Goal: Answer question/provide support: Share knowledge or assist other users

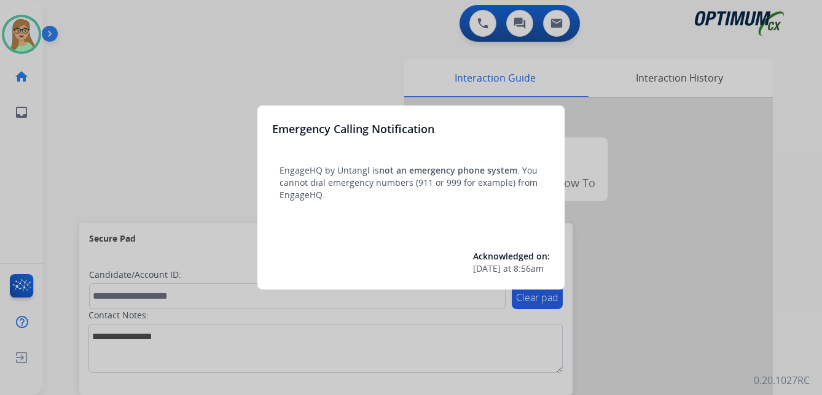
click at [112, 113] on div at bounding box center [411, 197] width 822 height 395
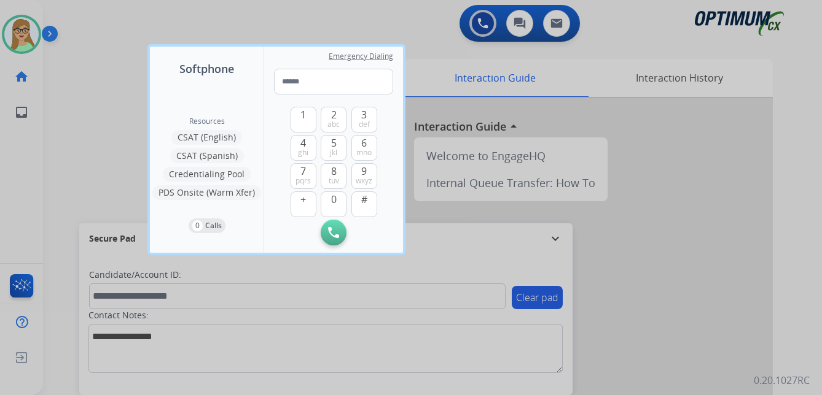
click at [36, 39] on div at bounding box center [411, 197] width 822 height 395
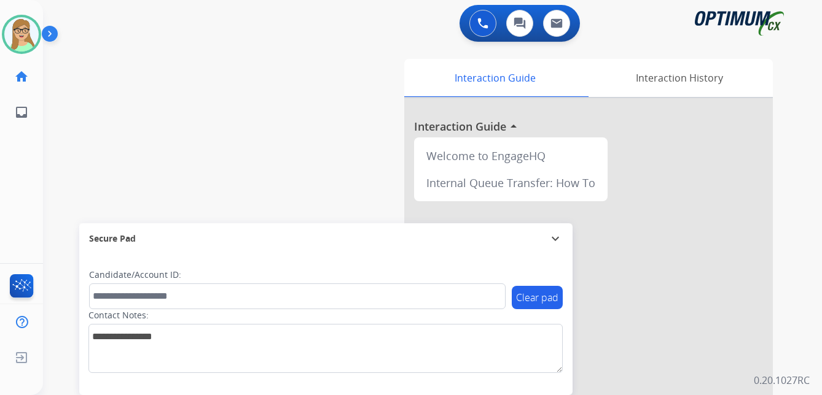
drag, startPoint x: 55, startPoint y: 37, endPoint x: 95, endPoint y: 23, distance: 42.3
click at [56, 37] on img at bounding box center [52, 36] width 21 height 23
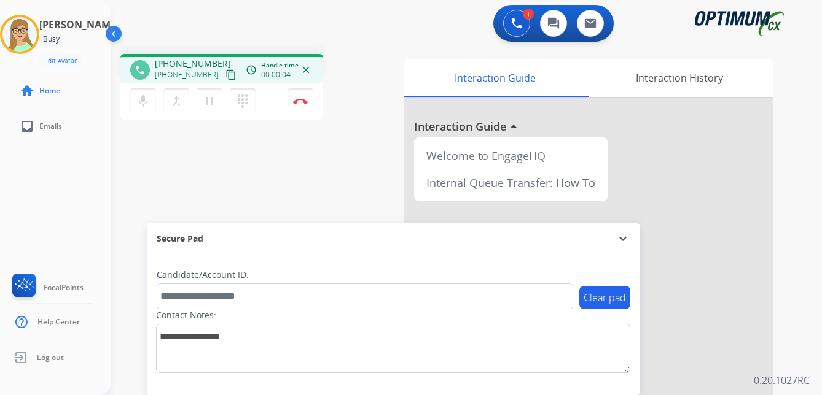
click at [225, 73] on mat-icon "content_copy" at bounding box center [230, 74] width 11 height 11
click at [298, 101] on img at bounding box center [300, 101] width 15 height 6
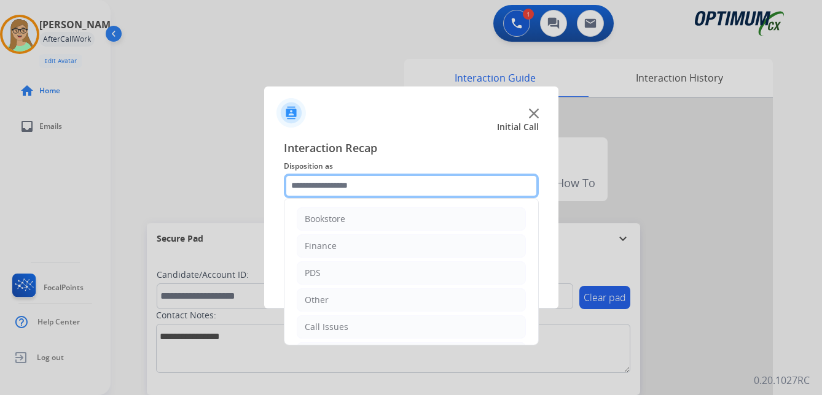
click at [323, 185] on input "text" at bounding box center [411, 186] width 255 height 25
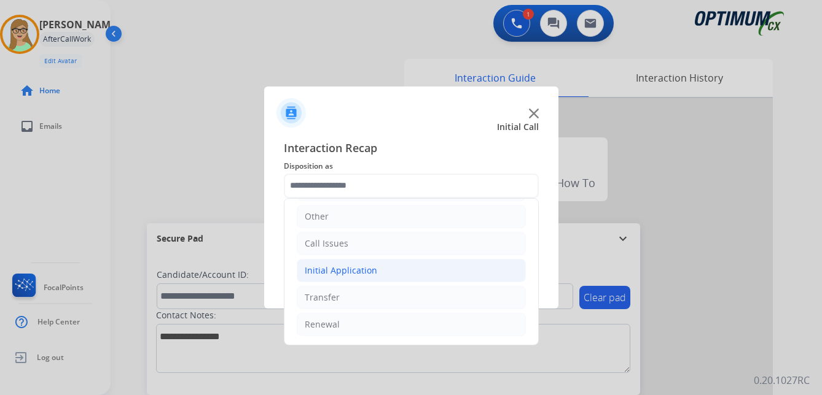
click at [349, 267] on div "Initial Application" at bounding box center [341, 271] width 72 height 12
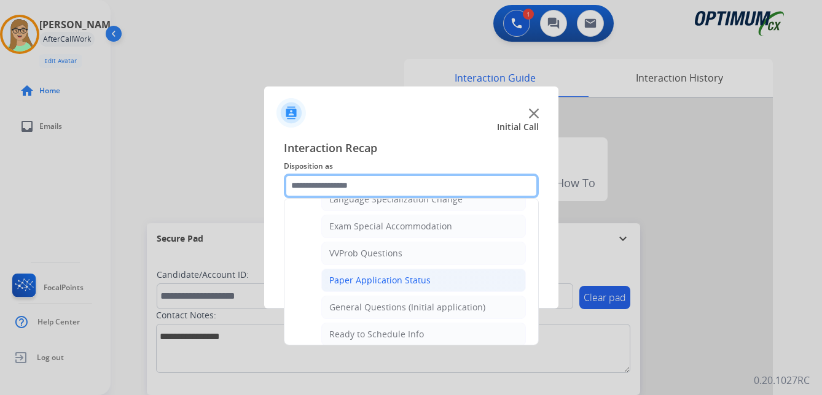
scroll to position [636, 0]
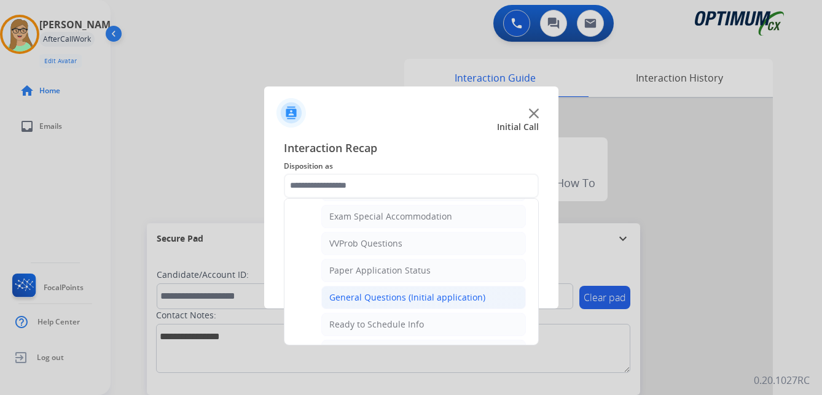
click at [384, 292] on div "General Questions (Initial application)" at bounding box center [407, 298] width 156 height 12
type input "**********"
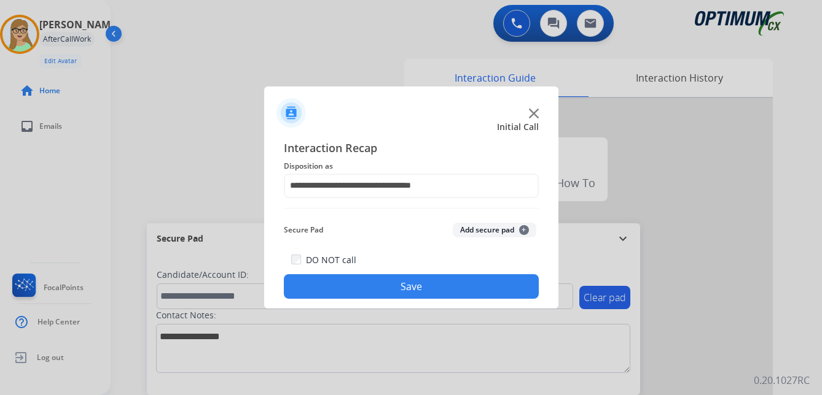
click at [397, 288] on button "Save" at bounding box center [411, 286] width 255 height 25
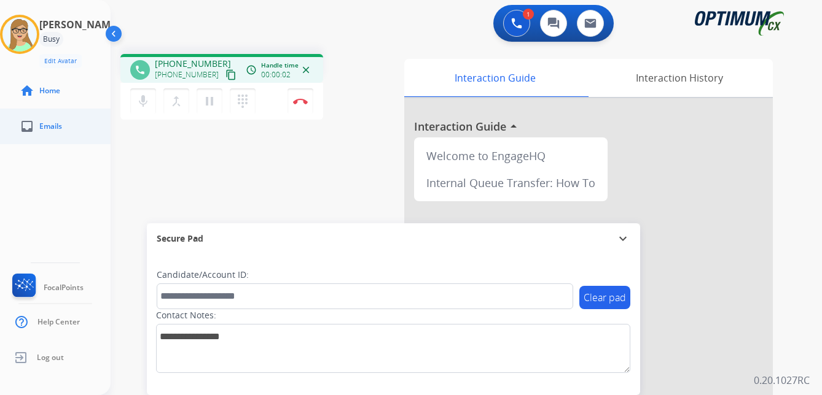
drag, startPoint x: 219, startPoint y: 77, endPoint x: 0, endPoint y: 120, distance: 222.7
click at [225, 78] on mat-icon "content_copy" at bounding box center [230, 74] width 11 height 11
click at [303, 101] on img at bounding box center [300, 101] width 15 height 6
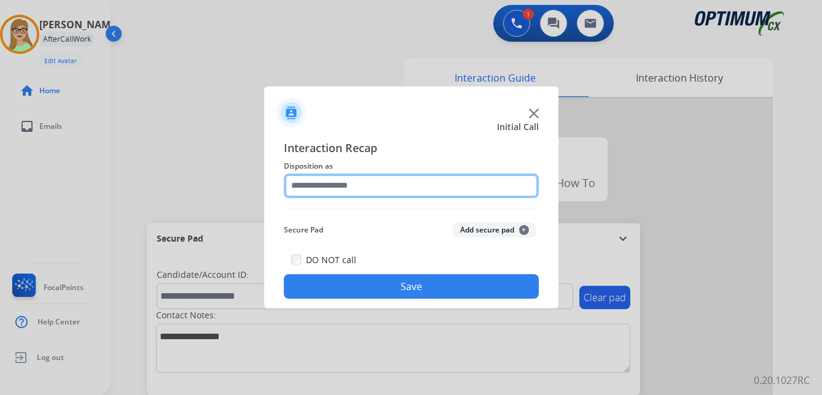
click at [346, 188] on input "text" at bounding box center [411, 186] width 255 height 25
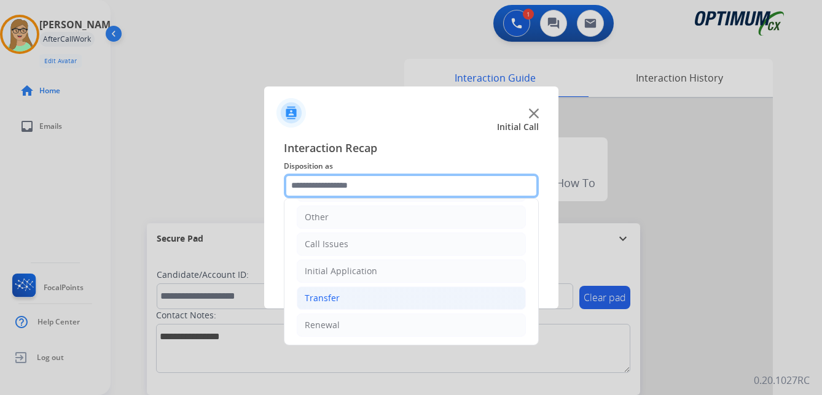
scroll to position [84, 0]
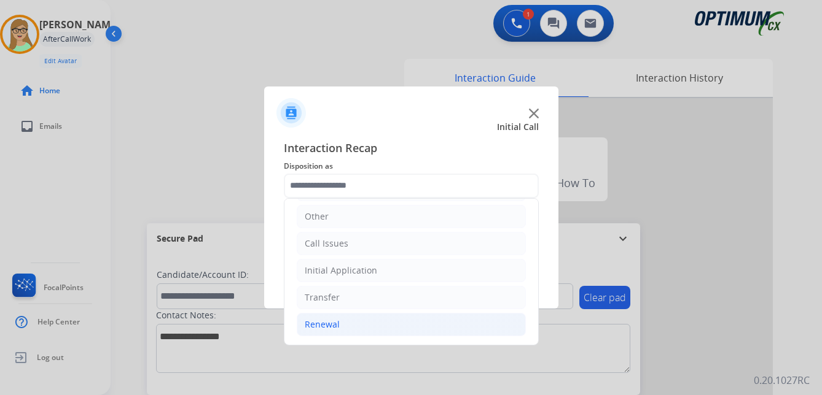
click at [333, 324] on div "Renewal" at bounding box center [322, 325] width 35 height 12
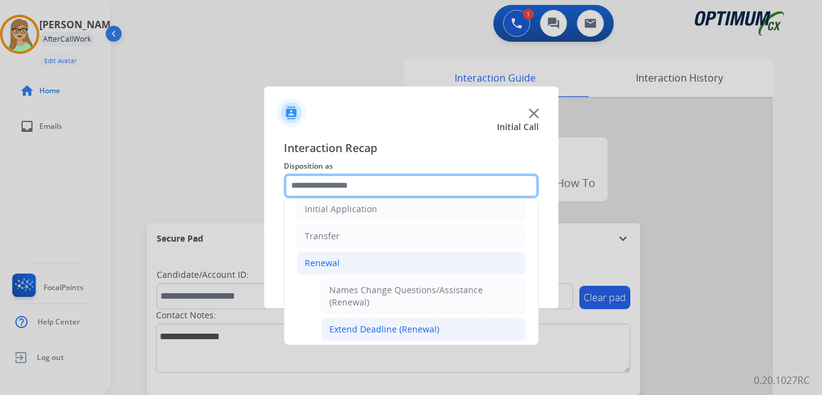
scroll to position [206, 0]
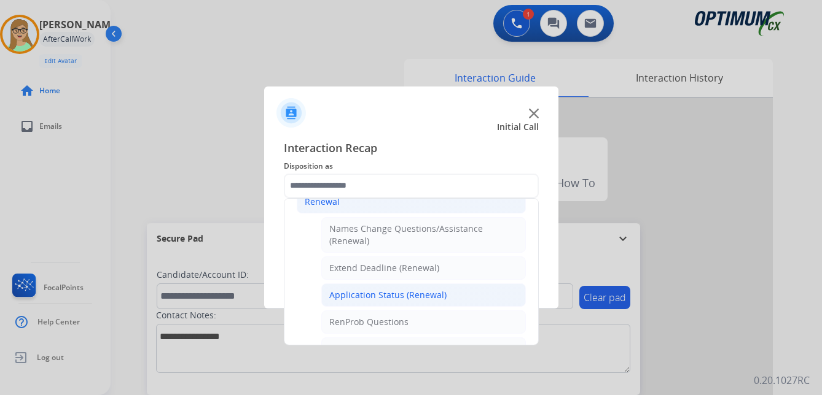
click at [376, 300] on div "Application Status (Renewal)" at bounding box center [387, 295] width 117 height 12
type input "**********"
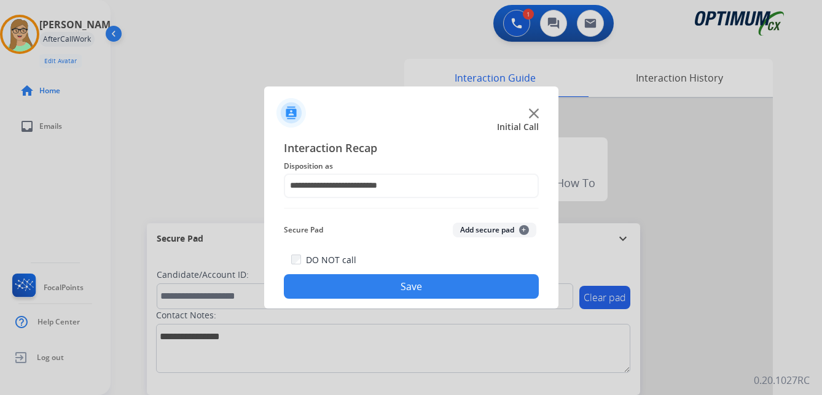
click at [386, 291] on button "Save" at bounding box center [411, 286] width 255 height 25
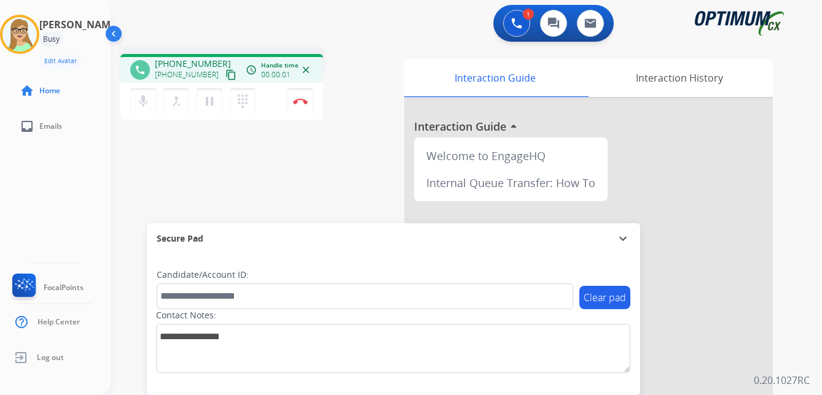
drag, startPoint x: 218, startPoint y: 74, endPoint x: 206, endPoint y: 79, distance: 12.7
click at [225, 74] on mat-icon "content_copy" at bounding box center [230, 74] width 11 height 11
click at [301, 99] on img at bounding box center [300, 101] width 15 height 6
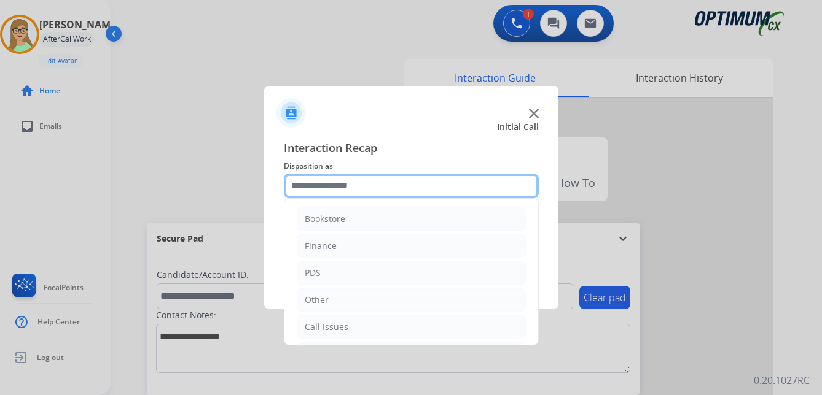
click at [331, 185] on input "text" at bounding box center [411, 186] width 255 height 25
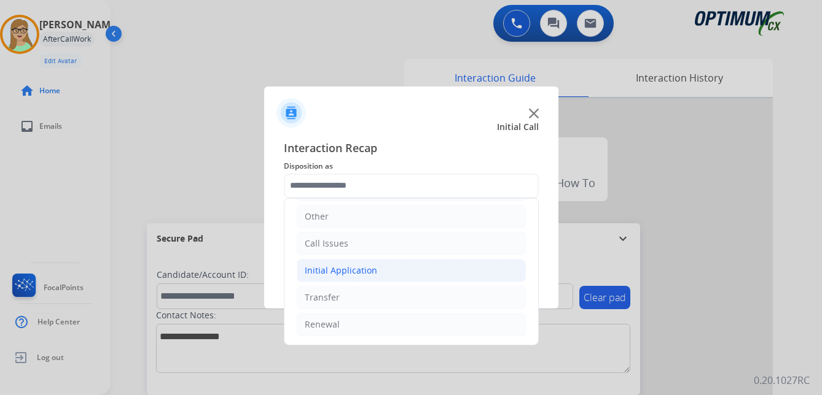
click at [356, 272] on div "Initial Application" at bounding box center [341, 271] width 72 height 12
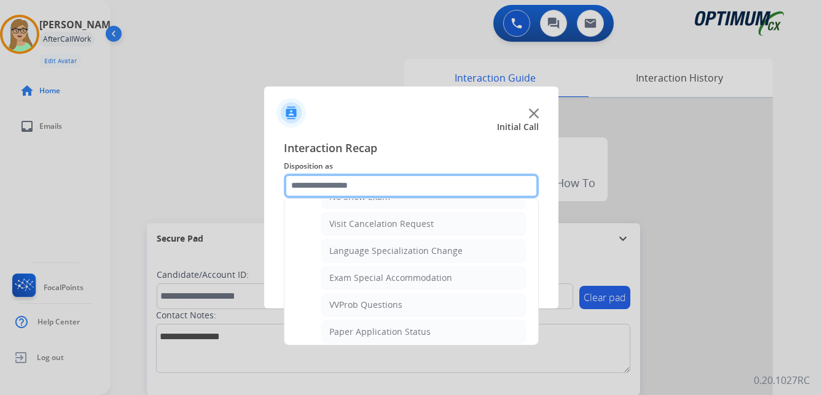
scroll to position [636, 0]
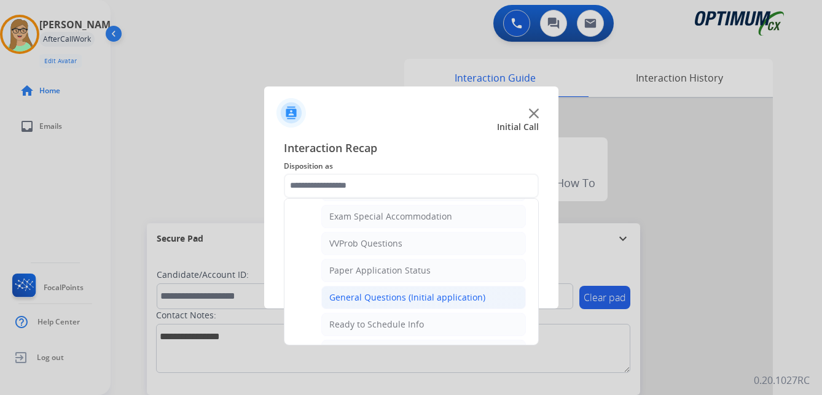
click at [394, 290] on li "General Questions (Initial application)" at bounding box center [423, 297] width 204 height 23
type input "**********"
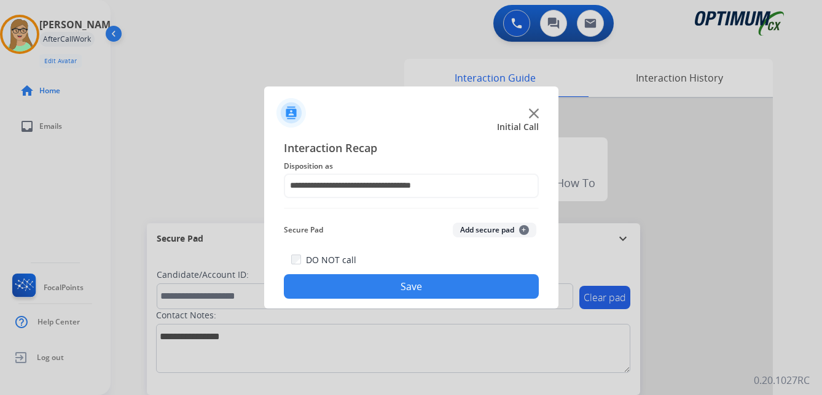
click at [397, 284] on button "Save" at bounding box center [411, 286] width 255 height 25
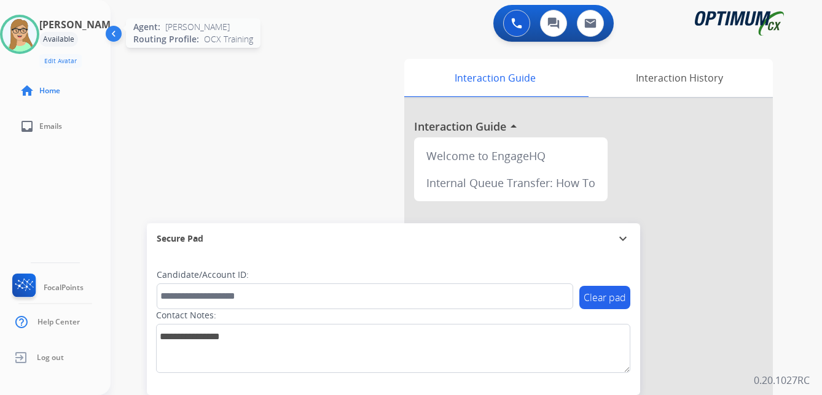
click at [37, 30] on img at bounding box center [19, 34] width 34 height 34
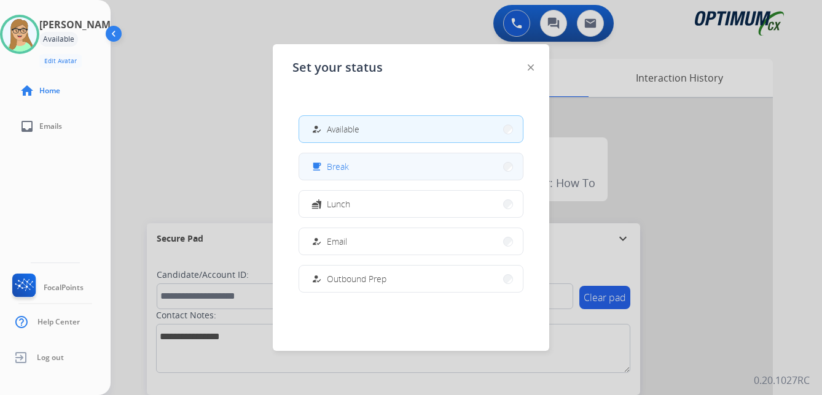
click at [349, 172] on button "free_breakfast Break" at bounding box center [410, 167] width 223 height 26
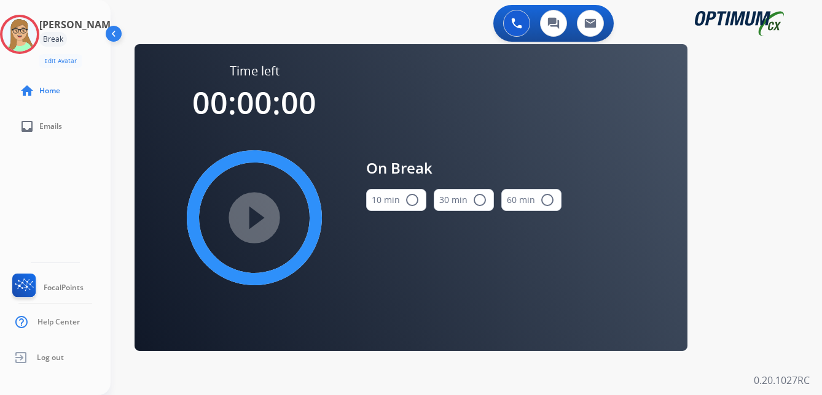
click at [410, 203] on mat-icon "radio_button_unchecked" at bounding box center [412, 200] width 15 height 15
click at [262, 211] on mat-icon "play_circle_filled" at bounding box center [254, 218] width 15 height 15
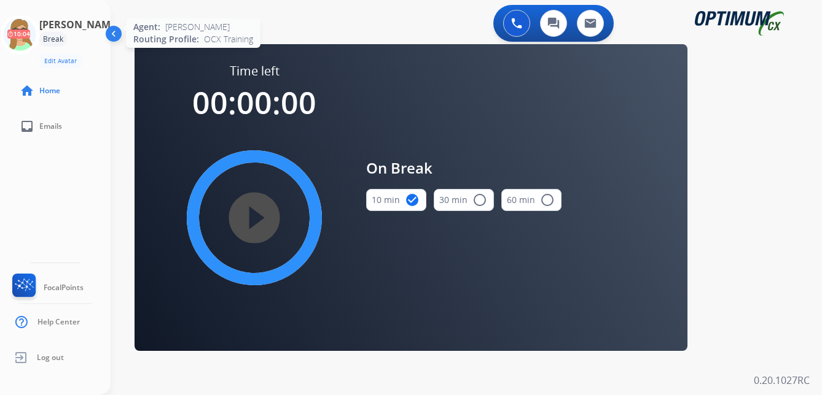
click at [29, 37] on icon at bounding box center [20, 35] width 40 height 40
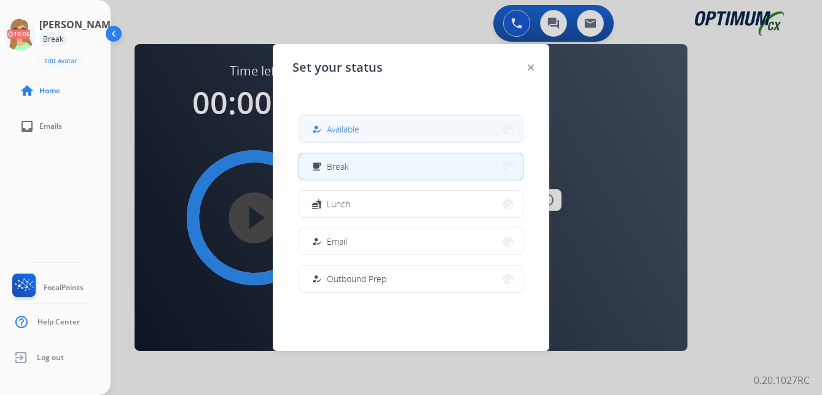
click at [337, 126] on span "Available" at bounding box center [343, 129] width 33 height 13
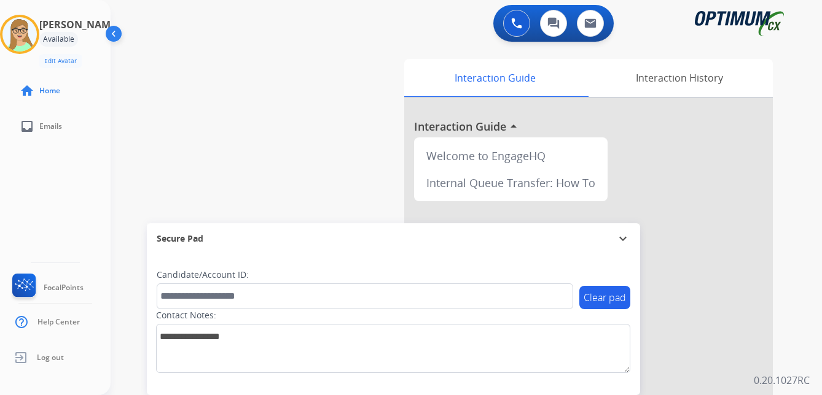
drag, startPoint x: 34, startPoint y: 217, endPoint x: 152, endPoint y: 96, distance: 168.9
click at [34, 217] on div "[PERSON_NAME] Edit Avatar Agent: [PERSON_NAME] Profile: OCX Training home Home …" at bounding box center [55, 197] width 111 height 395
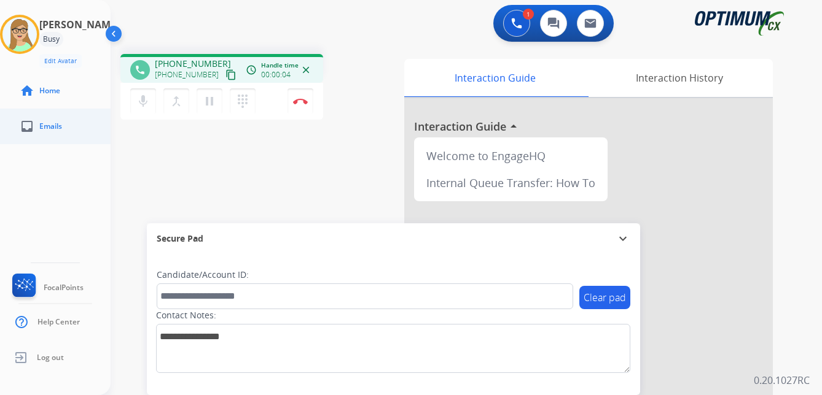
drag, startPoint x: 219, startPoint y: 76, endPoint x: 3, endPoint y: 131, distance: 223.1
click at [225, 76] on mat-icon "content_copy" at bounding box center [230, 74] width 11 height 11
click at [303, 99] on img at bounding box center [300, 101] width 15 height 6
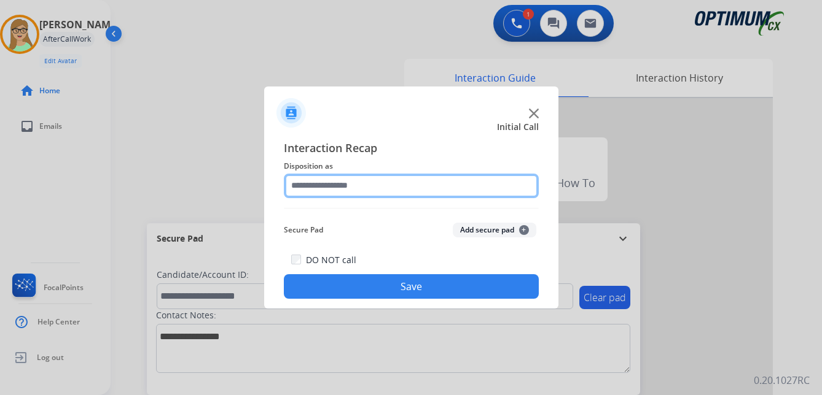
click at [353, 184] on input "text" at bounding box center [411, 186] width 255 height 25
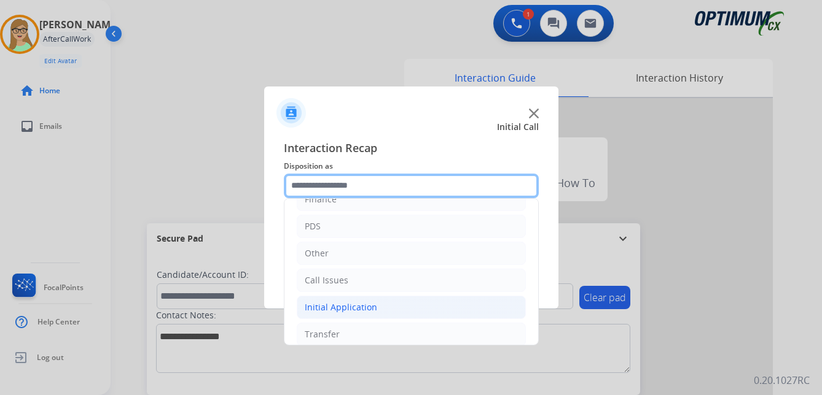
scroll to position [84, 0]
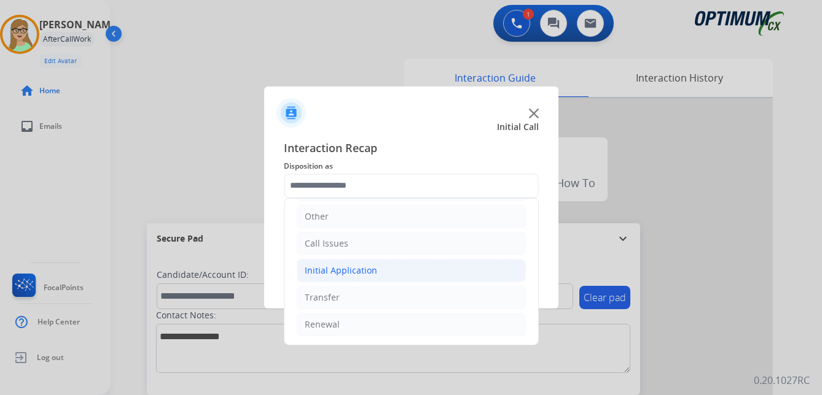
click at [359, 266] on div "Initial Application" at bounding box center [341, 271] width 72 height 12
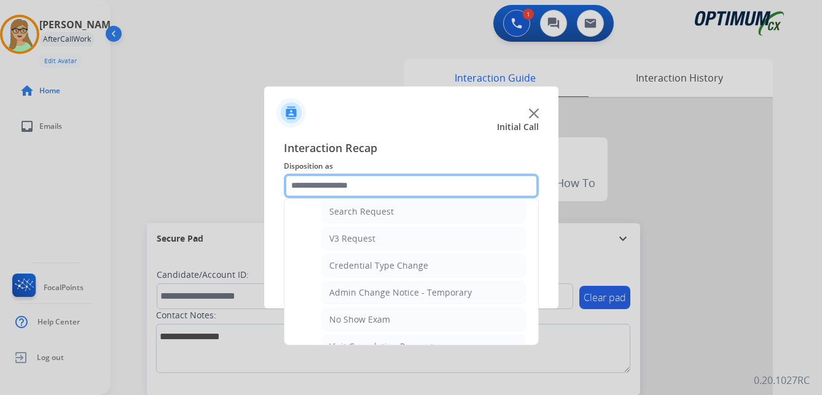
scroll to position [513, 0]
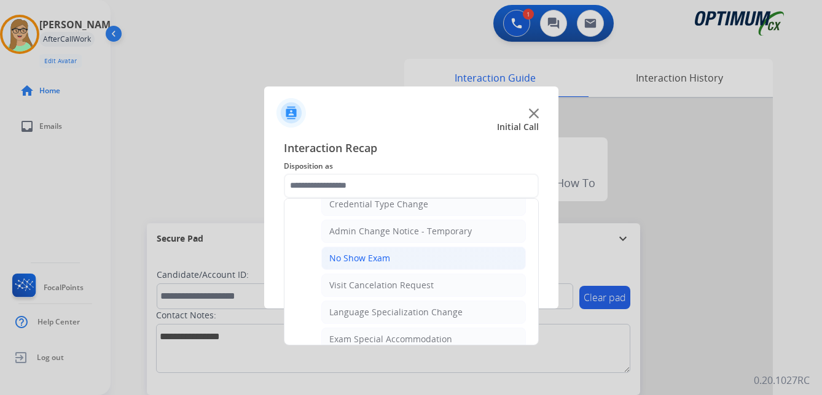
click at [382, 258] on div "No Show Exam" at bounding box center [359, 258] width 61 height 12
type input "**********"
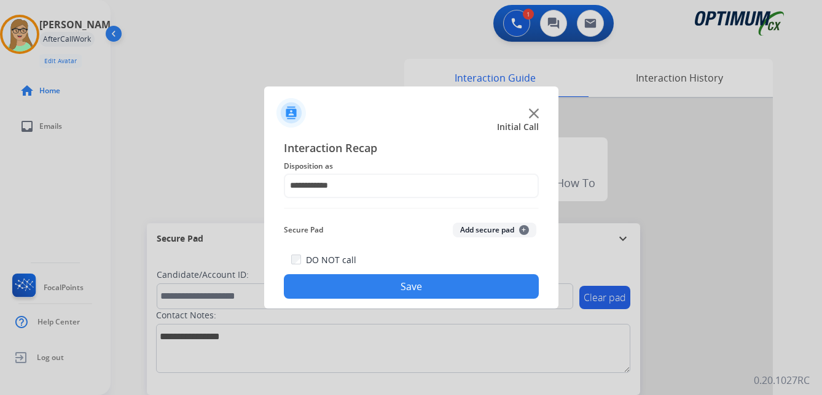
drag, startPoint x: 372, startPoint y: 291, endPoint x: 335, endPoint y: 286, distance: 37.9
click at [371, 290] on button "Save" at bounding box center [411, 286] width 255 height 25
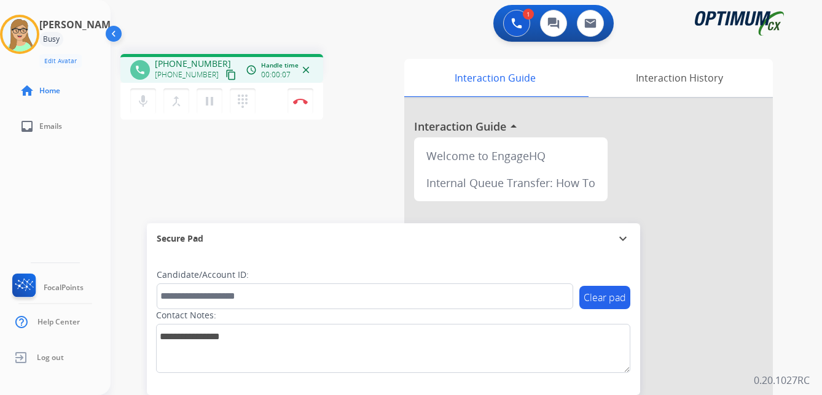
click at [225, 74] on mat-icon "content_copy" at bounding box center [230, 74] width 11 height 11
click at [302, 99] on img at bounding box center [300, 101] width 15 height 6
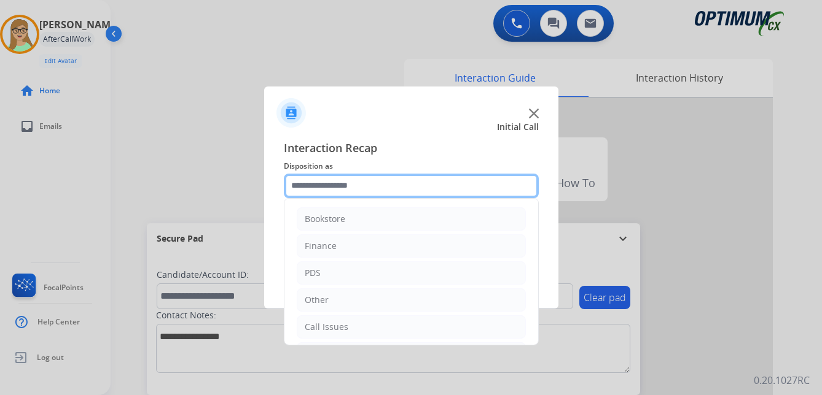
click at [344, 185] on input "text" at bounding box center [411, 186] width 255 height 25
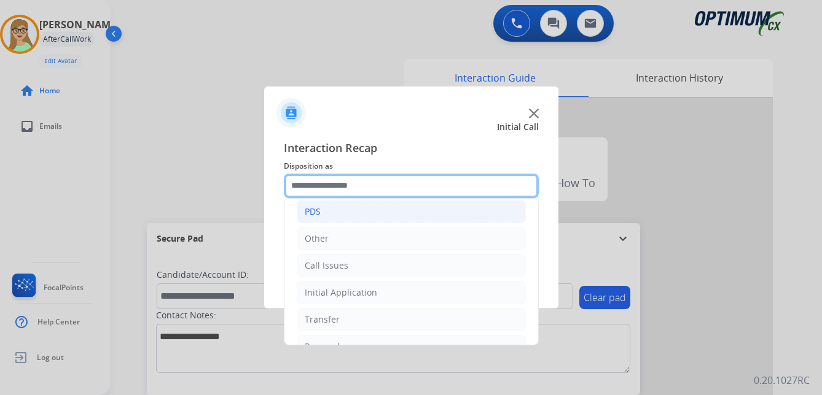
scroll to position [84, 0]
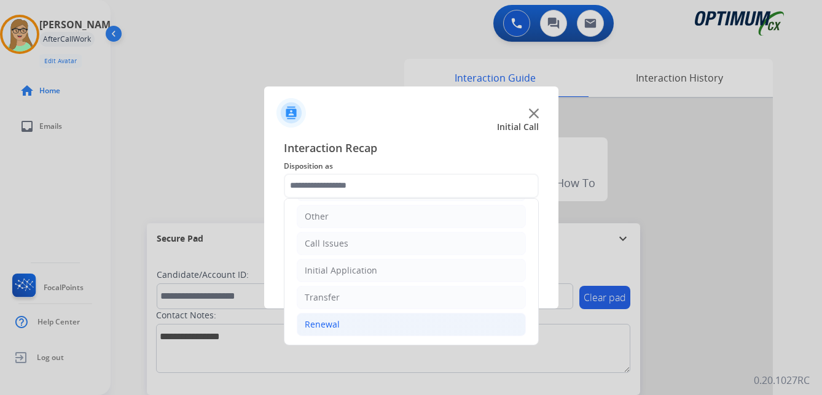
click at [324, 322] on div "Renewal" at bounding box center [322, 325] width 35 height 12
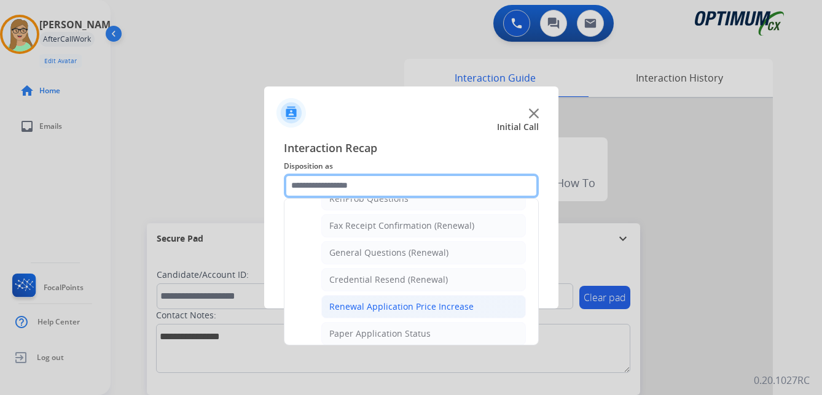
scroll to position [329, 0]
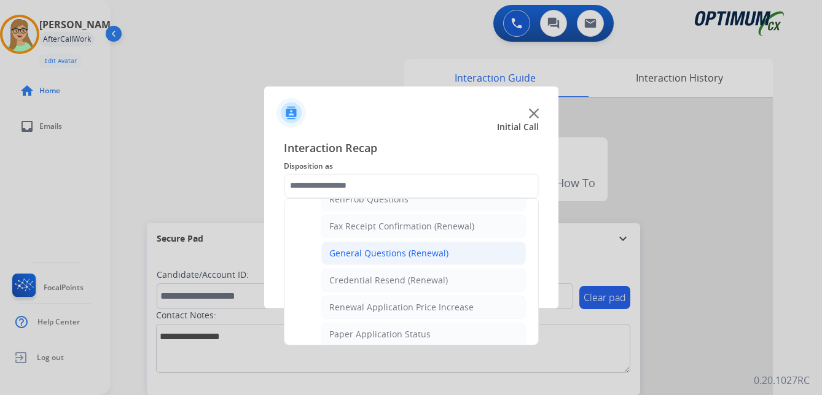
click at [357, 250] on div "General Questions (Renewal)" at bounding box center [388, 253] width 119 height 12
type input "**********"
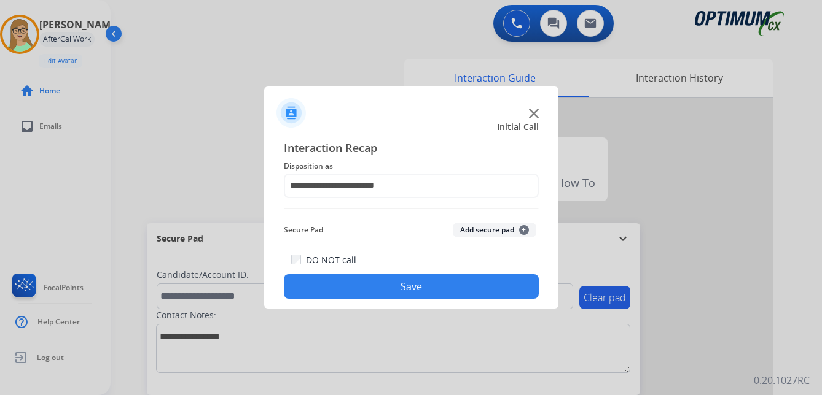
click at [329, 283] on button "Save" at bounding box center [411, 286] width 255 height 25
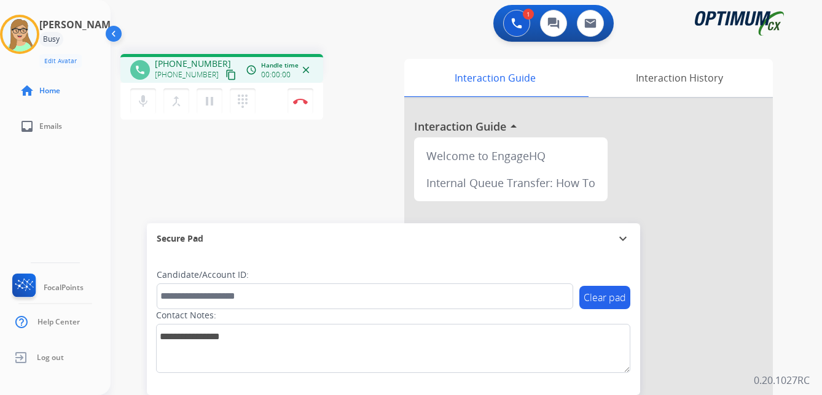
click at [225, 74] on mat-icon "content_copy" at bounding box center [230, 74] width 11 height 11
click at [225, 76] on mat-icon "content_copy" at bounding box center [230, 74] width 11 height 11
click at [210, 106] on mat-icon "pause" at bounding box center [209, 101] width 15 height 15
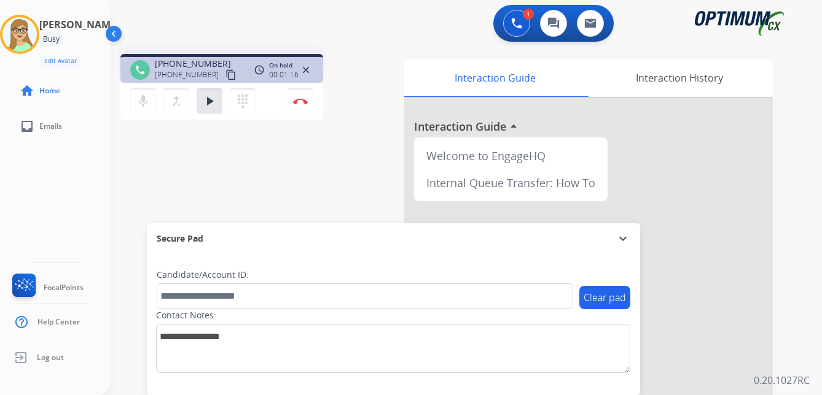
click at [85, 163] on div "[PERSON_NAME] Edit Avatar Agent: [PERSON_NAME] Profile: OCX Training home Home …" at bounding box center [55, 197] width 111 height 395
click at [210, 104] on mat-icon "play_arrow" at bounding box center [209, 101] width 15 height 15
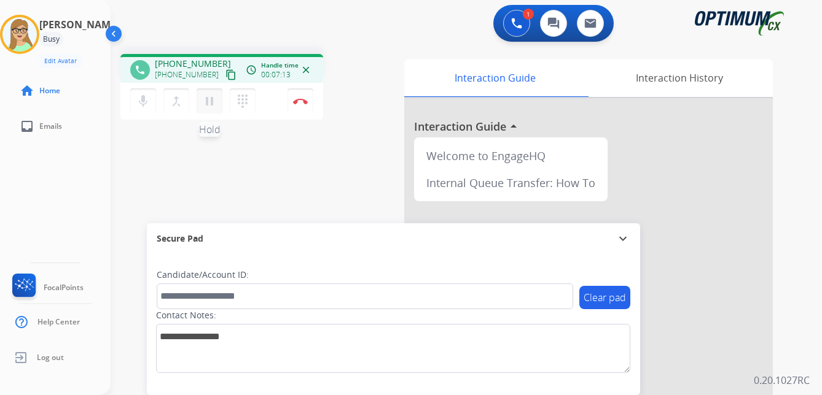
click at [209, 106] on mat-icon "pause" at bounding box center [209, 101] width 15 height 15
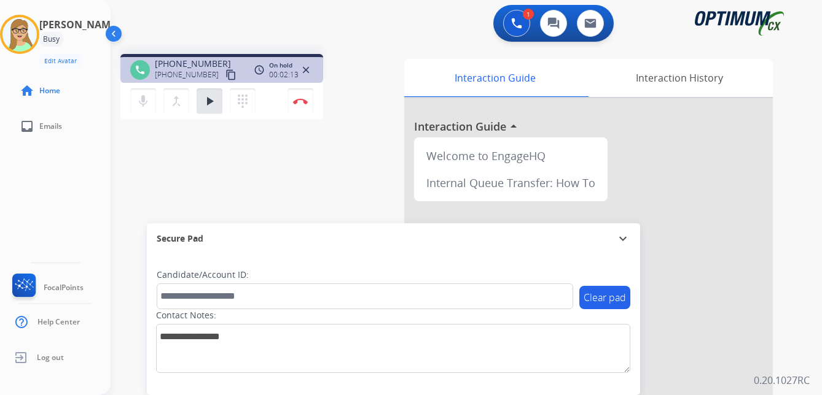
click at [106, 186] on div "[PERSON_NAME] Edit Avatar Agent: [PERSON_NAME] Profile: OCX Training home Home …" at bounding box center [55, 197] width 111 height 395
click at [198, 103] on button "play_arrow Hold" at bounding box center [209, 101] width 26 height 26
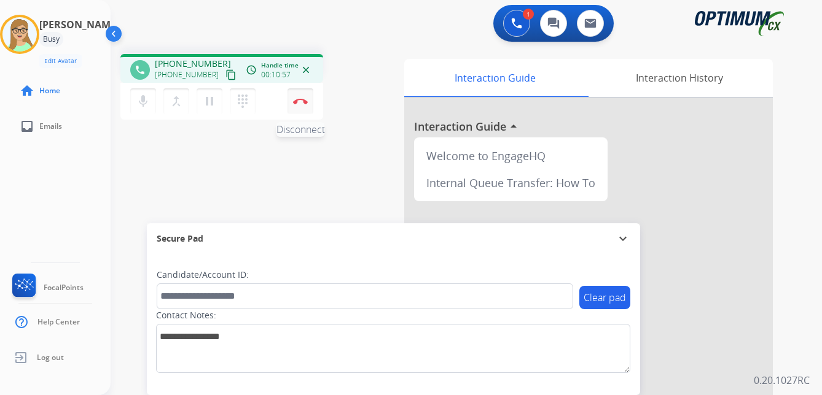
click at [303, 98] on button "Disconnect" at bounding box center [300, 101] width 26 height 26
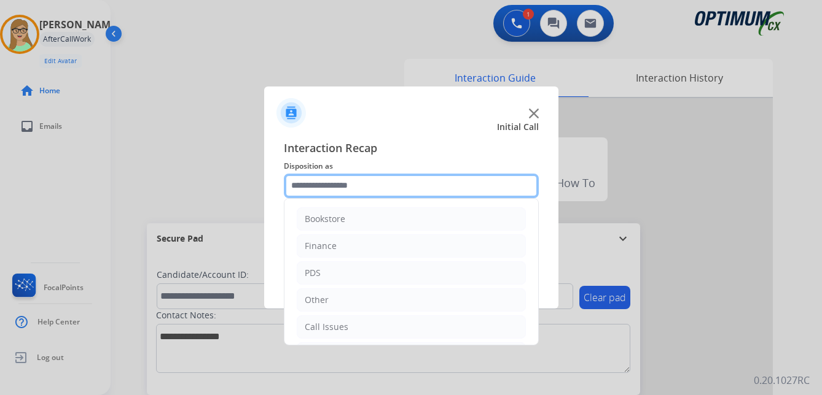
click at [351, 187] on input "text" at bounding box center [411, 186] width 255 height 25
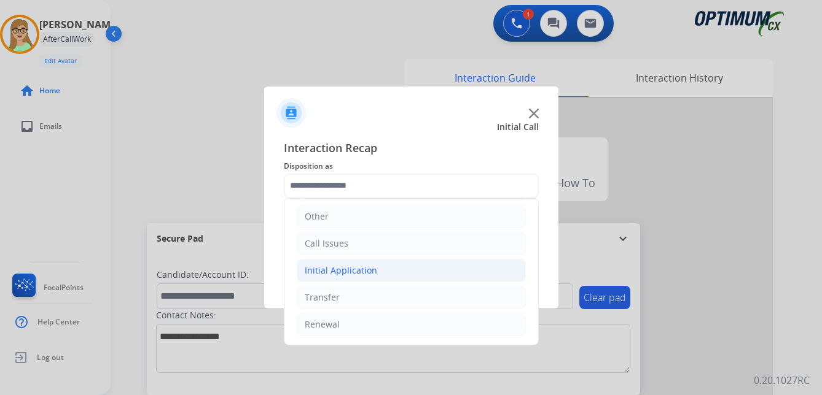
click at [352, 273] on div "Initial Application" at bounding box center [341, 271] width 72 height 12
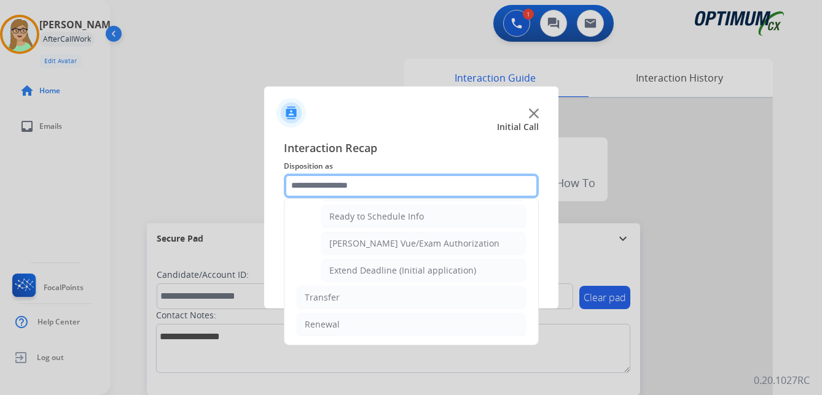
scroll to position [683, 0]
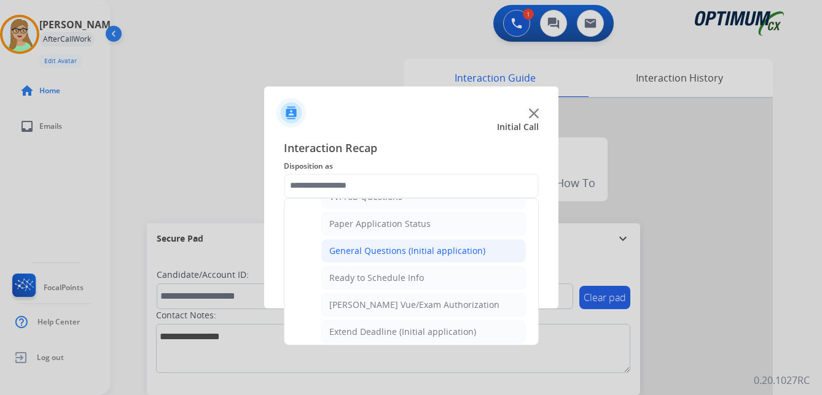
click at [360, 251] on div "General Questions (Initial application)" at bounding box center [407, 251] width 156 height 12
type input "**********"
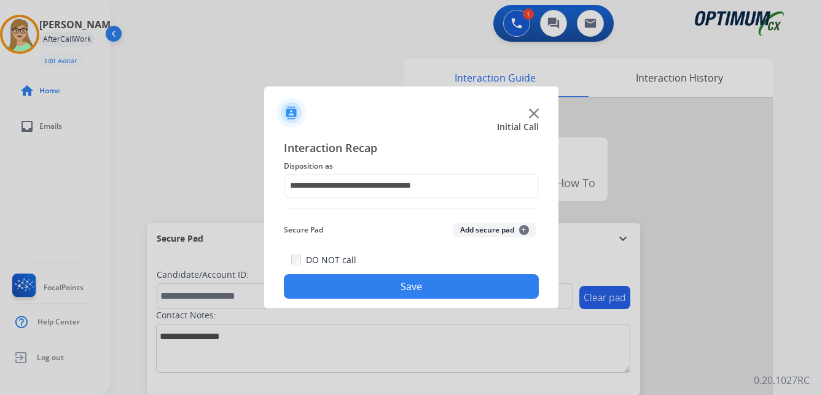
click at [346, 287] on button "Save" at bounding box center [411, 286] width 255 height 25
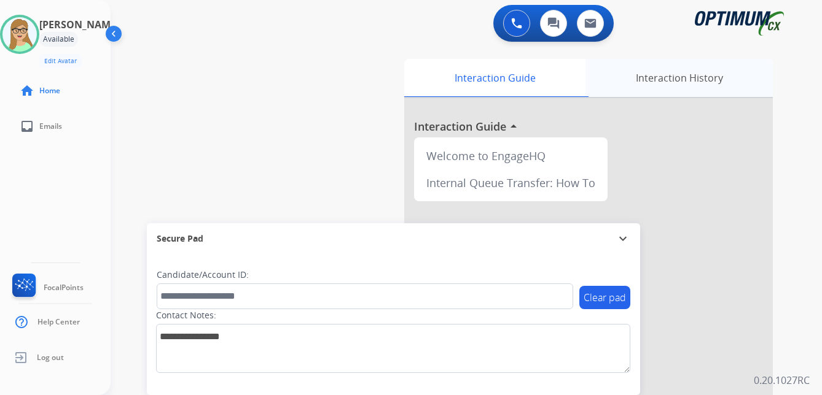
click at [663, 76] on div "Interaction History" at bounding box center [678, 78] width 187 height 38
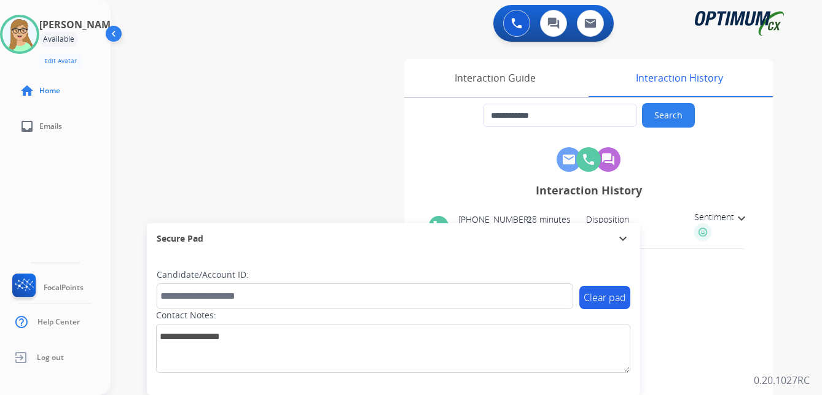
click at [730, 225] on div "Sentiment" at bounding box center [714, 226] width 40 height 30
drag, startPoint x: 501, startPoint y: 115, endPoint x: 554, endPoint y: 114, distance: 53.5
click at [554, 114] on input "**********" at bounding box center [560, 115] width 154 height 23
click at [518, 21] on img at bounding box center [516, 23] width 11 height 11
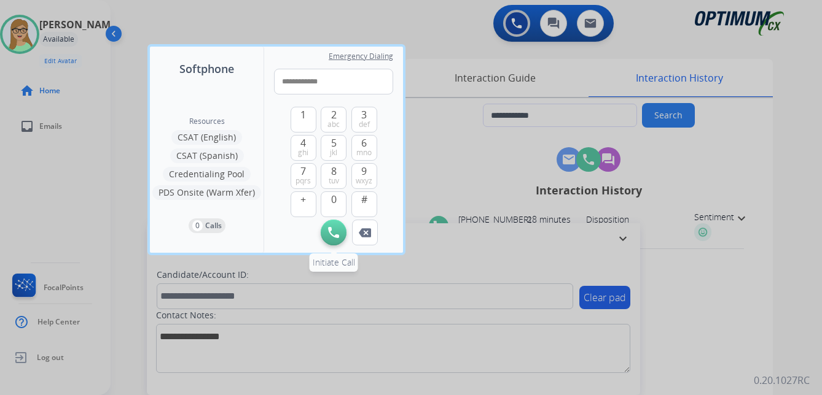
type input "**********"
click at [335, 233] on img at bounding box center [333, 232] width 11 height 11
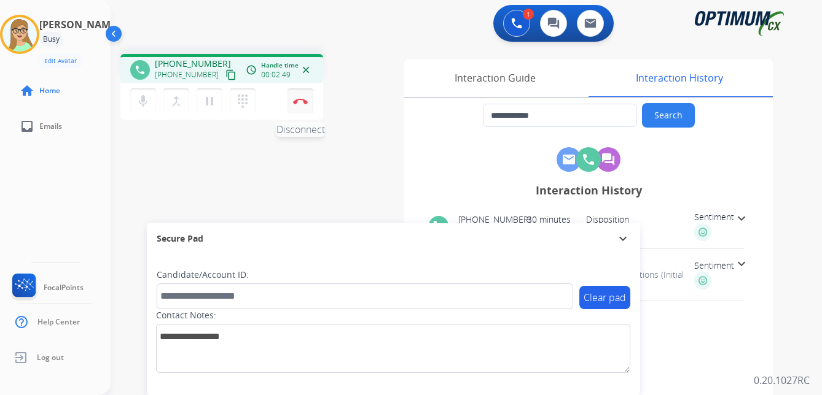
click at [302, 100] on img at bounding box center [300, 101] width 15 height 6
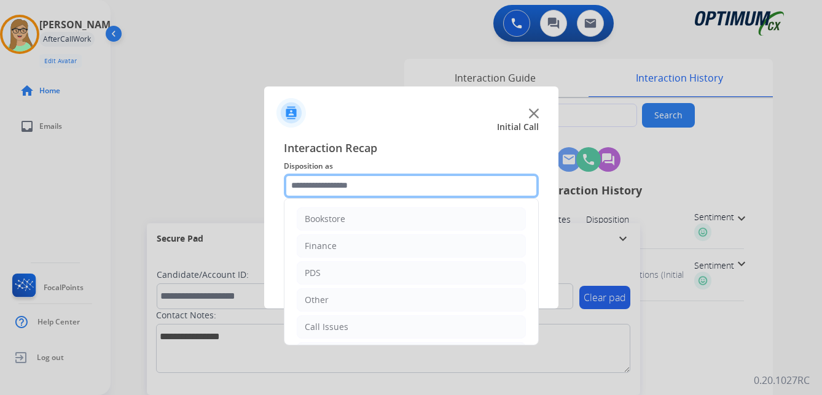
click at [338, 186] on input "text" at bounding box center [411, 186] width 255 height 25
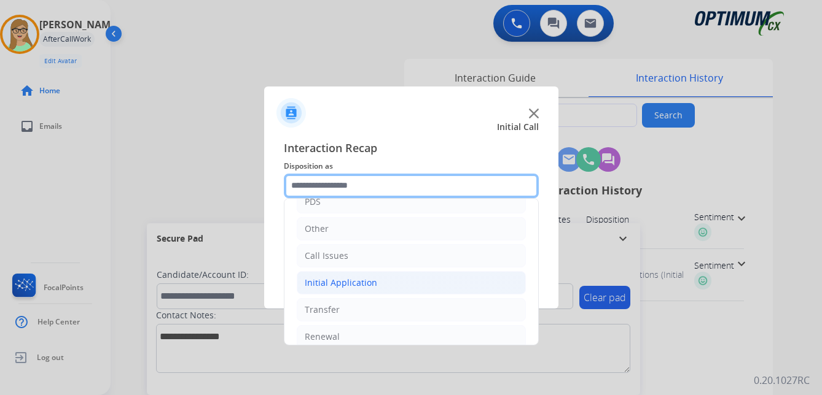
scroll to position [84, 0]
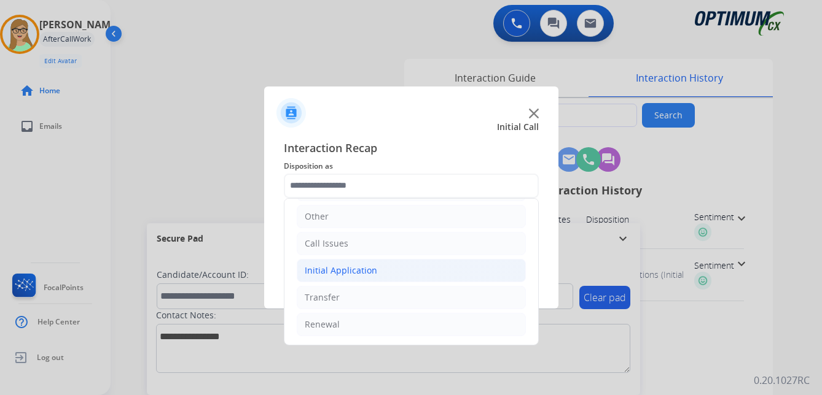
click at [341, 266] on div "Initial Application" at bounding box center [341, 271] width 72 height 12
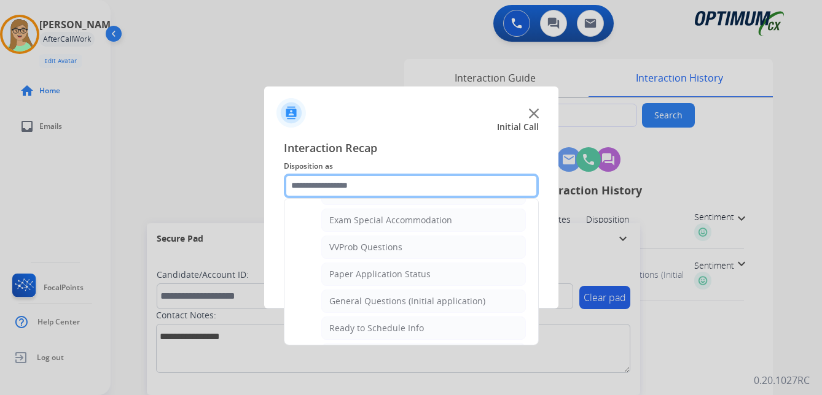
scroll to position [636, 0]
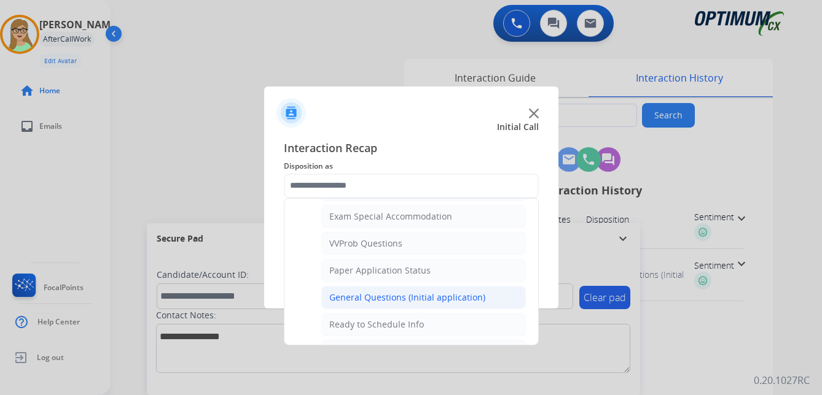
click at [379, 296] on div "General Questions (Initial application)" at bounding box center [407, 298] width 156 height 12
type input "**********"
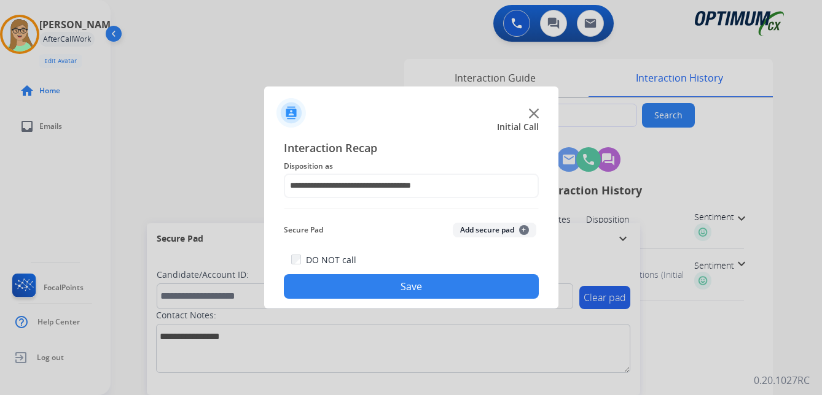
click at [402, 288] on button "Save" at bounding box center [411, 286] width 255 height 25
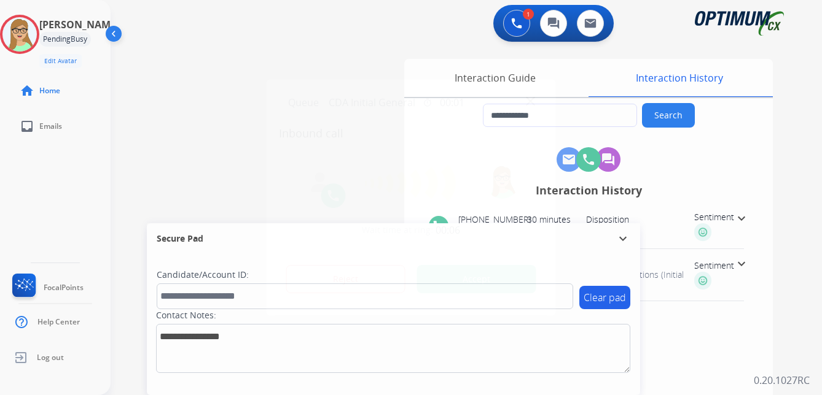
type input "**********"
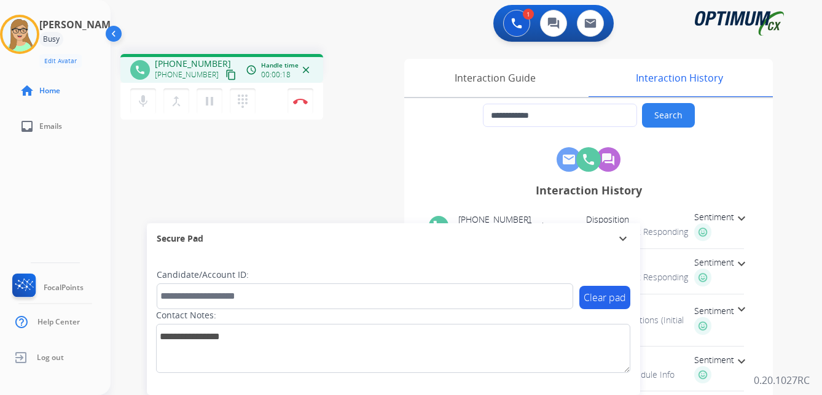
click at [225, 76] on mat-icon "content_copy" at bounding box center [230, 74] width 11 height 11
click at [305, 101] on img at bounding box center [300, 101] width 15 height 6
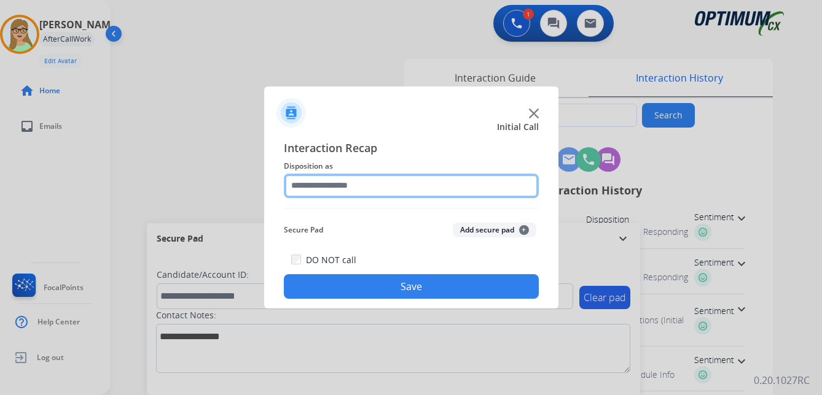
click at [327, 189] on input "text" at bounding box center [411, 186] width 255 height 25
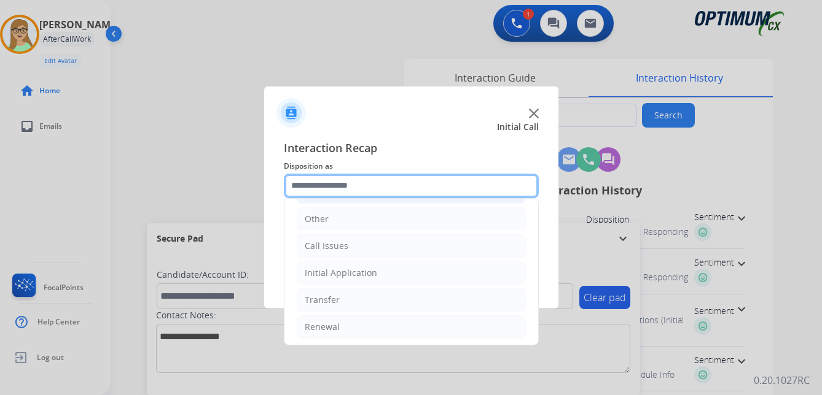
scroll to position [84, 0]
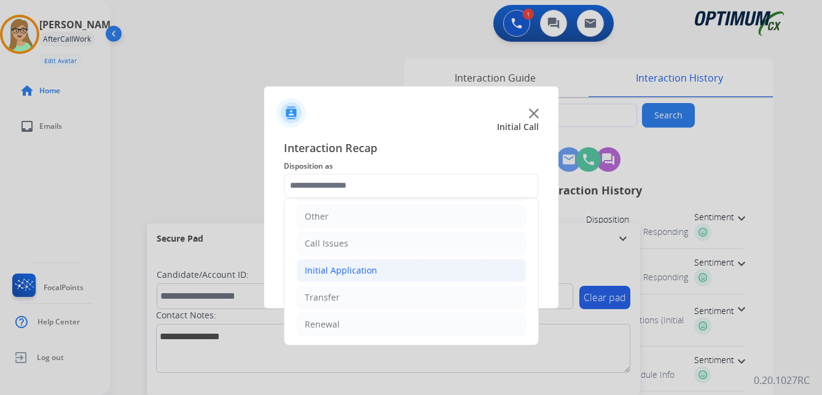
click at [357, 270] on div "Initial Application" at bounding box center [341, 271] width 72 height 12
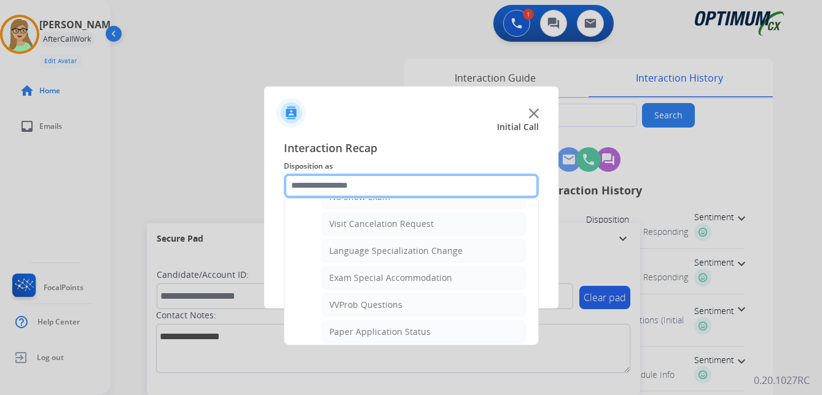
scroll to position [636, 0]
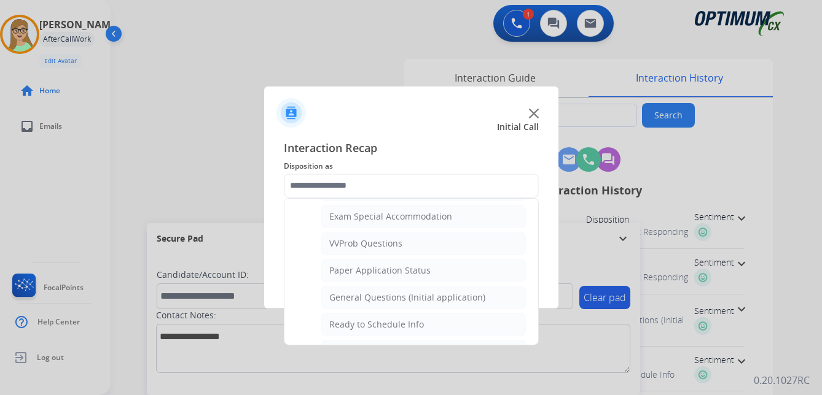
click at [392, 297] on div "General Questions (Initial application)" at bounding box center [407, 298] width 156 height 12
type input "**********"
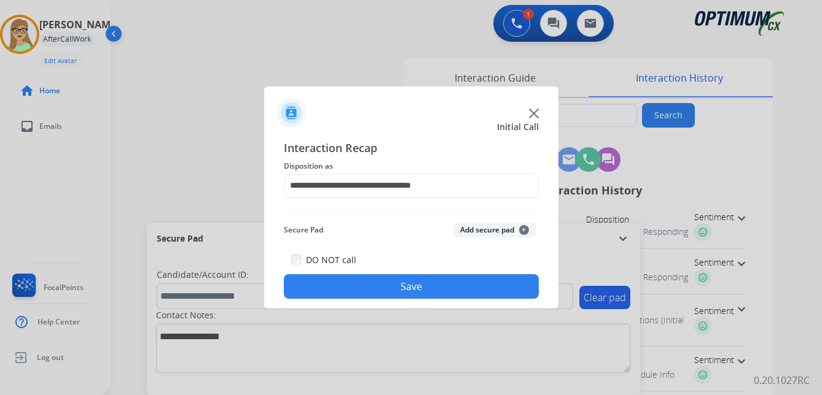
click at [393, 294] on button "Save" at bounding box center [411, 286] width 255 height 25
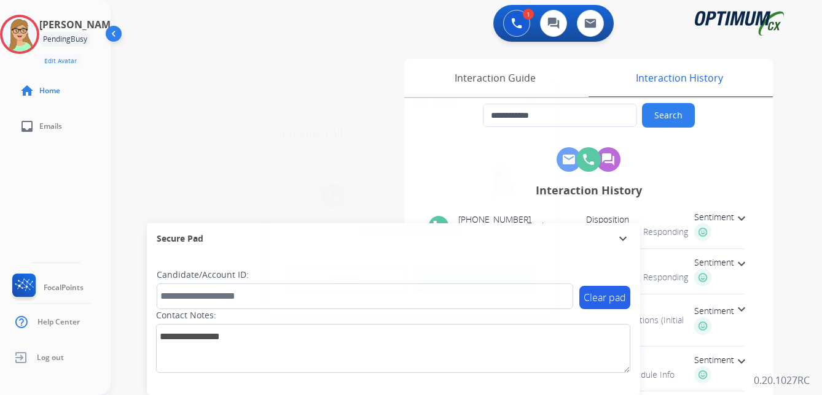
type input "**********"
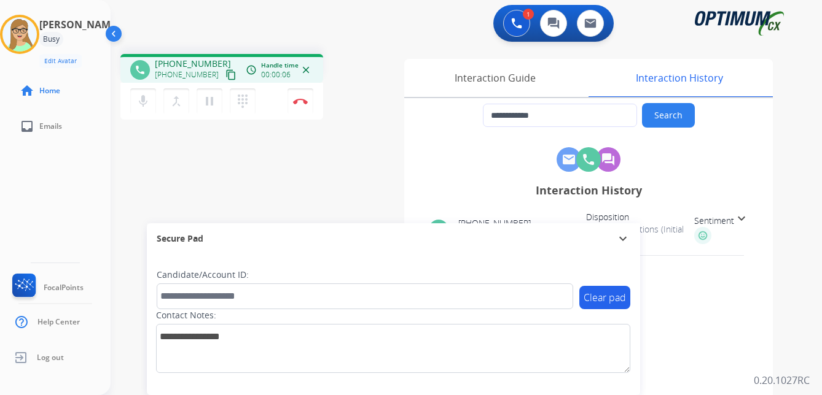
click at [225, 78] on mat-icon "content_copy" at bounding box center [230, 74] width 11 height 11
click at [481, 76] on div "Interaction Guide" at bounding box center [494, 78] width 181 height 38
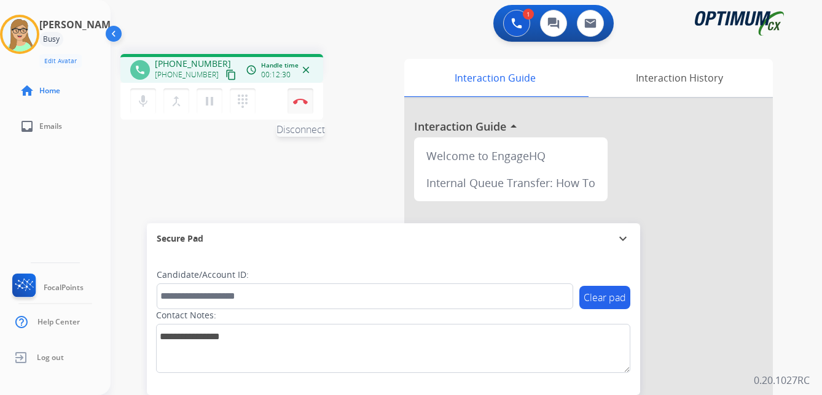
click at [300, 104] on button "Disconnect" at bounding box center [300, 101] width 26 height 26
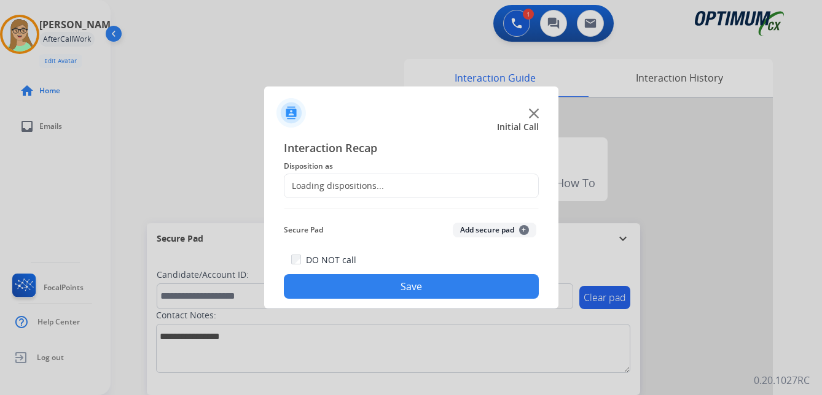
click at [341, 187] on div "Loading dispositions..." at bounding box center [333, 186] width 99 height 12
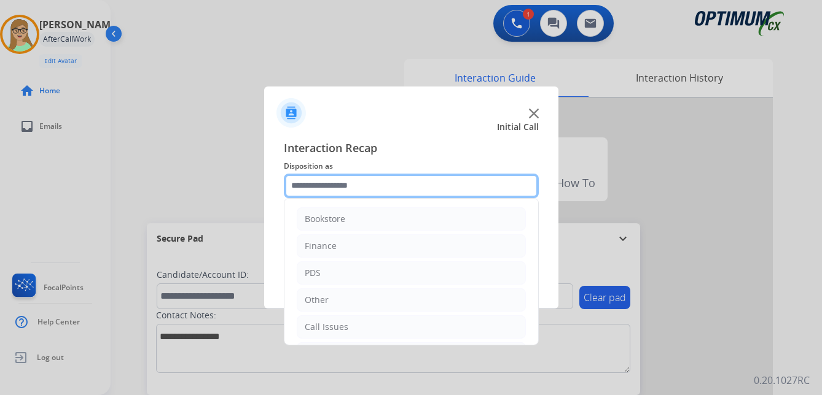
click at [334, 190] on input "text" at bounding box center [411, 186] width 255 height 25
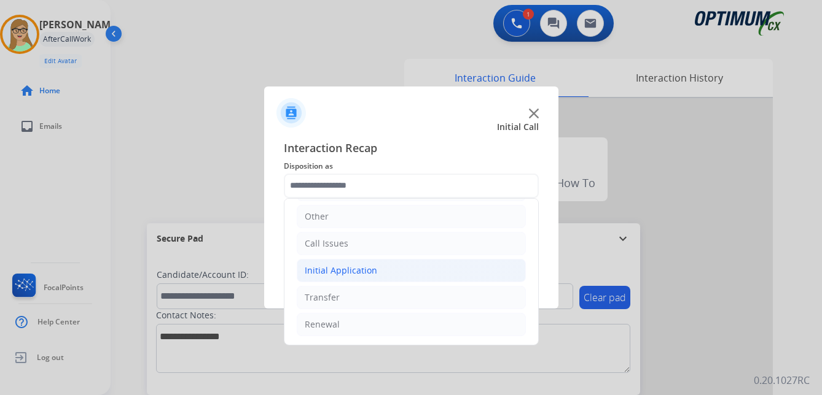
click at [360, 271] on div "Initial Application" at bounding box center [341, 271] width 72 height 12
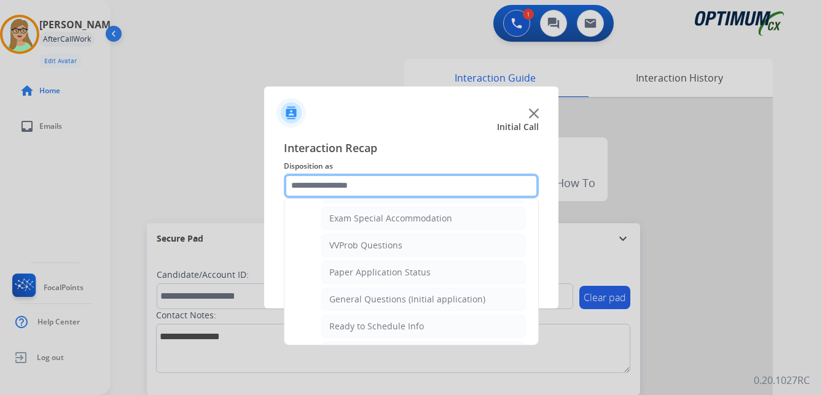
scroll to position [636, 0]
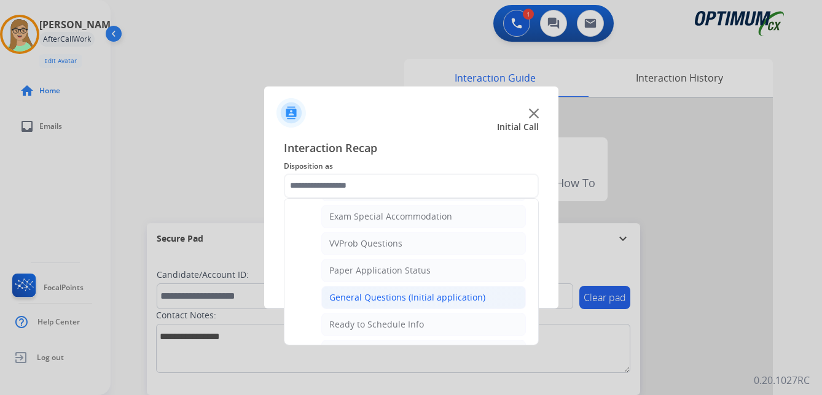
click at [343, 300] on div "General Questions (Initial application)" at bounding box center [407, 298] width 156 height 12
type input "**********"
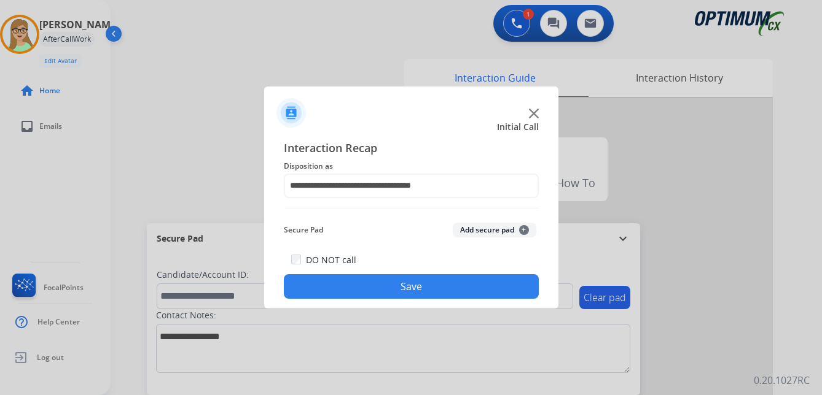
click at [340, 292] on button "Save" at bounding box center [411, 286] width 255 height 25
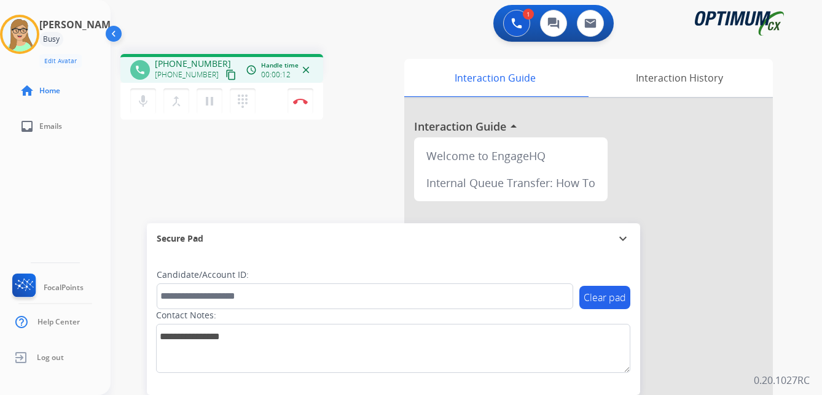
click at [225, 76] on mat-icon "content_copy" at bounding box center [230, 74] width 11 height 11
click at [301, 100] on img at bounding box center [300, 101] width 15 height 6
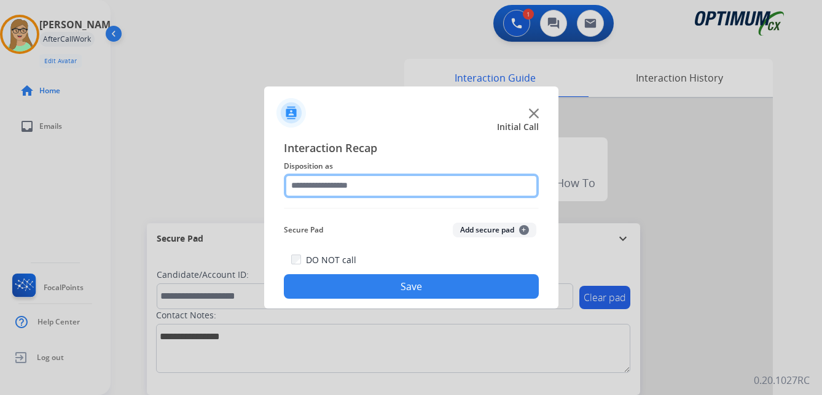
click at [334, 184] on input "text" at bounding box center [411, 186] width 255 height 25
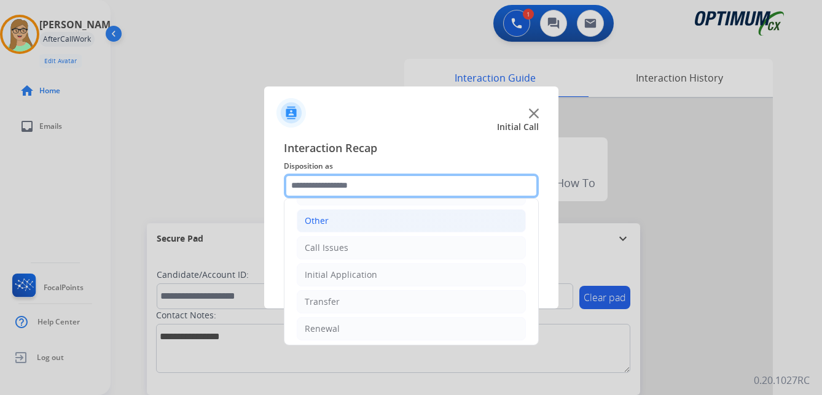
scroll to position [84, 0]
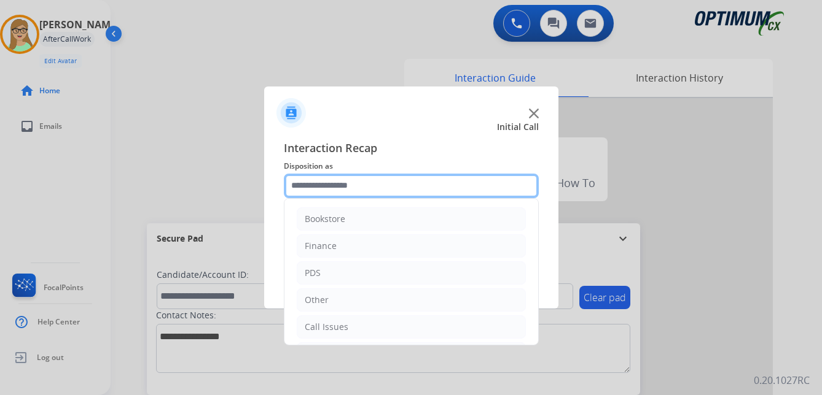
click at [341, 194] on input "text" at bounding box center [411, 186] width 255 height 25
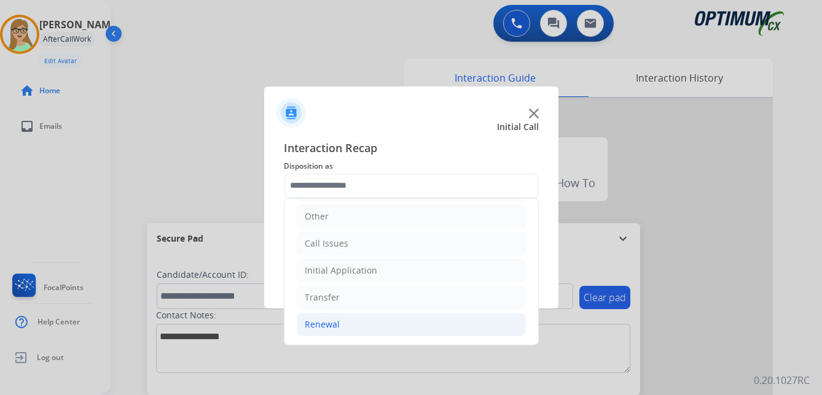
click at [332, 323] on div "Renewal" at bounding box center [322, 325] width 35 height 12
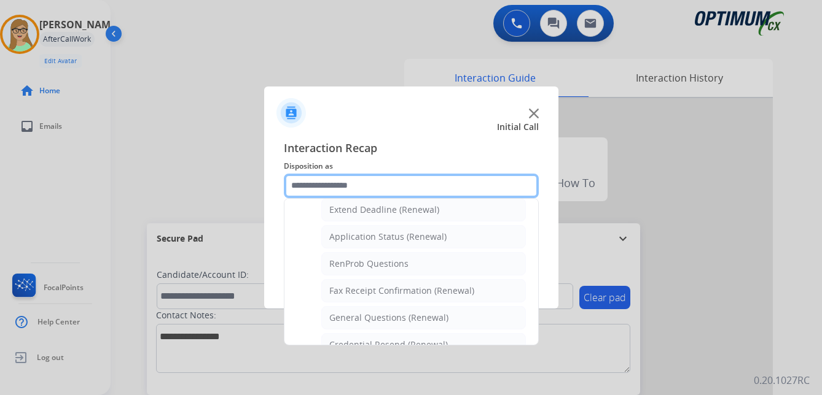
scroll to position [268, 0]
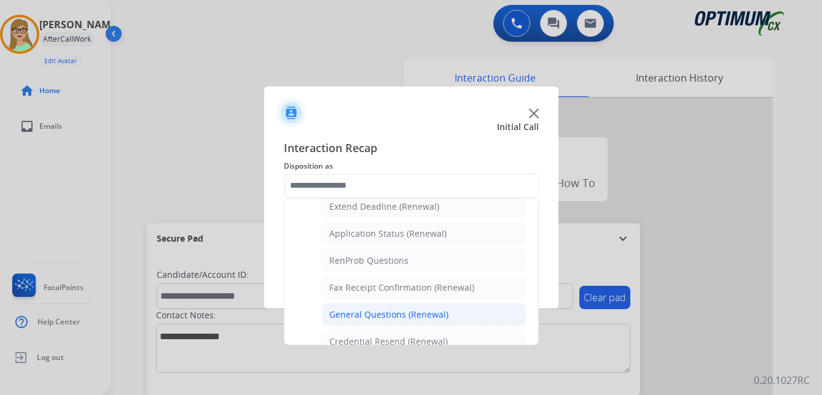
click at [362, 314] on div "General Questions (Renewal)" at bounding box center [388, 315] width 119 height 12
type input "**********"
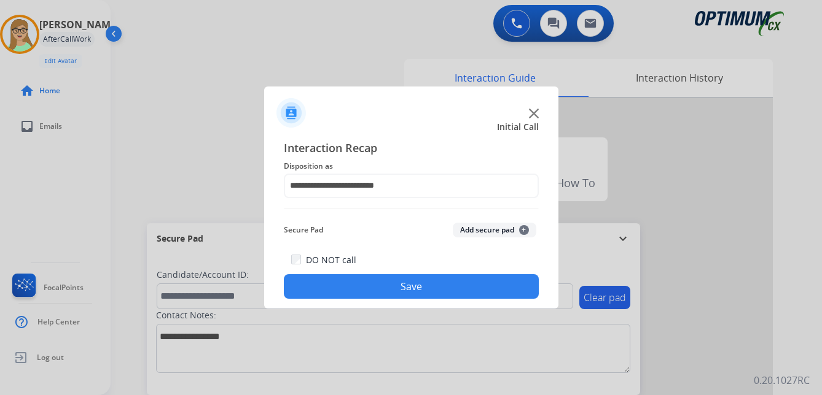
click at [370, 292] on button "Save" at bounding box center [411, 286] width 255 height 25
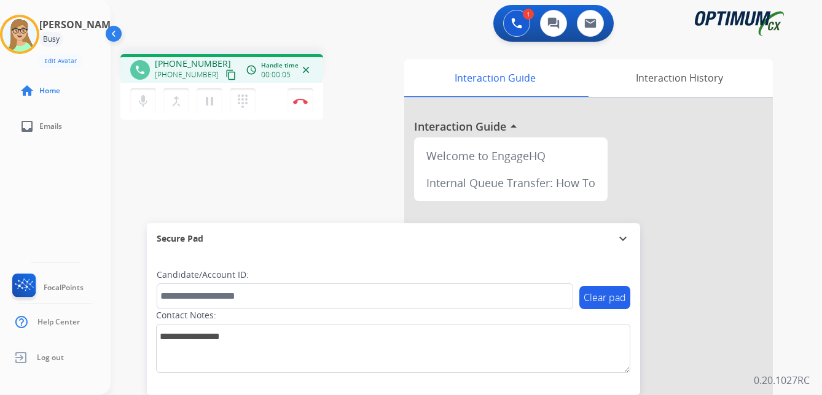
click at [225, 74] on mat-icon "content_copy" at bounding box center [230, 74] width 11 height 11
click at [300, 98] on img at bounding box center [300, 101] width 15 height 6
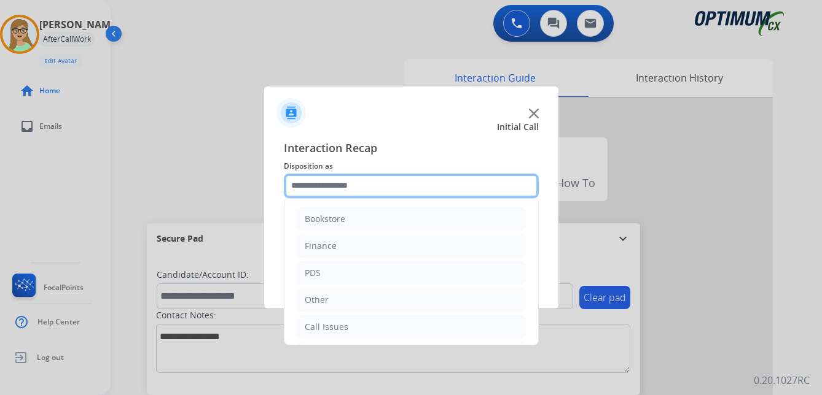
click at [331, 184] on input "text" at bounding box center [411, 186] width 255 height 25
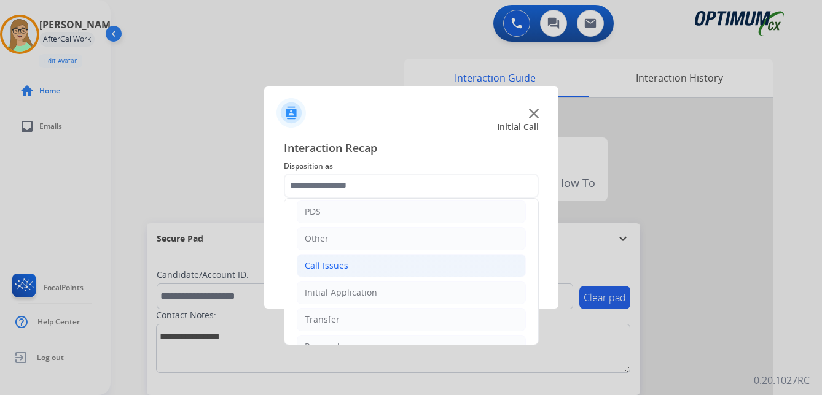
click at [326, 262] on div "Call Issues" at bounding box center [327, 266] width 44 height 12
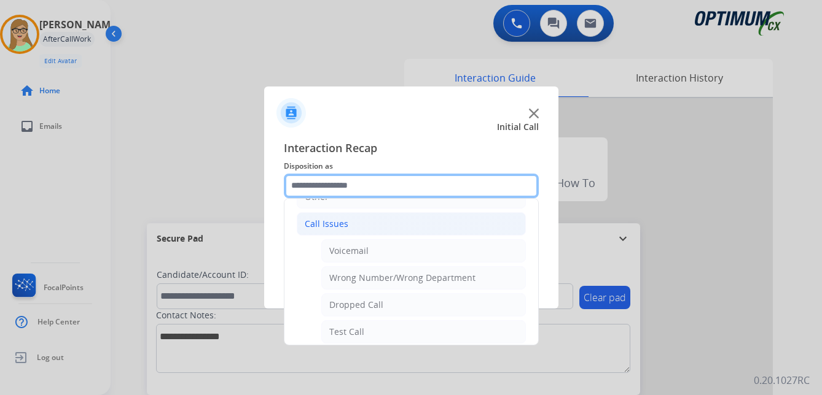
scroll to position [123, 0]
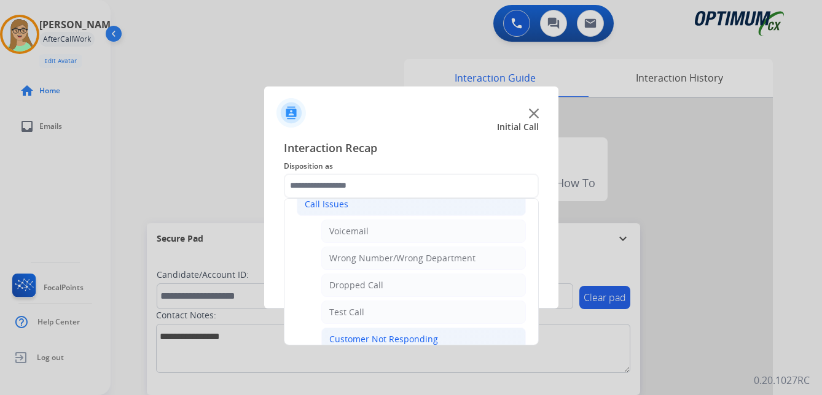
click at [394, 338] on div "Customer Not Responding" at bounding box center [383, 339] width 109 height 12
type input "**********"
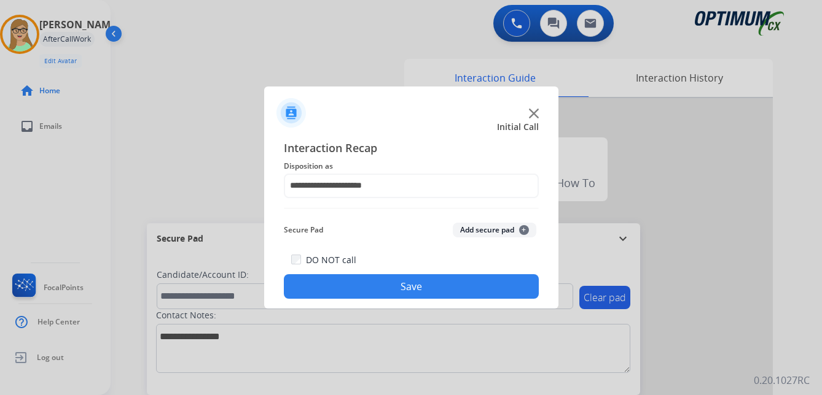
click at [384, 292] on button "Save" at bounding box center [411, 286] width 255 height 25
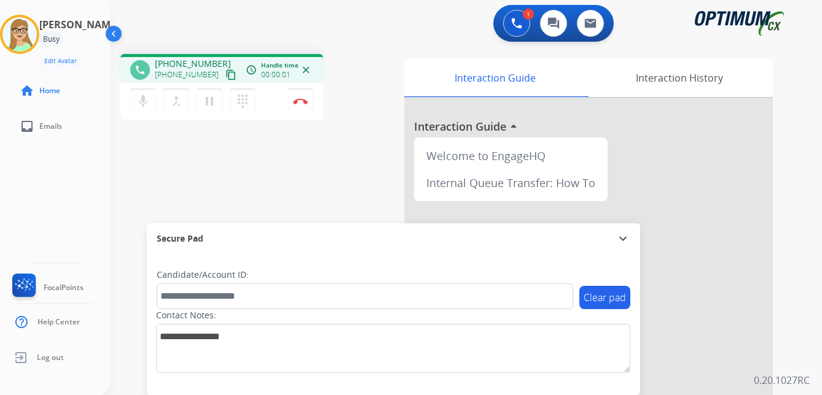
click at [225, 77] on mat-icon "content_copy" at bounding box center [230, 74] width 11 height 11
click at [302, 99] on img at bounding box center [300, 101] width 15 height 6
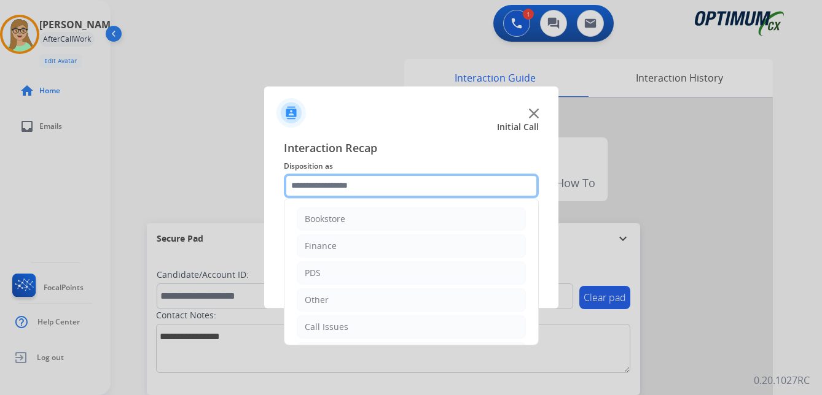
click at [334, 194] on input "text" at bounding box center [411, 186] width 255 height 25
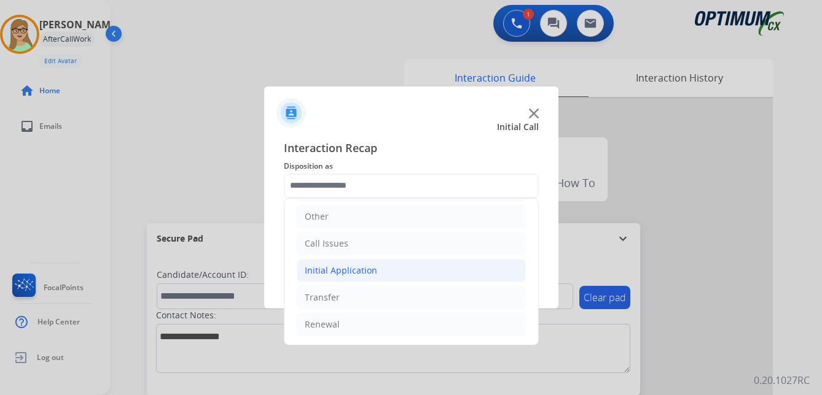
click at [358, 266] on div "Initial Application" at bounding box center [341, 271] width 72 height 12
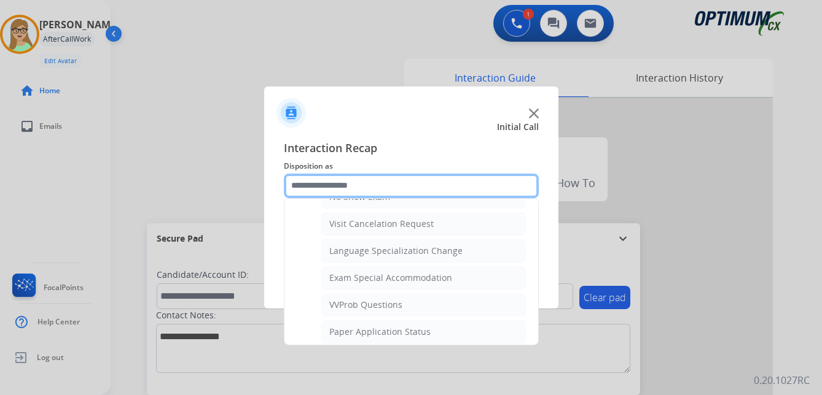
scroll to position [636, 0]
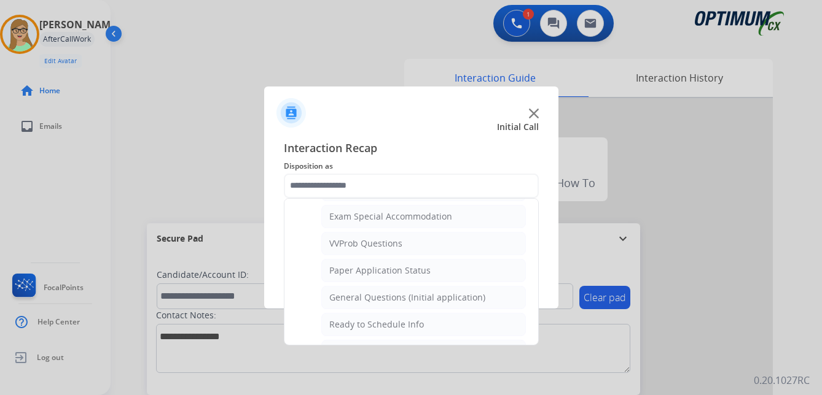
click at [397, 300] on div "General Questions (Initial application)" at bounding box center [407, 298] width 156 height 12
type input "**********"
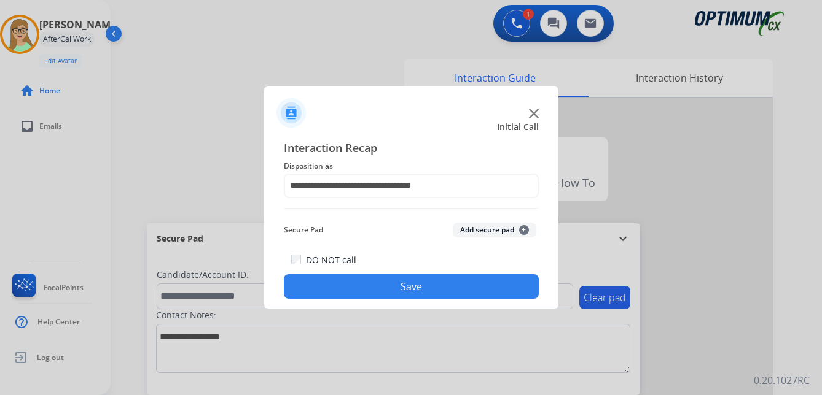
drag, startPoint x: 391, startPoint y: 293, endPoint x: 138, endPoint y: 293, distance: 253.6
click at [391, 293] on button "Save" at bounding box center [411, 286] width 255 height 25
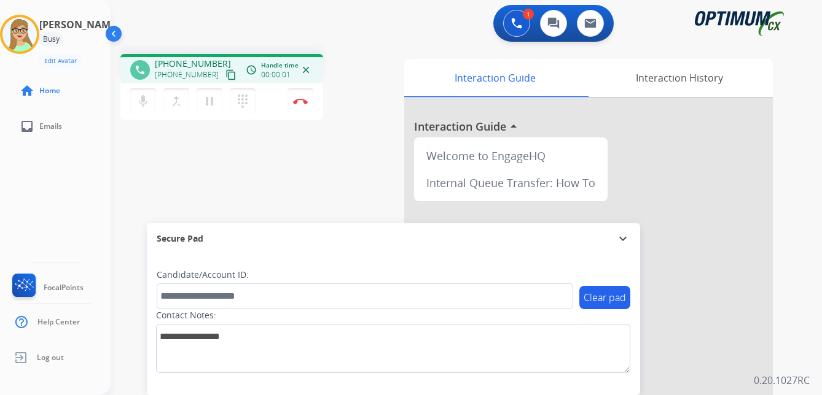
drag, startPoint x: 222, startPoint y: 76, endPoint x: 212, endPoint y: 76, distance: 9.8
click at [225, 76] on mat-icon "content_copy" at bounding box center [230, 74] width 11 height 11
click at [298, 99] on img at bounding box center [300, 101] width 15 height 6
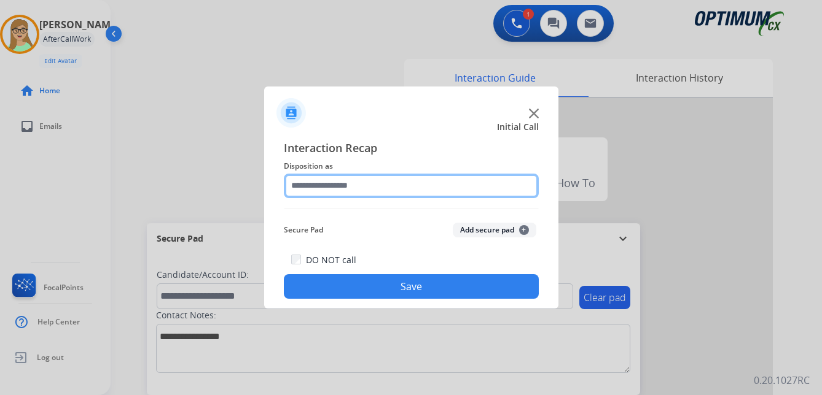
click at [341, 185] on input "text" at bounding box center [411, 186] width 255 height 25
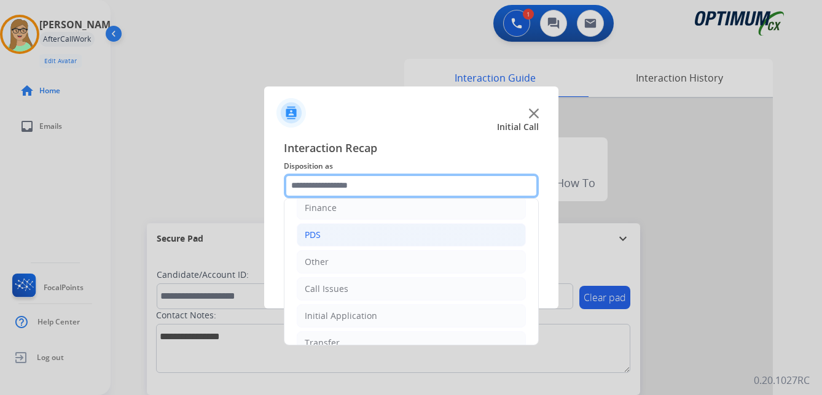
scroll to position [84, 0]
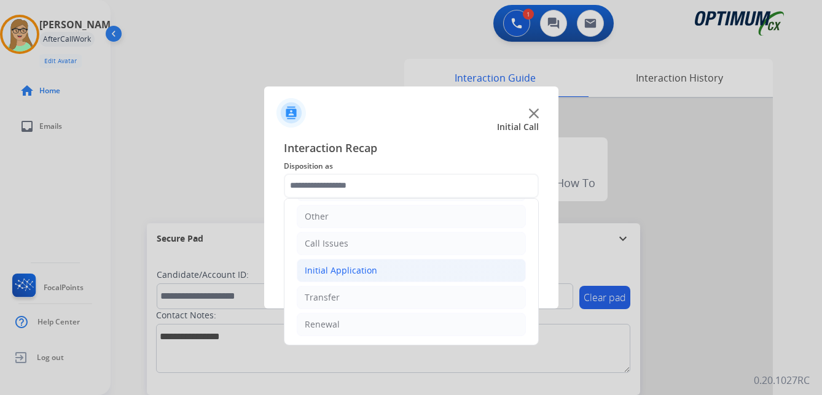
click at [355, 271] on div "Initial Application" at bounding box center [341, 271] width 72 height 12
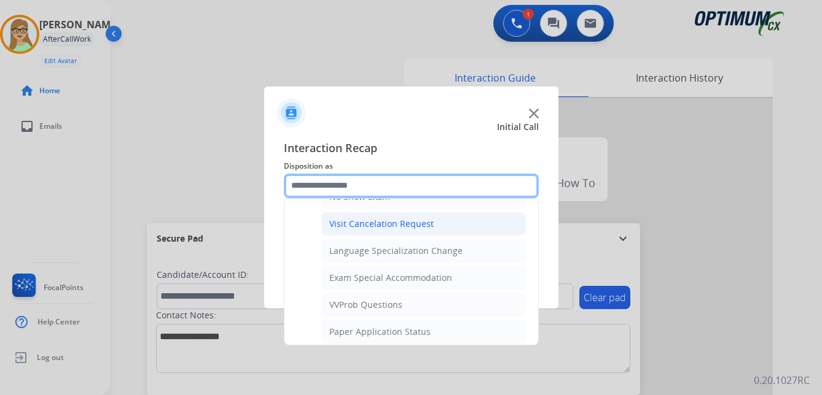
scroll to position [636, 0]
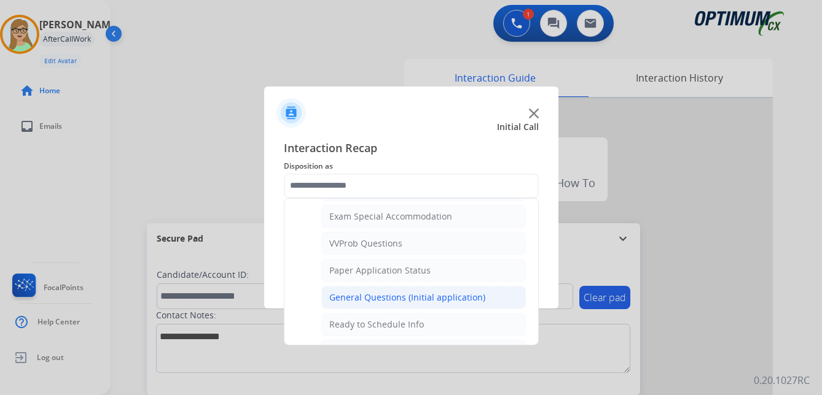
click at [363, 298] on div "General Questions (Initial application)" at bounding box center [407, 298] width 156 height 12
type input "**********"
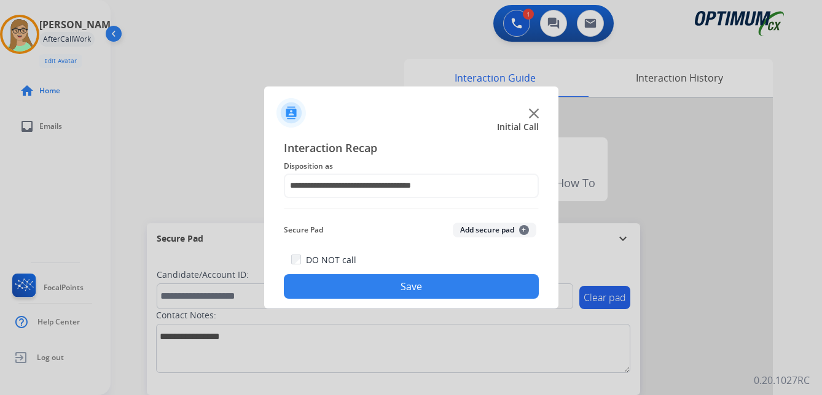
click at [362, 294] on button "Save" at bounding box center [411, 286] width 255 height 25
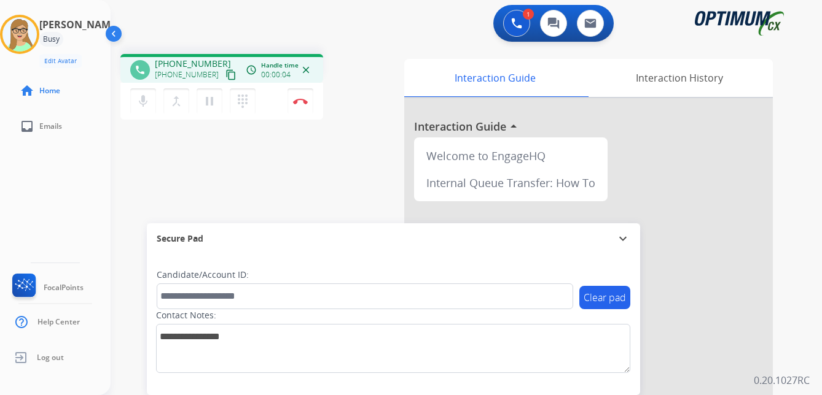
drag, startPoint x: 220, startPoint y: 72, endPoint x: 197, endPoint y: 77, distance: 23.7
click at [225, 72] on mat-icon "content_copy" at bounding box center [230, 74] width 11 height 11
click at [338, 247] on div "Secure Pad" at bounding box center [393, 238] width 473 height 21
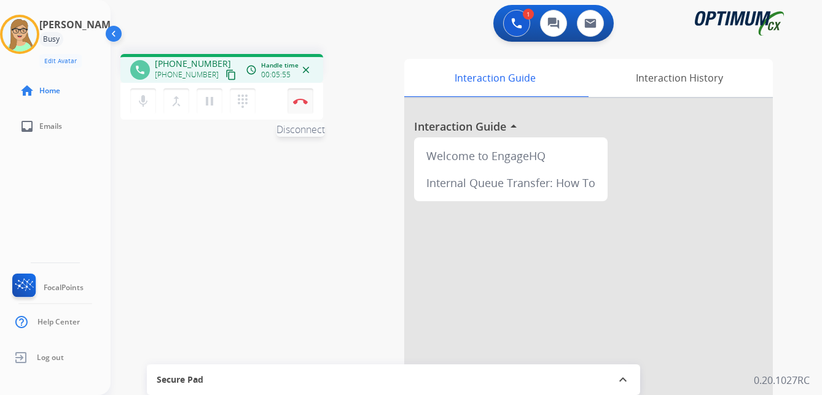
click at [302, 99] on img at bounding box center [300, 101] width 15 height 6
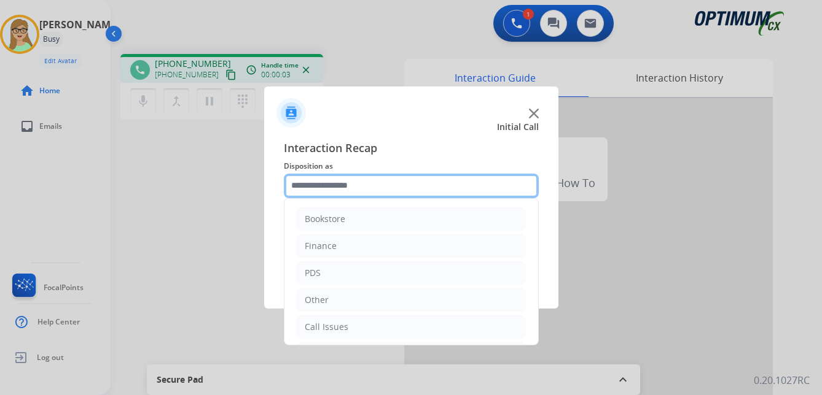
click at [336, 190] on input "text" at bounding box center [411, 186] width 255 height 25
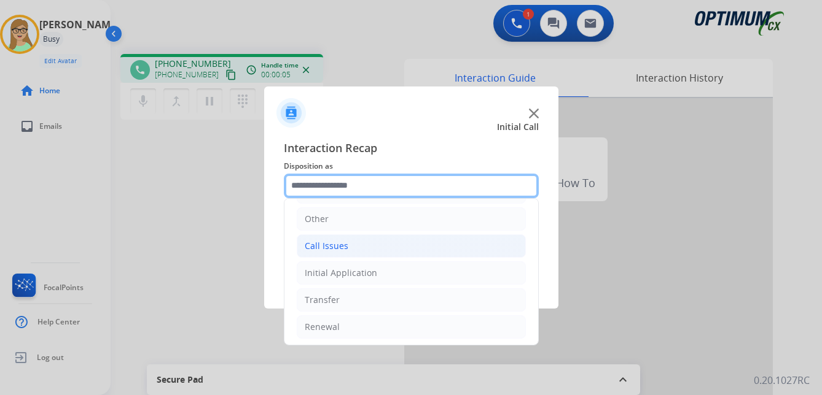
scroll to position [84, 0]
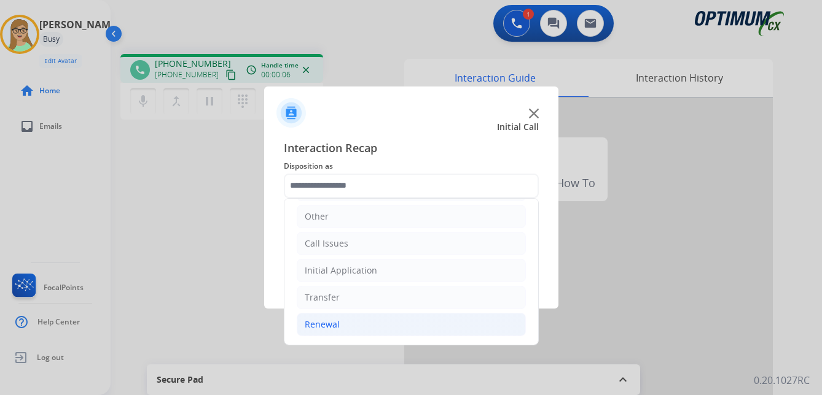
click at [321, 319] on div "Renewal" at bounding box center [322, 325] width 35 height 12
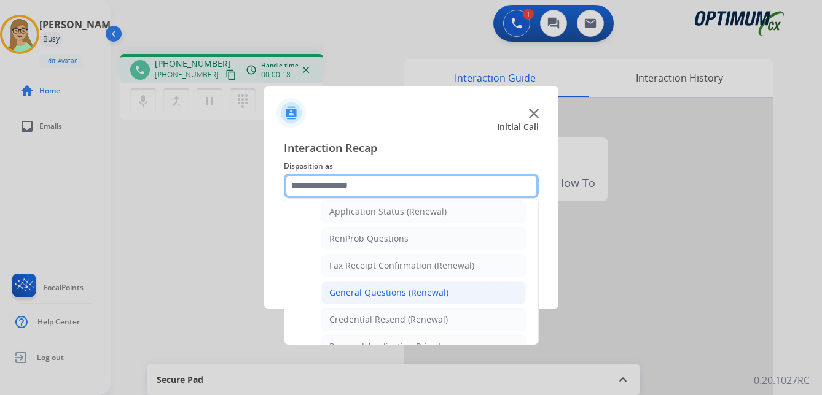
scroll to position [268, 0]
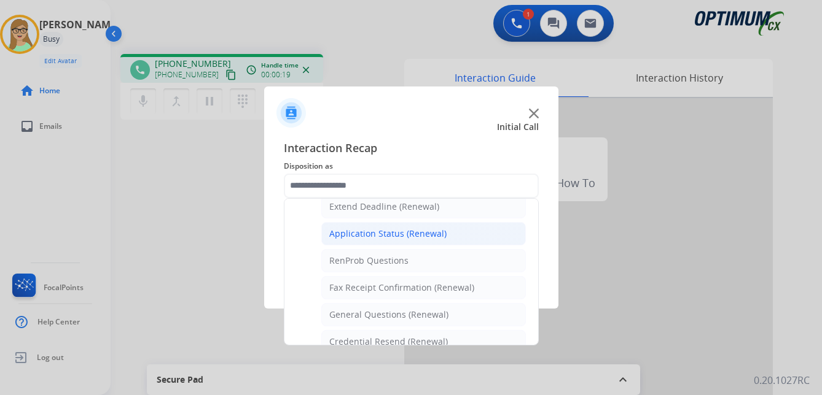
click at [360, 233] on div "Application Status (Renewal)" at bounding box center [387, 234] width 117 height 12
type input "**********"
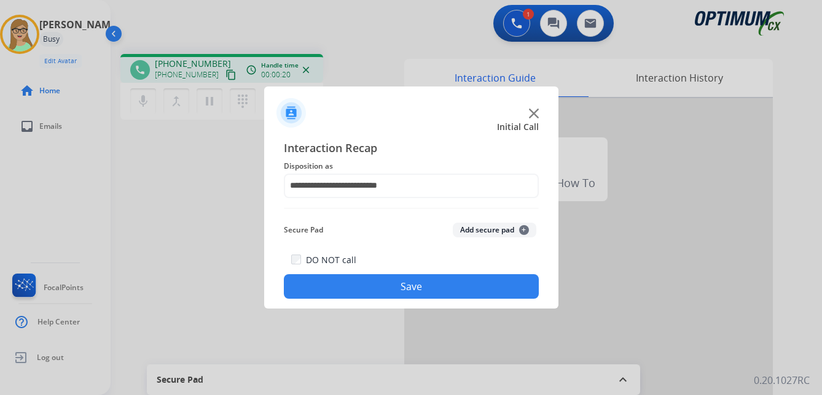
click at [348, 279] on button "Save" at bounding box center [411, 286] width 255 height 25
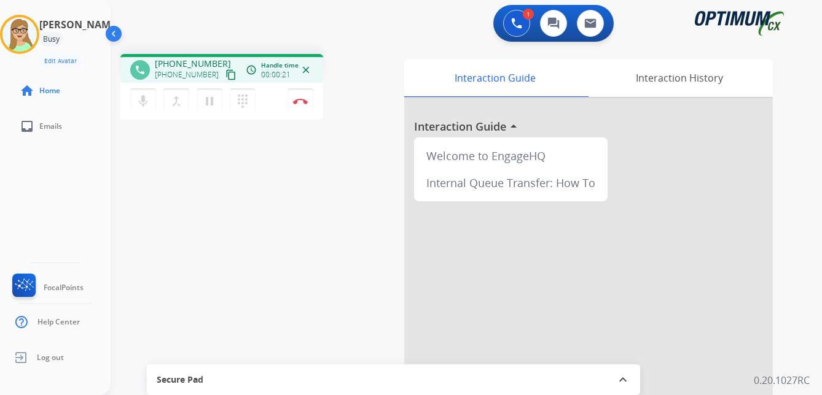
click at [225, 76] on mat-icon "content_copy" at bounding box center [230, 74] width 11 height 11
click at [299, 101] on img at bounding box center [300, 101] width 15 height 6
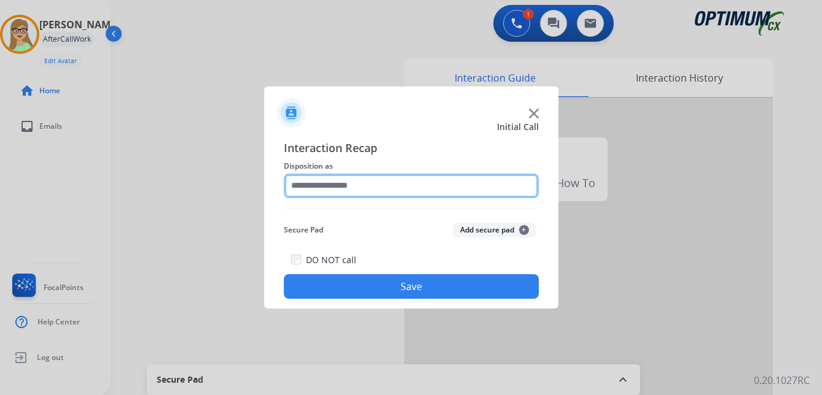
click at [329, 185] on input "text" at bounding box center [411, 186] width 255 height 25
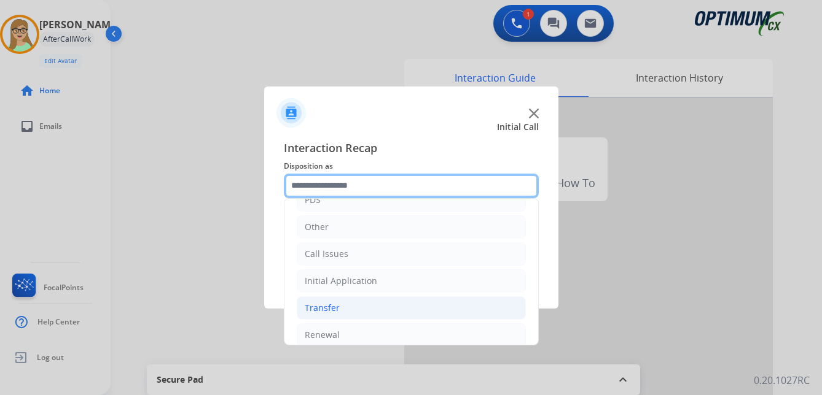
scroll to position [84, 0]
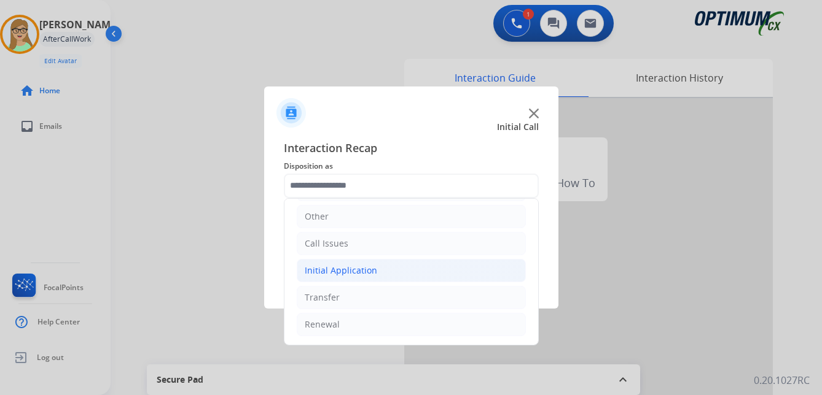
click at [356, 269] on div "Initial Application" at bounding box center [341, 271] width 72 height 12
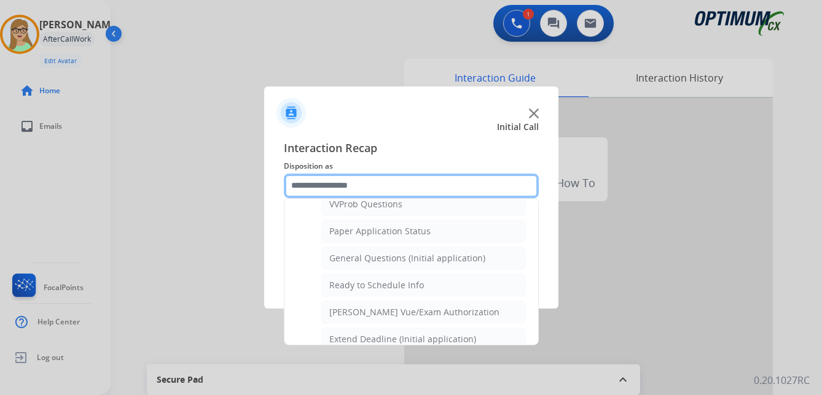
scroll to position [698, 0]
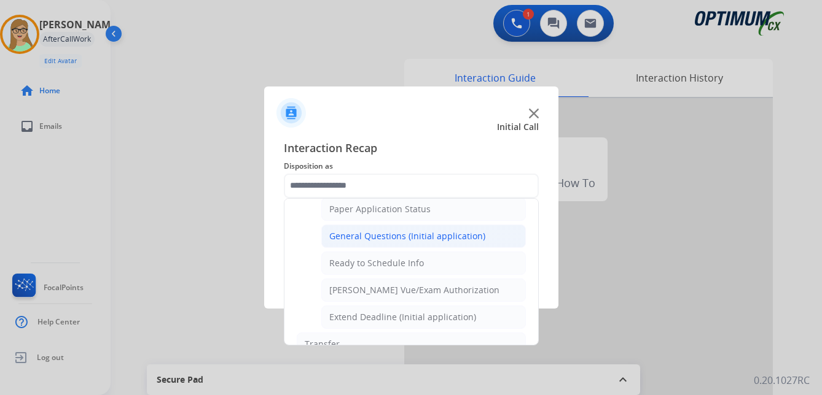
click at [371, 229] on li "General Questions (Initial application)" at bounding box center [423, 236] width 204 height 23
type input "**********"
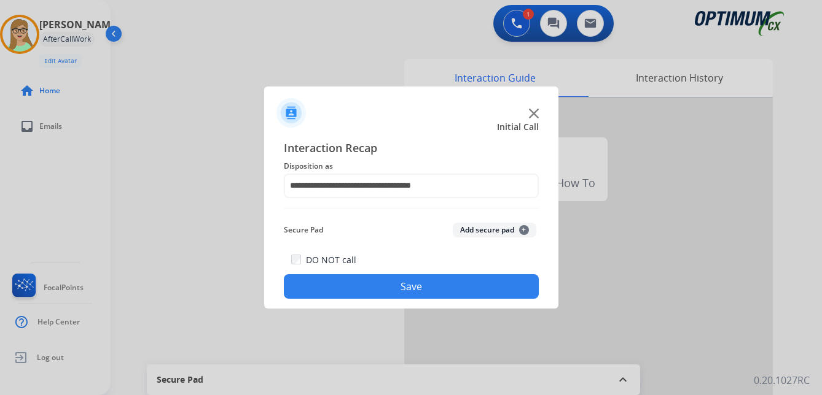
click at [316, 287] on button "Save" at bounding box center [411, 286] width 255 height 25
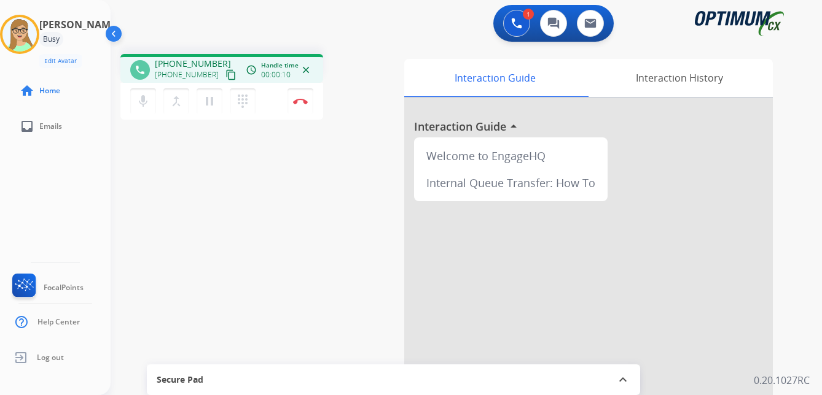
click at [225, 77] on mat-icon "content_copy" at bounding box center [230, 74] width 11 height 11
click at [299, 103] on img at bounding box center [300, 101] width 15 height 6
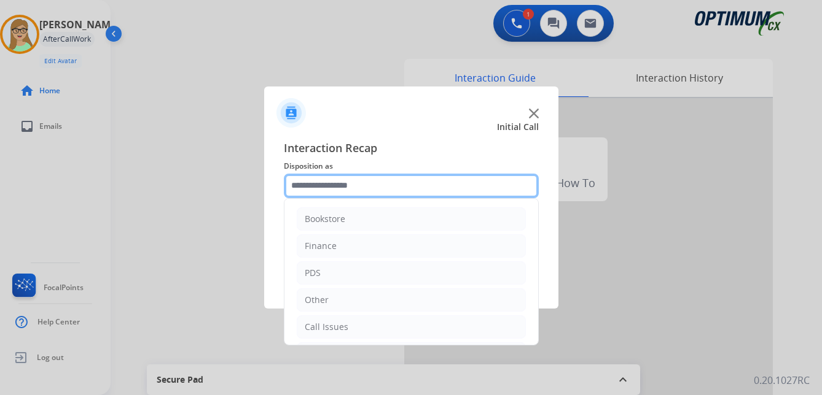
click at [336, 188] on input "text" at bounding box center [411, 186] width 255 height 25
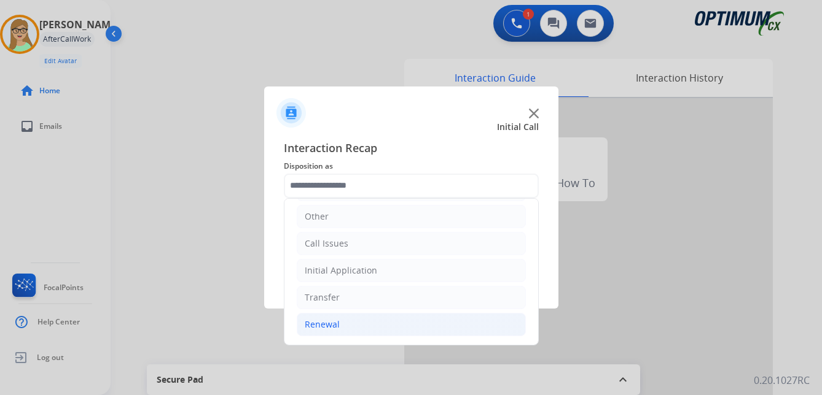
click at [328, 321] on div "Renewal" at bounding box center [322, 325] width 35 height 12
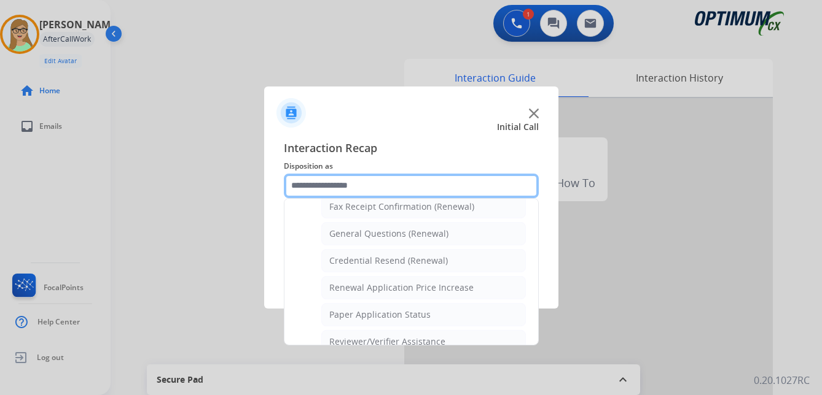
scroll to position [329, 0]
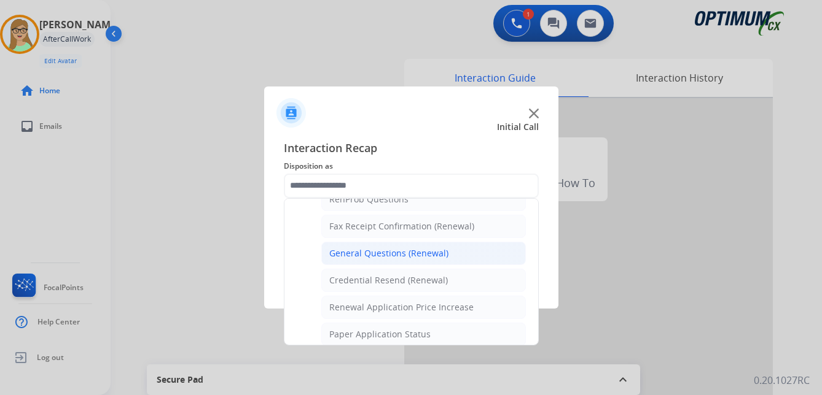
click at [382, 257] on div "General Questions (Renewal)" at bounding box center [388, 253] width 119 height 12
type input "**********"
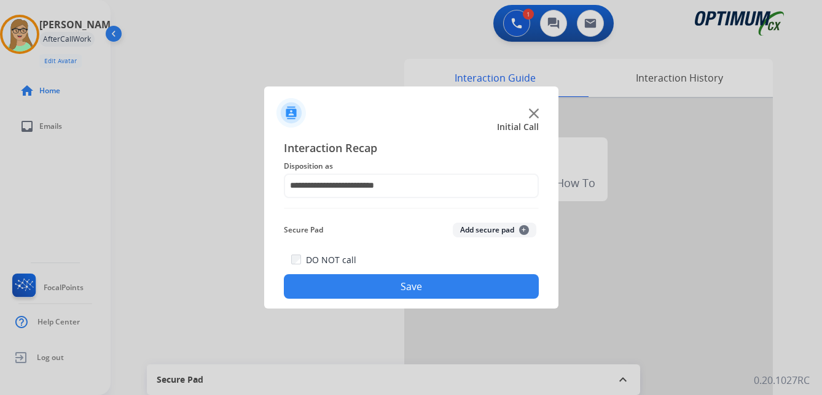
click at [371, 284] on button "Save" at bounding box center [411, 286] width 255 height 25
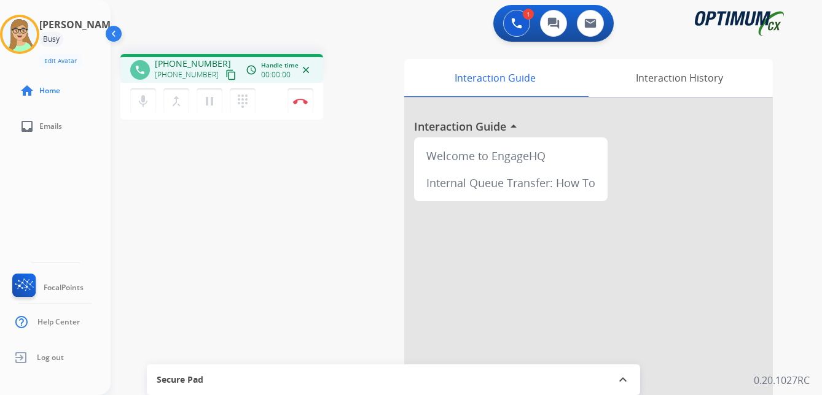
click at [225, 77] on mat-icon "content_copy" at bounding box center [230, 74] width 11 height 11
click at [303, 100] on img at bounding box center [300, 101] width 15 height 6
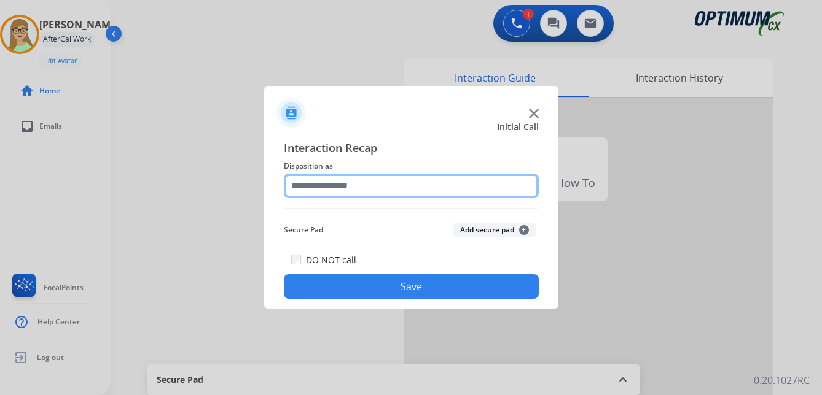
click at [346, 191] on input "text" at bounding box center [411, 186] width 255 height 25
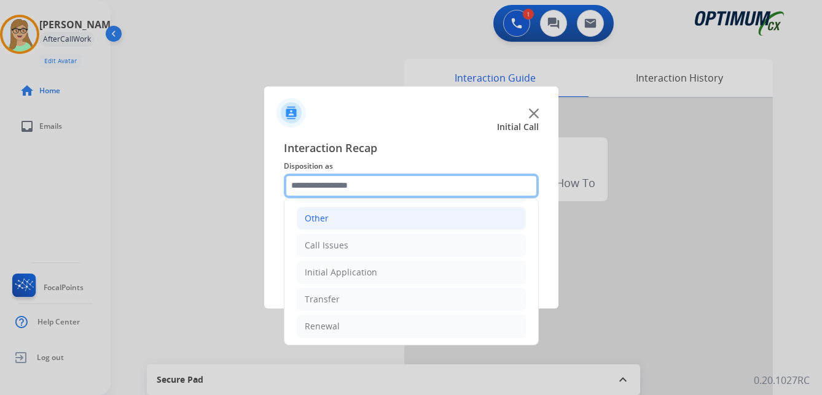
scroll to position [84, 0]
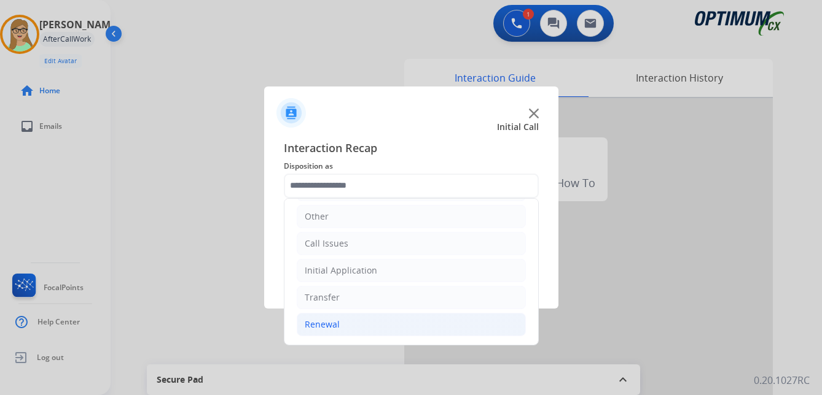
click at [327, 322] on div "Renewal" at bounding box center [322, 325] width 35 height 12
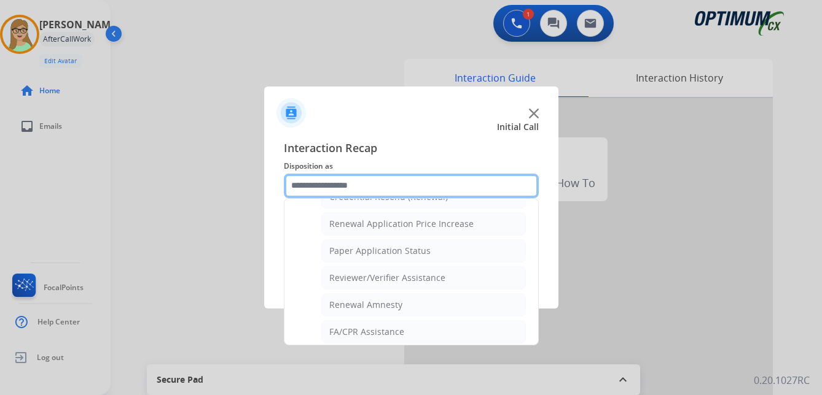
scroll to position [351, 0]
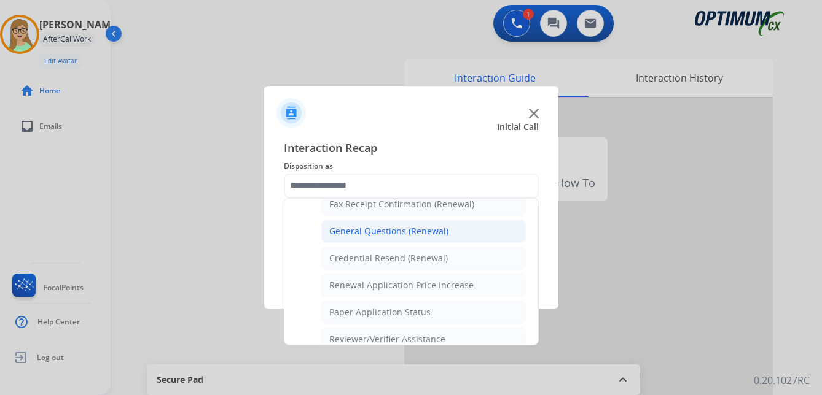
click at [375, 233] on div "General Questions (Renewal)" at bounding box center [388, 231] width 119 height 12
type input "**********"
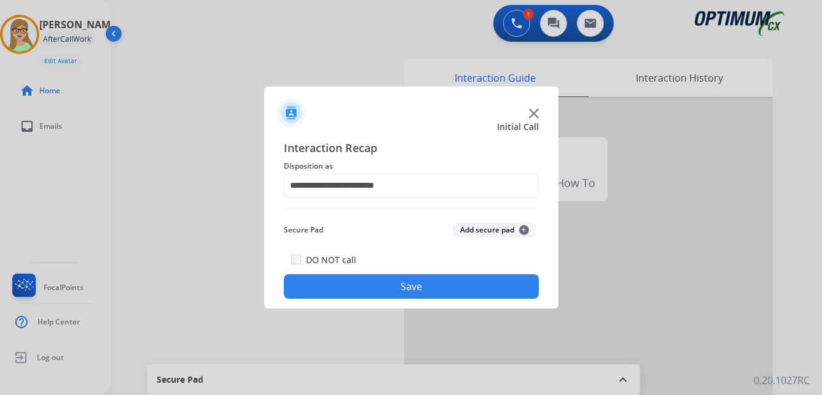
click at [365, 287] on button "Save" at bounding box center [411, 286] width 255 height 25
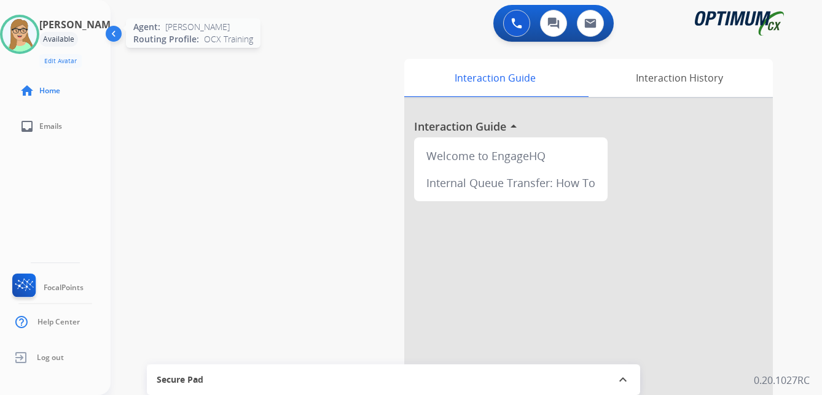
click at [26, 45] on img at bounding box center [19, 34] width 34 height 34
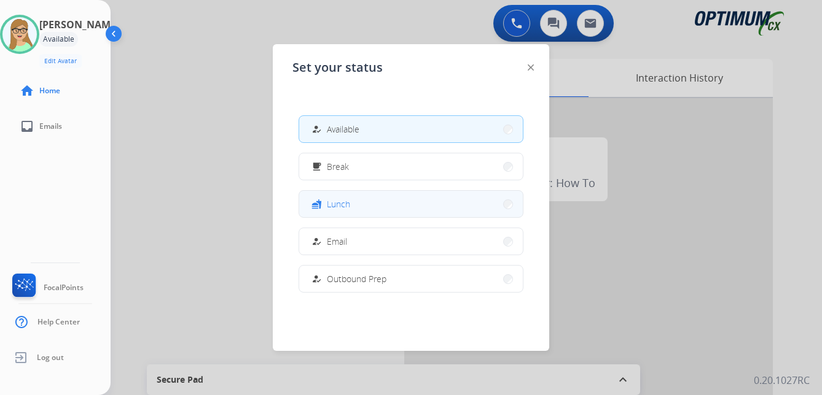
click at [333, 205] on span "Lunch" at bounding box center [338, 204] width 23 height 13
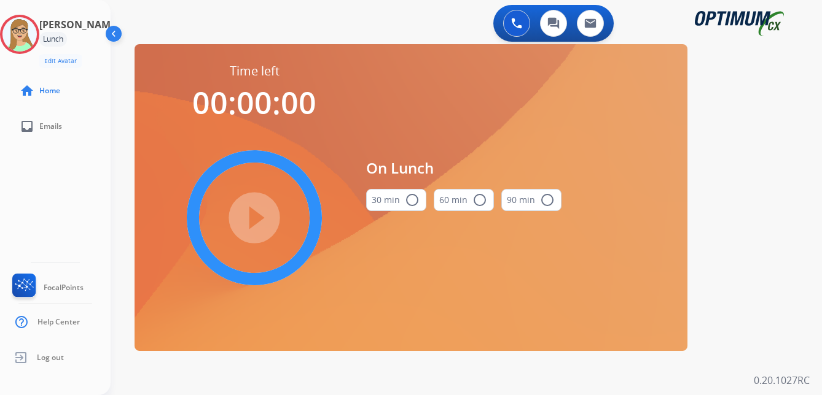
drag, startPoint x: 413, startPoint y: 202, endPoint x: 381, endPoint y: 206, distance: 32.1
click at [412, 202] on mat-icon "radio_button_unchecked" at bounding box center [412, 200] width 15 height 15
drag, startPoint x: 234, startPoint y: 217, endPoint x: 195, endPoint y: 216, distance: 38.7
click at [247, 217] on mat-icon "play_circle_filled" at bounding box center [254, 218] width 15 height 15
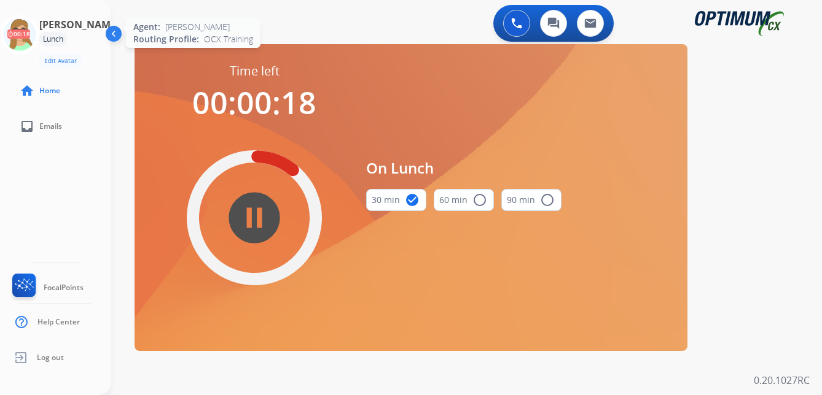
click at [39, 34] on icon at bounding box center [20, 35] width 40 height 40
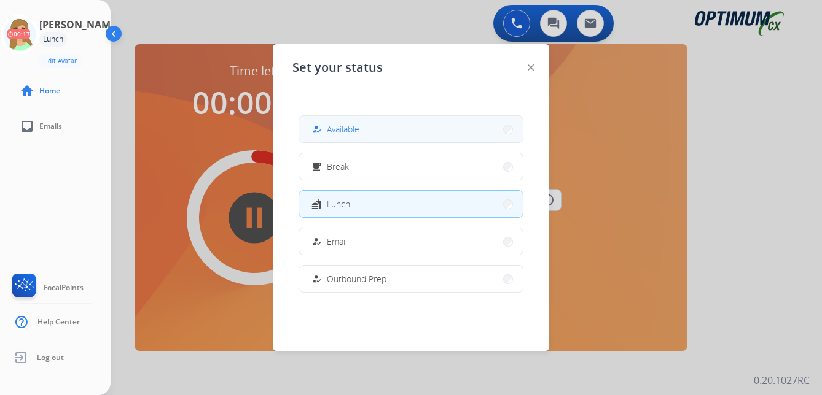
click at [341, 134] on span "Available" at bounding box center [343, 129] width 33 height 13
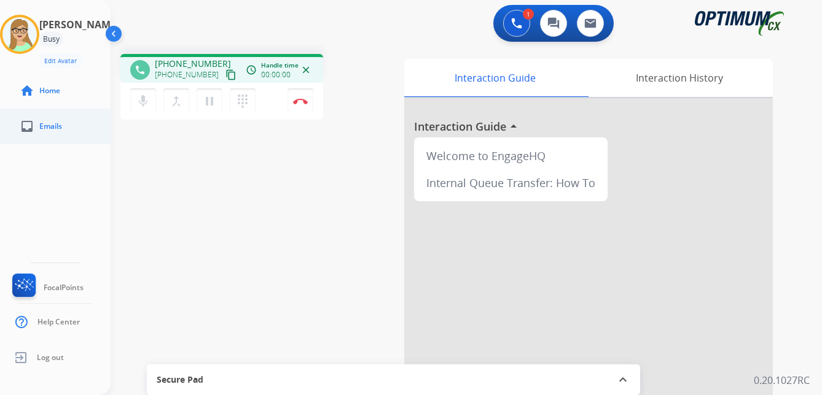
drag, startPoint x: 214, startPoint y: 76, endPoint x: 1, endPoint y: 134, distance: 220.1
click at [225, 76] on mat-icon "content_copy" at bounding box center [230, 74] width 11 height 11
click at [299, 101] on img at bounding box center [300, 101] width 15 height 6
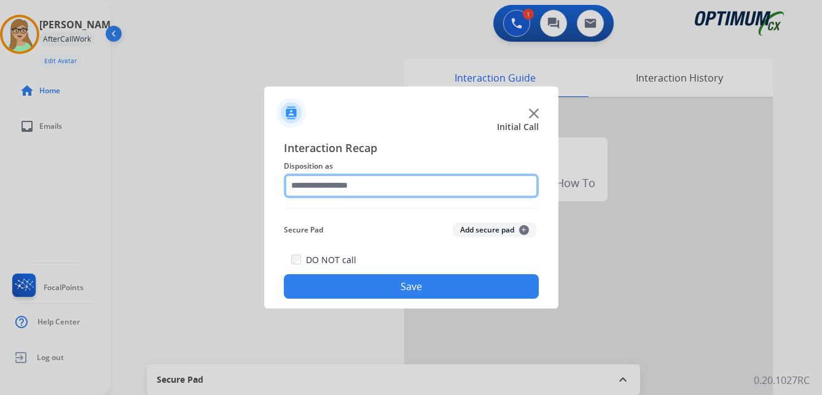
click at [342, 183] on input "text" at bounding box center [411, 186] width 255 height 25
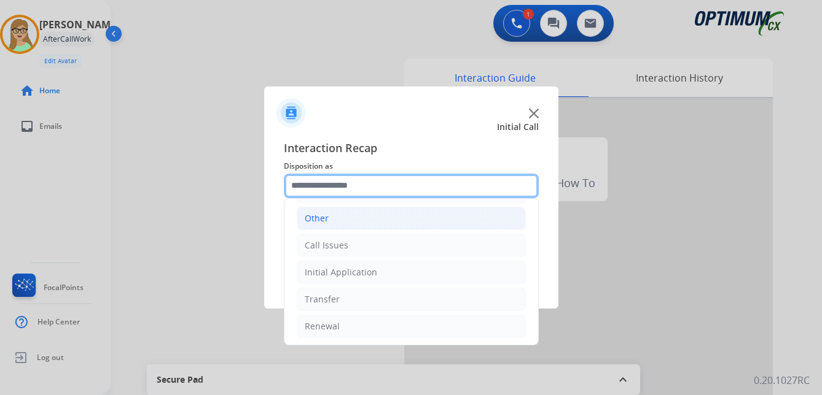
scroll to position [84, 0]
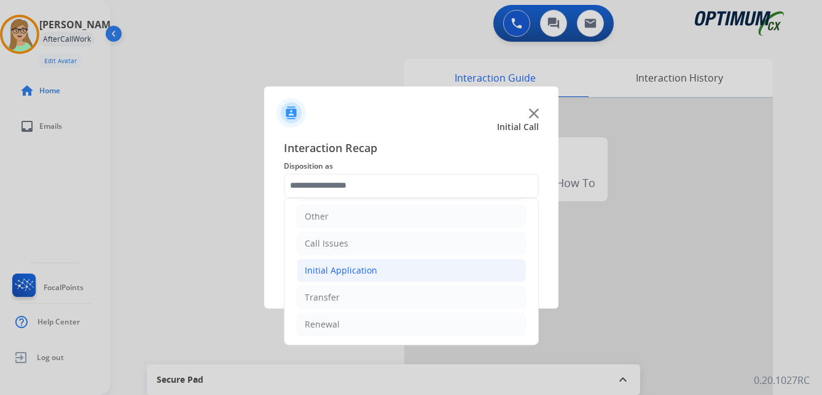
click at [351, 269] on div "Initial Application" at bounding box center [341, 271] width 72 height 12
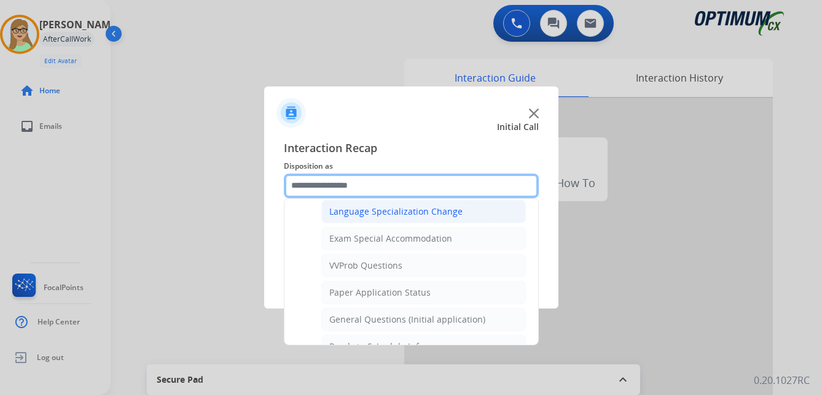
scroll to position [636, 0]
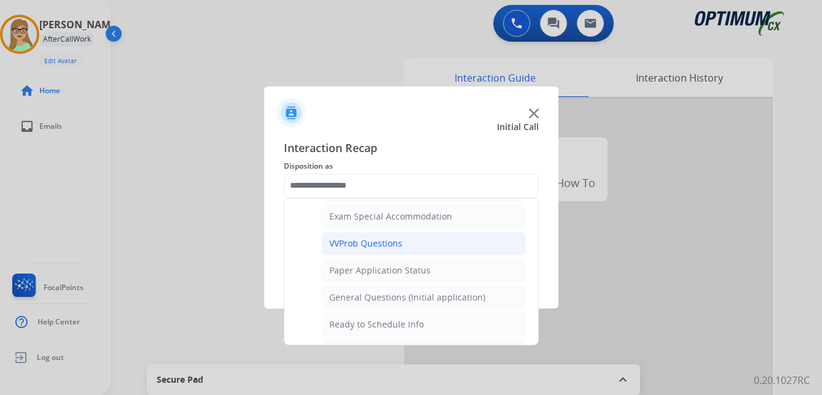
click at [375, 246] on div "VVProb Questions" at bounding box center [365, 244] width 73 height 12
type input "**********"
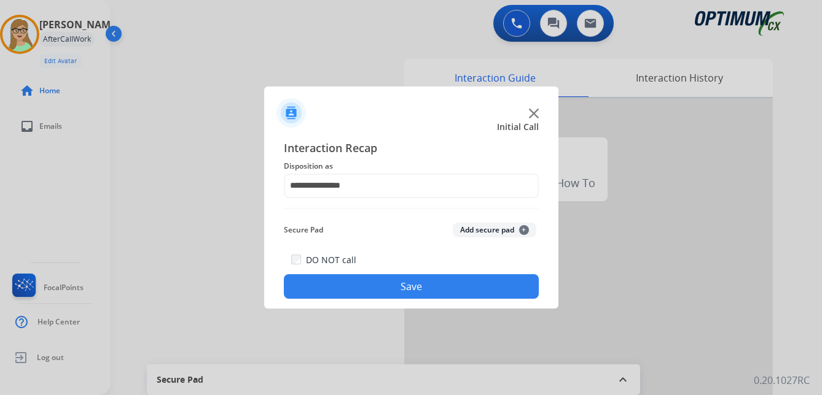
click at [362, 282] on button "Save" at bounding box center [411, 286] width 255 height 25
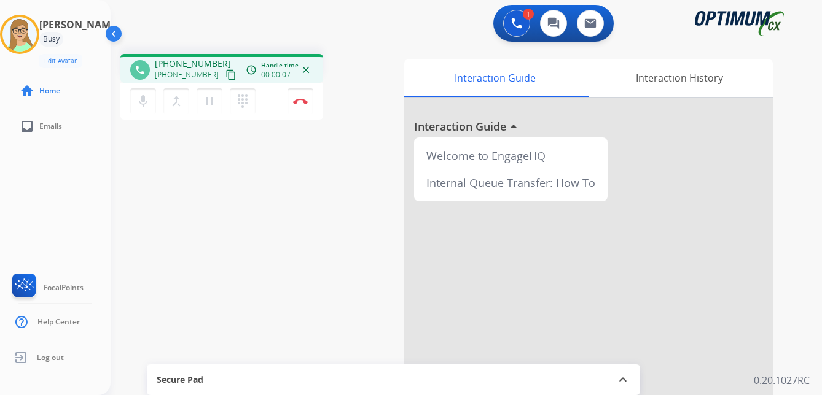
click at [225, 76] on mat-icon "content_copy" at bounding box center [230, 74] width 11 height 11
click at [323, 279] on div "phone [PHONE_NUMBER] [PHONE_NUMBER] content_copy access_time Call metrics Queue…" at bounding box center [452, 300] width 682 height 512
click at [302, 99] on img at bounding box center [300, 101] width 15 height 6
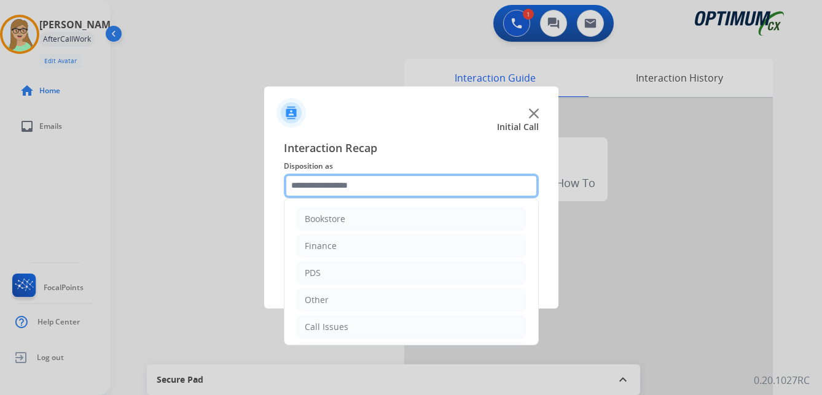
click at [341, 183] on input "text" at bounding box center [411, 186] width 255 height 25
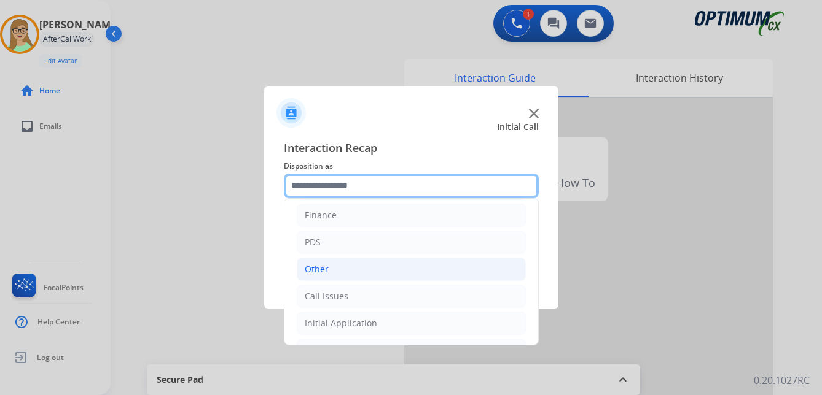
scroll to position [84, 0]
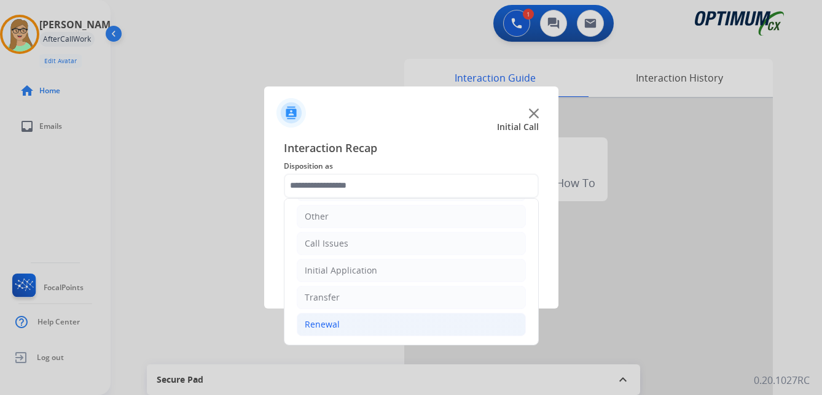
click at [337, 325] on div "Renewal" at bounding box center [322, 325] width 35 height 12
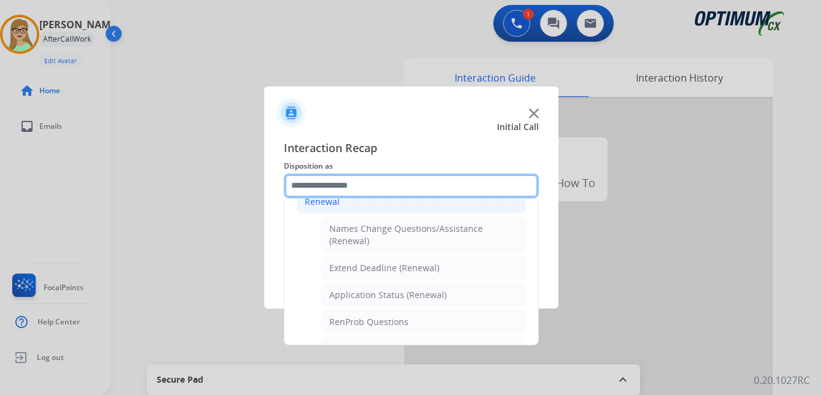
scroll to position [268, 0]
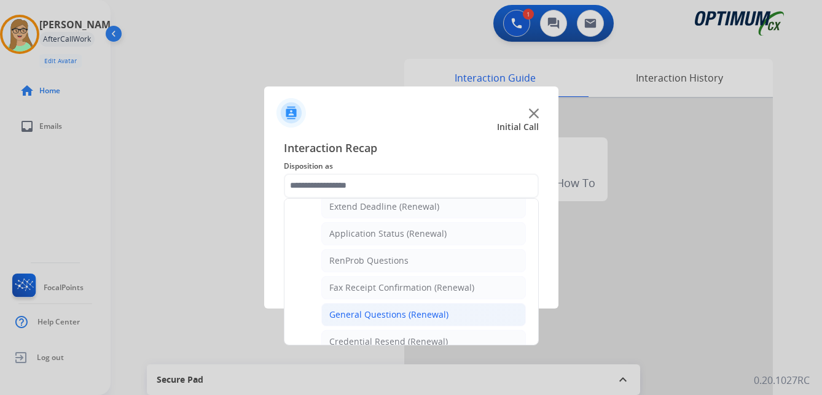
click at [392, 313] on div "General Questions (Renewal)" at bounding box center [388, 315] width 119 height 12
type input "**********"
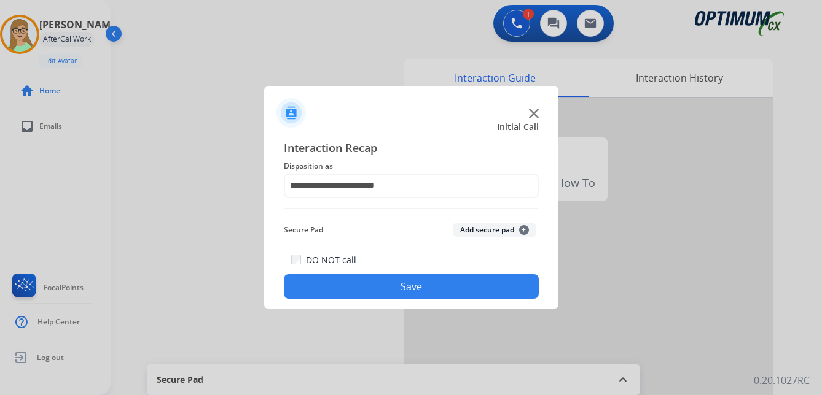
click at [381, 297] on button "Save" at bounding box center [411, 286] width 255 height 25
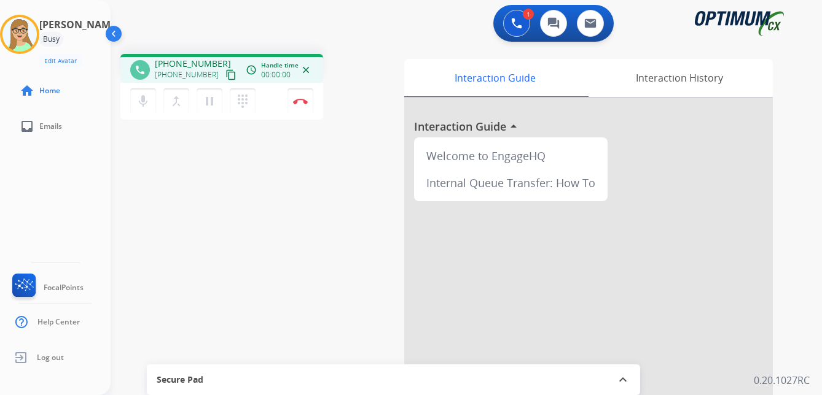
click at [225, 77] on mat-icon "content_copy" at bounding box center [230, 74] width 11 height 11
click at [302, 102] on img at bounding box center [300, 101] width 15 height 6
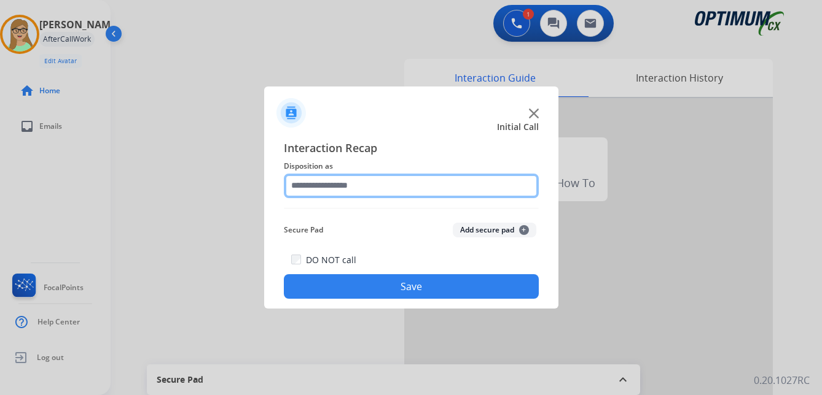
click at [360, 184] on input "text" at bounding box center [411, 186] width 255 height 25
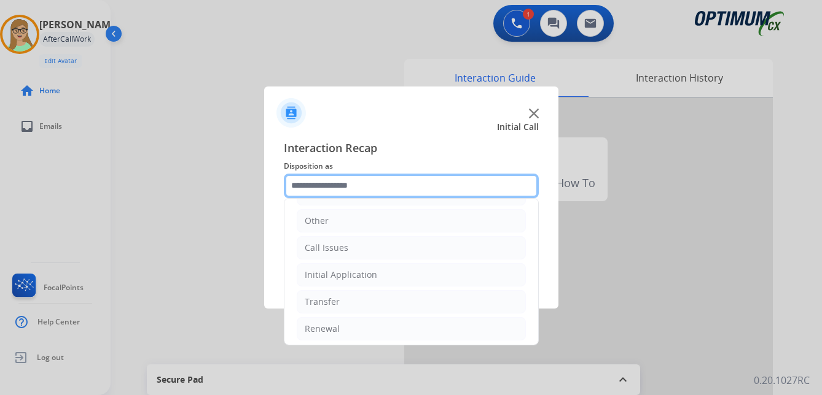
scroll to position [84, 0]
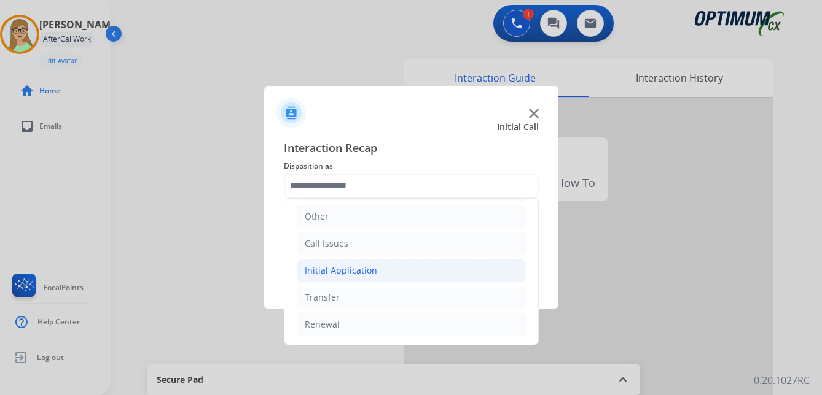
click at [355, 270] on div "Initial Application" at bounding box center [341, 271] width 72 height 12
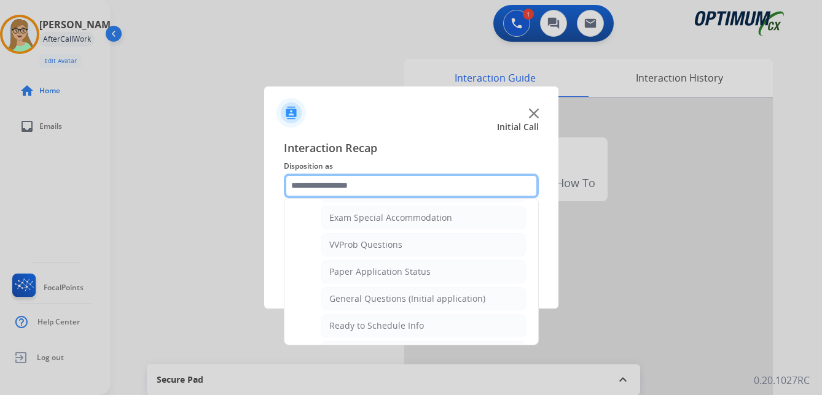
scroll to position [636, 0]
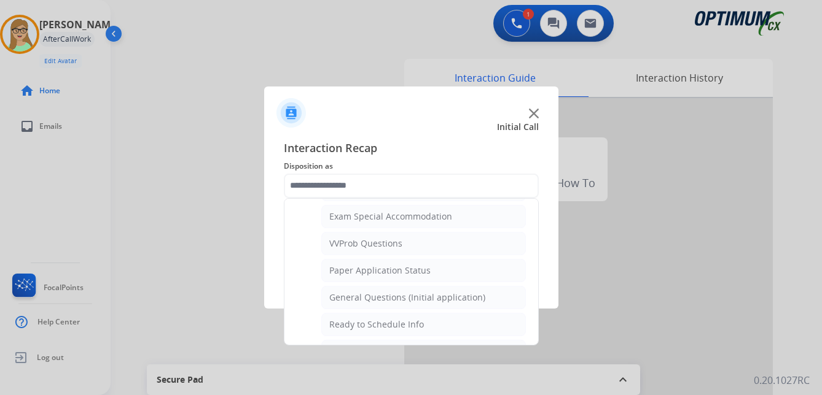
click at [387, 298] on div "General Questions (Initial application)" at bounding box center [407, 298] width 156 height 12
type input "**********"
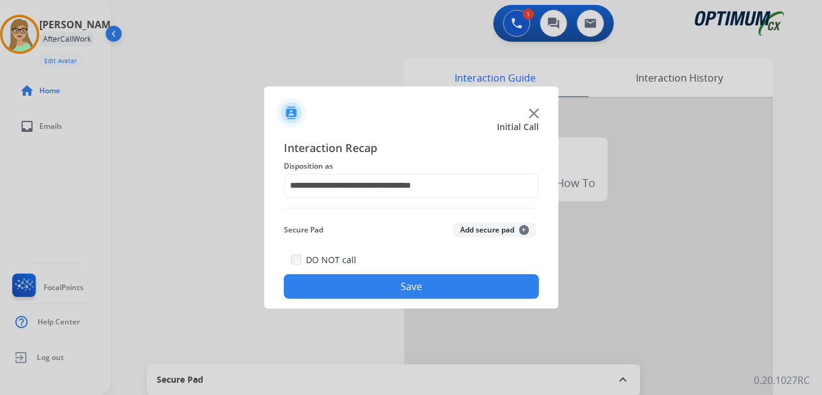
click at [378, 290] on button "Save" at bounding box center [411, 286] width 255 height 25
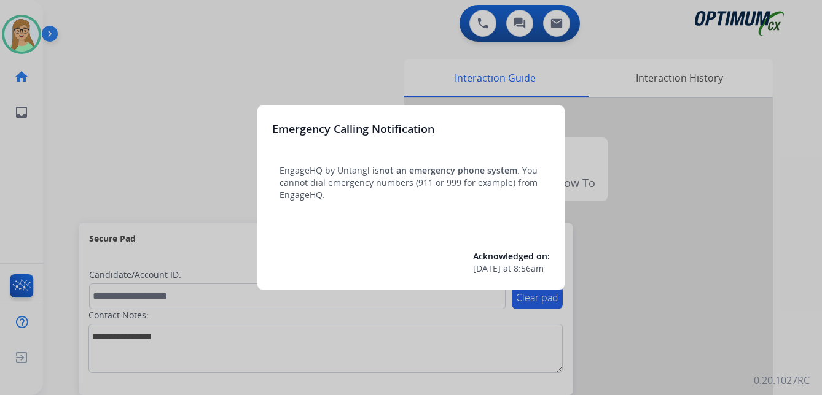
click at [174, 90] on div at bounding box center [411, 197] width 822 height 395
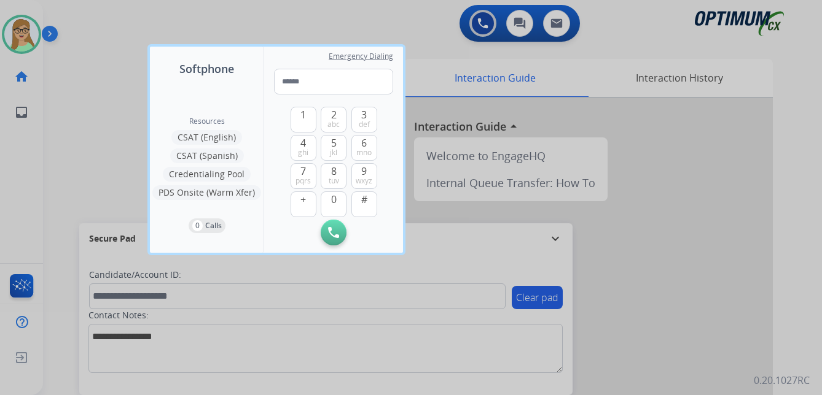
click at [27, 31] on div at bounding box center [411, 197] width 822 height 395
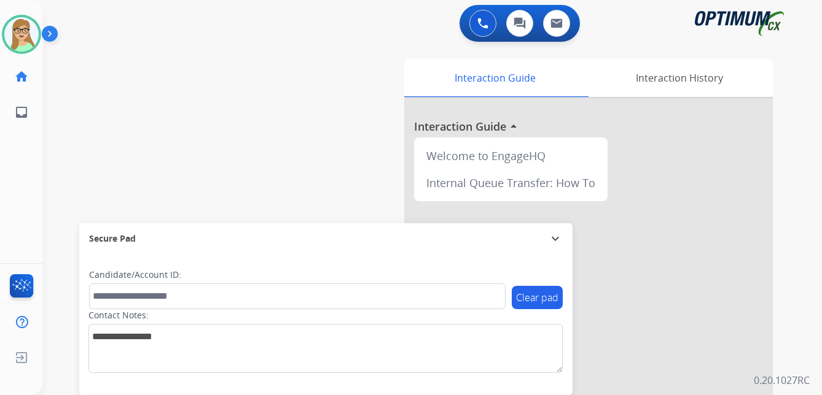
click at [45, 32] on img at bounding box center [52, 36] width 21 height 23
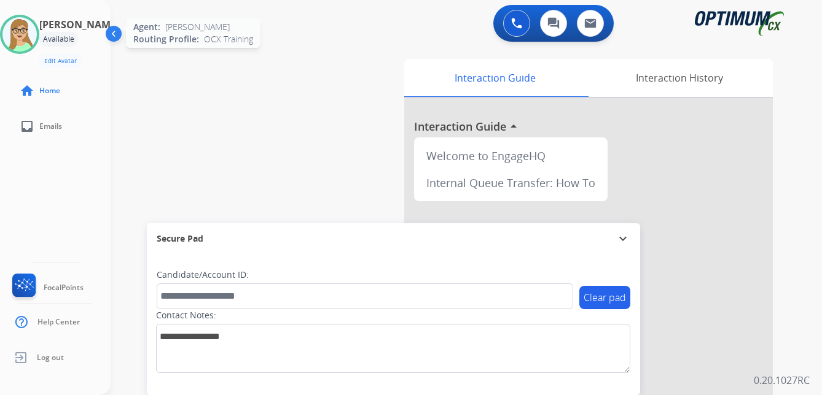
click at [35, 41] on img at bounding box center [19, 34] width 34 height 34
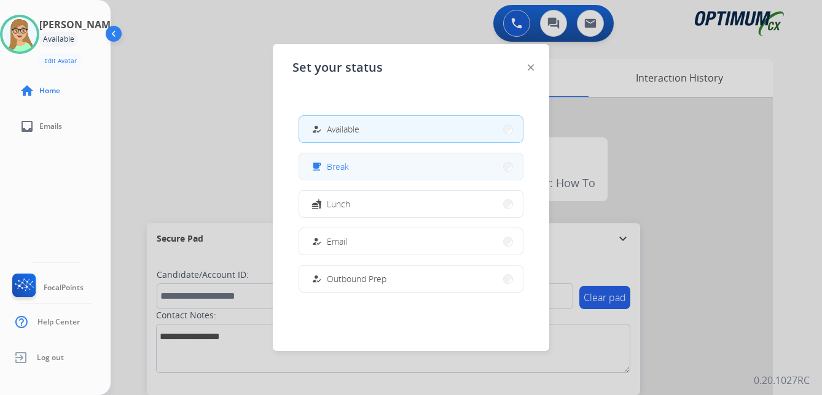
click at [347, 168] on span "Break" at bounding box center [338, 166] width 22 height 13
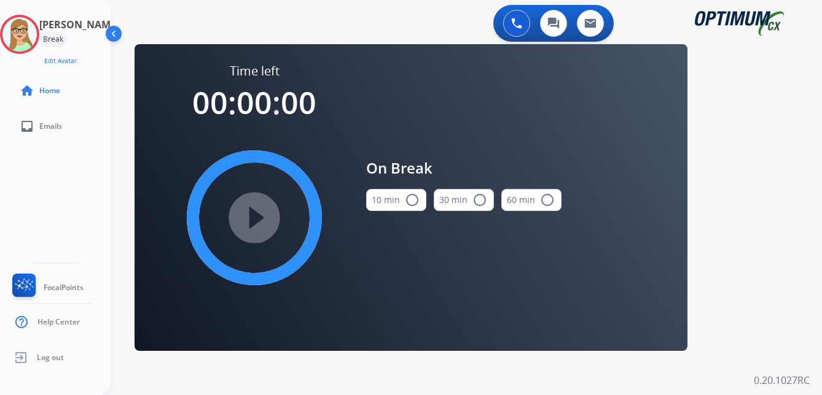
click at [411, 196] on mat-icon "radio_button_unchecked" at bounding box center [412, 200] width 15 height 15
click at [249, 225] on mat-icon "play_circle_filled" at bounding box center [254, 218] width 15 height 15
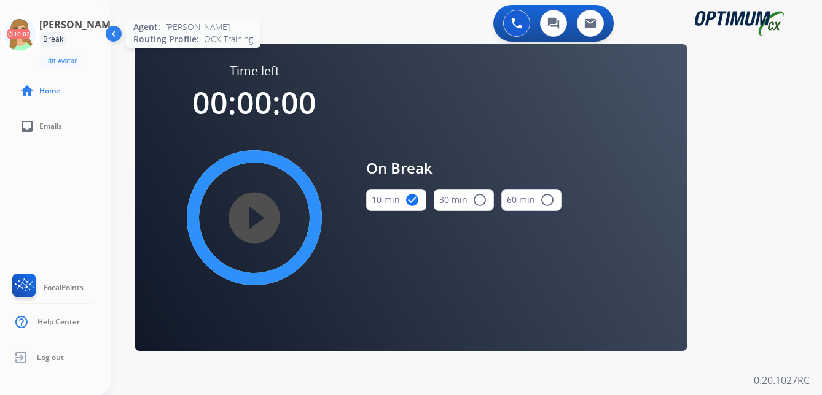
click at [33, 35] on icon at bounding box center [20, 35] width 40 height 40
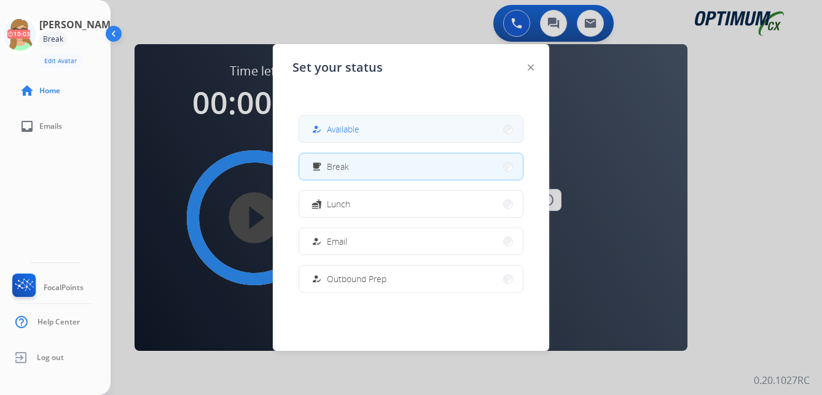
click at [330, 133] on span "Available" at bounding box center [343, 129] width 33 height 13
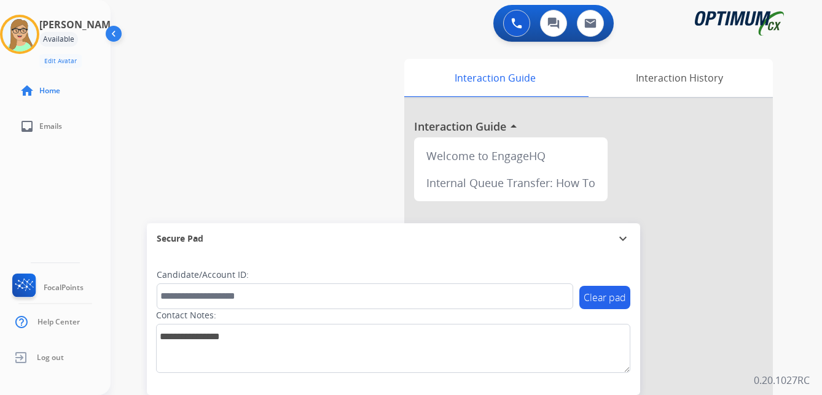
click at [117, 34] on img at bounding box center [114, 36] width 23 height 23
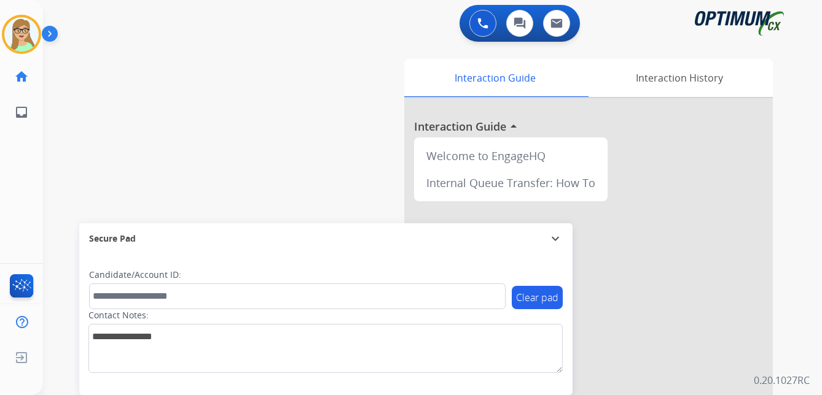
click at [54, 33] on img at bounding box center [52, 36] width 21 height 23
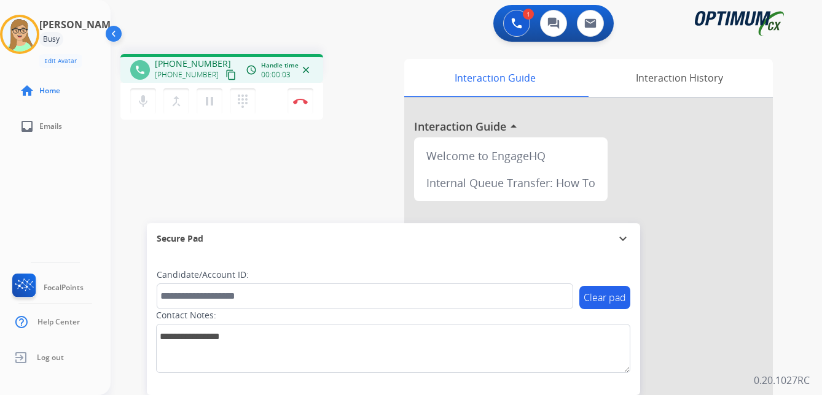
click at [225, 76] on mat-icon "content_copy" at bounding box center [230, 74] width 11 height 11
click at [658, 78] on div "Interaction History" at bounding box center [678, 78] width 187 height 38
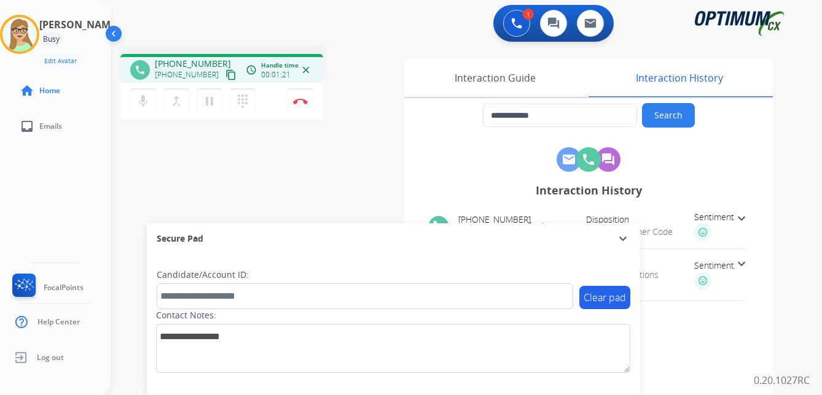
click at [709, 232] on img at bounding box center [703, 232] width 18 height 18
click at [301, 98] on img at bounding box center [300, 101] width 15 height 6
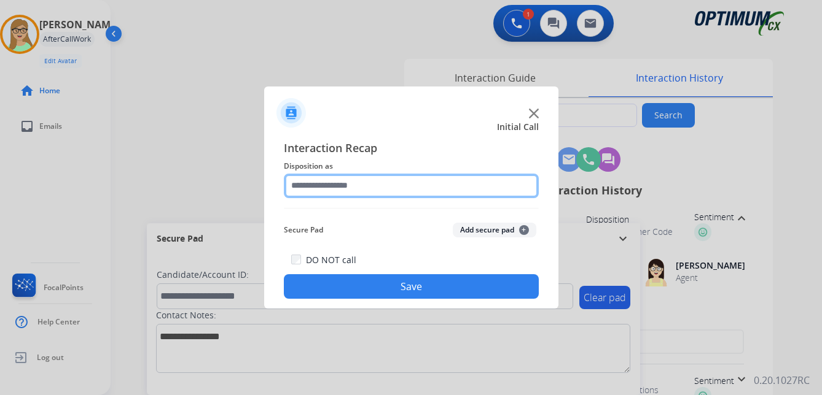
click at [309, 182] on input "text" at bounding box center [411, 186] width 255 height 25
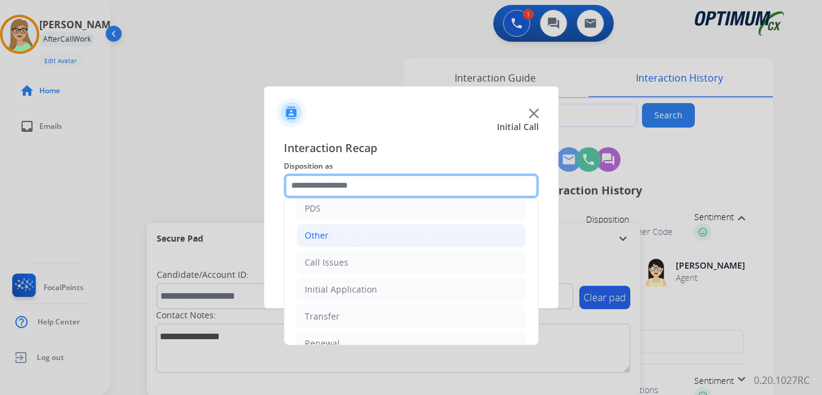
scroll to position [84, 0]
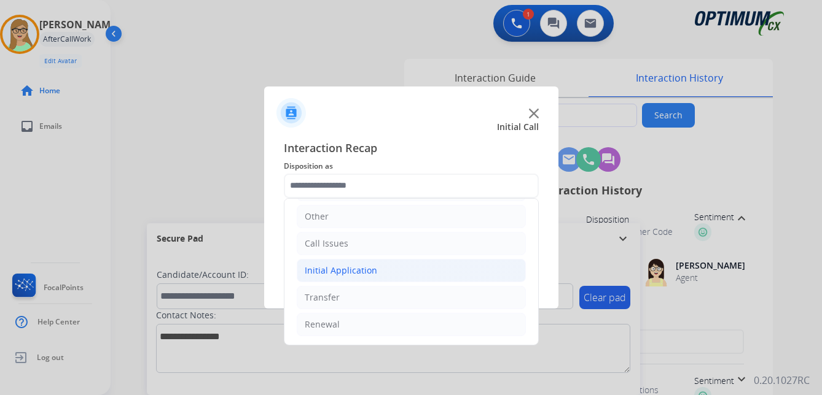
click at [342, 270] on div "Initial Application" at bounding box center [341, 271] width 72 height 12
click at [351, 327] on div "Appeals" at bounding box center [345, 325] width 33 height 12
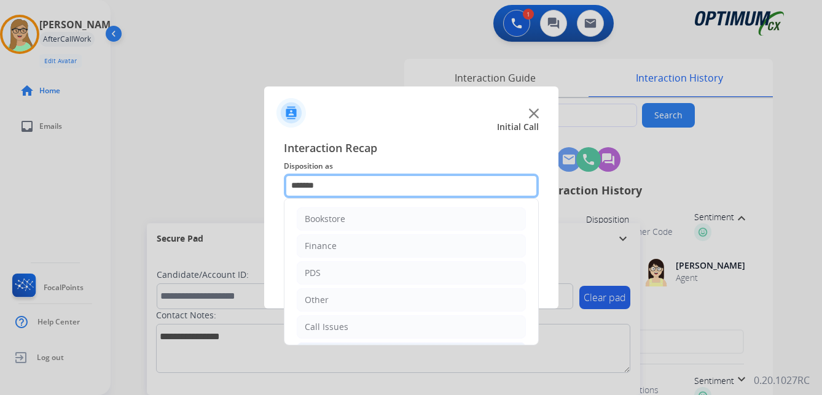
click at [297, 179] on input "*******" at bounding box center [411, 186] width 255 height 25
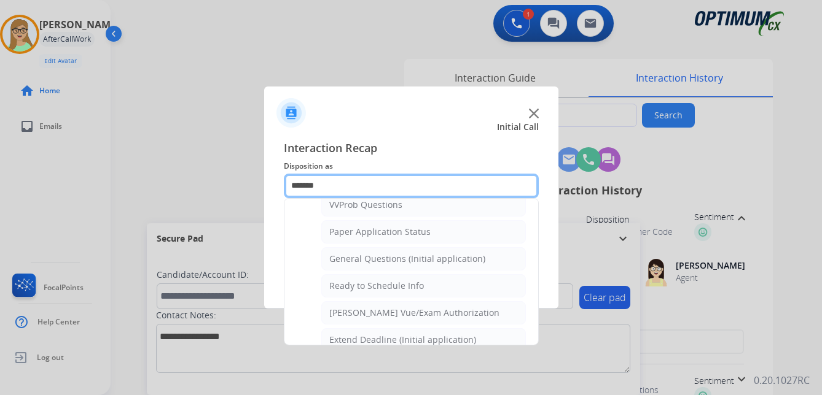
scroll to position [675, 0]
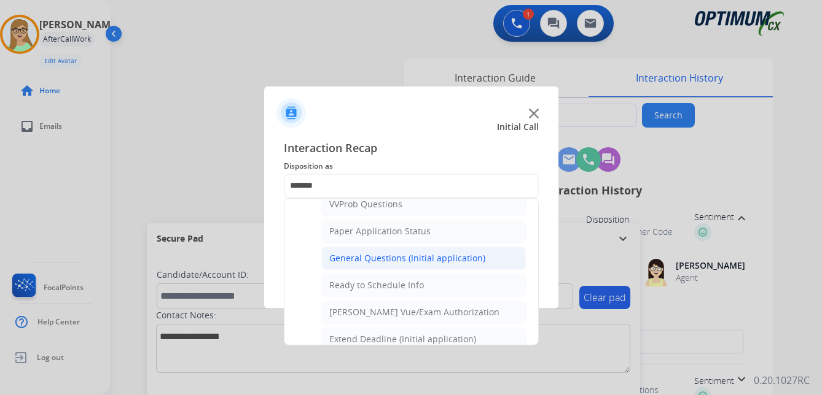
click at [354, 258] on div "General Questions (Initial application)" at bounding box center [407, 258] width 156 height 12
type input "**********"
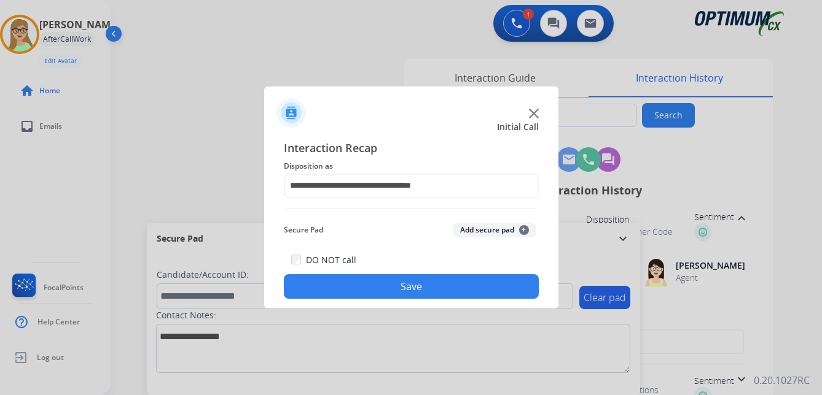
click at [369, 299] on div "**********" at bounding box center [411, 220] width 294 height 180
click at [375, 293] on button "Save" at bounding box center [411, 286] width 255 height 25
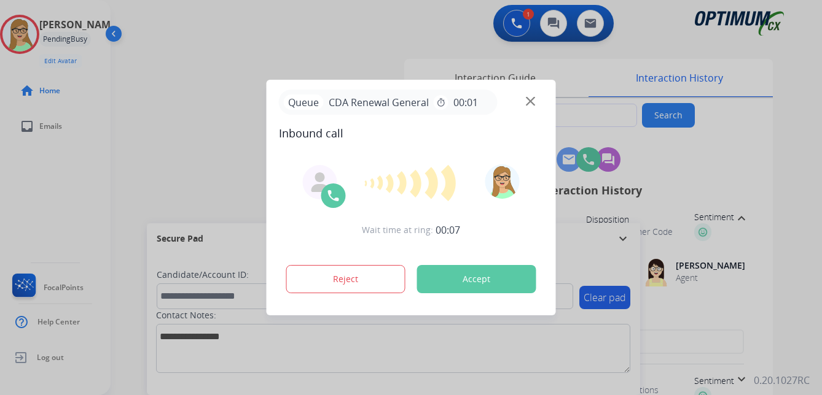
type input "**********"
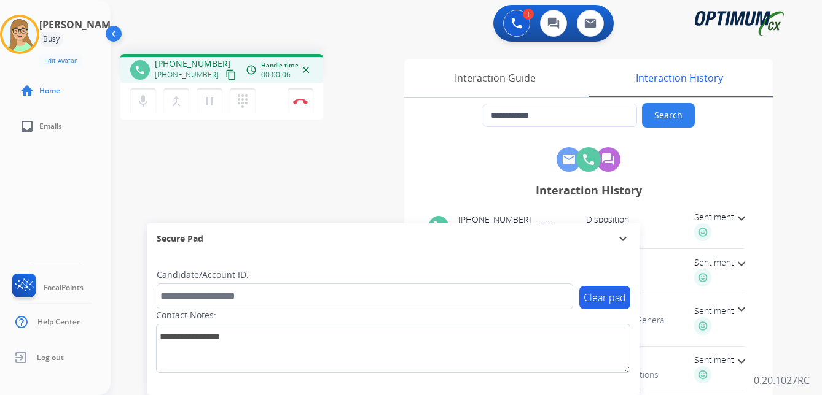
click at [225, 76] on mat-icon "content_copy" at bounding box center [230, 74] width 11 height 11
click at [246, 107] on mat-icon "dialpad" at bounding box center [242, 101] width 15 height 15
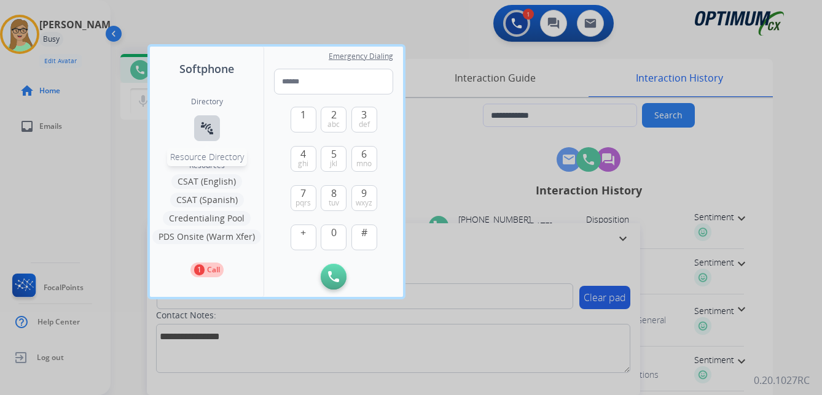
click at [210, 130] on mat-icon "connect_without_contact" at bounding box center [207, 128] width 15 height 15
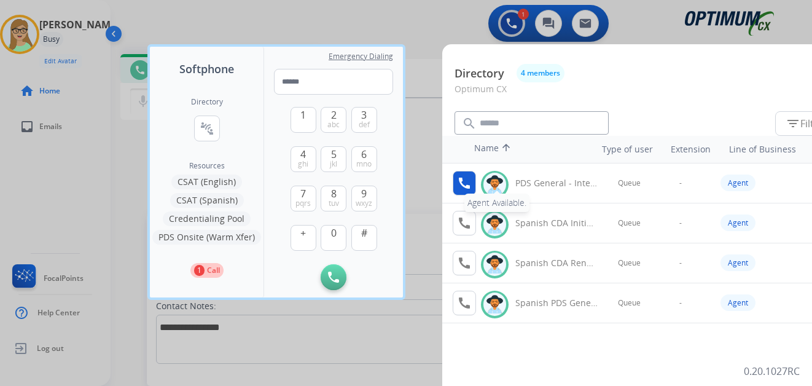
click at [467, 181] on mat-icon "call" at bounding box center [464, 183] width 15 height 15
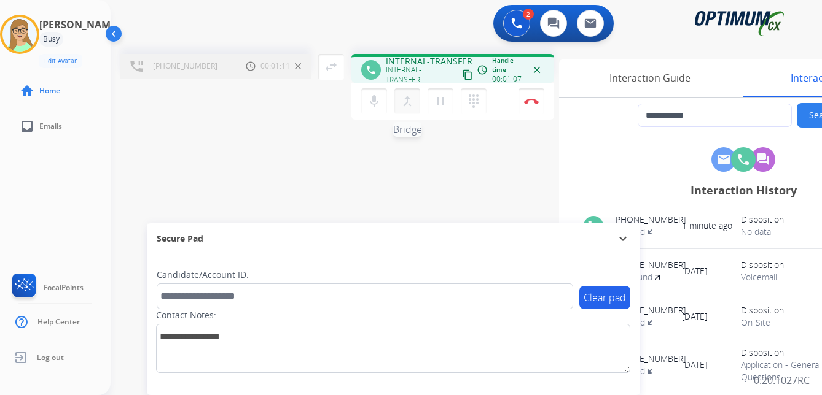
click at [412, 105] on mat-icon "merge_type" at bounding box center [407, 101] width 15 height 15
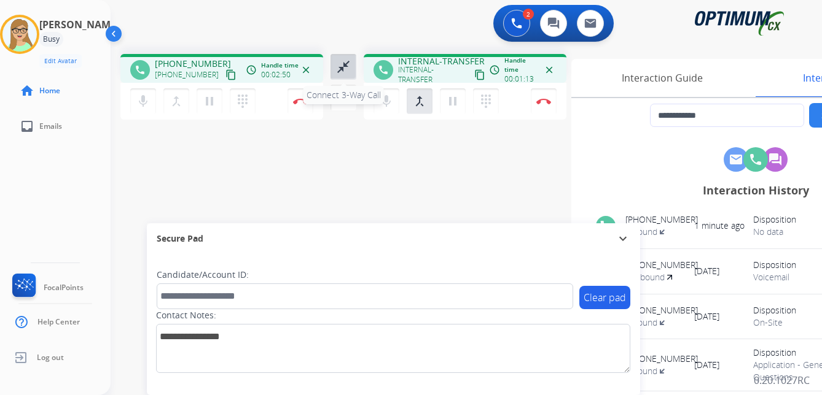
click at [343, 72] on mat-icon "close_fullscreen" at bounding box center [343, 67] width 15 height 15
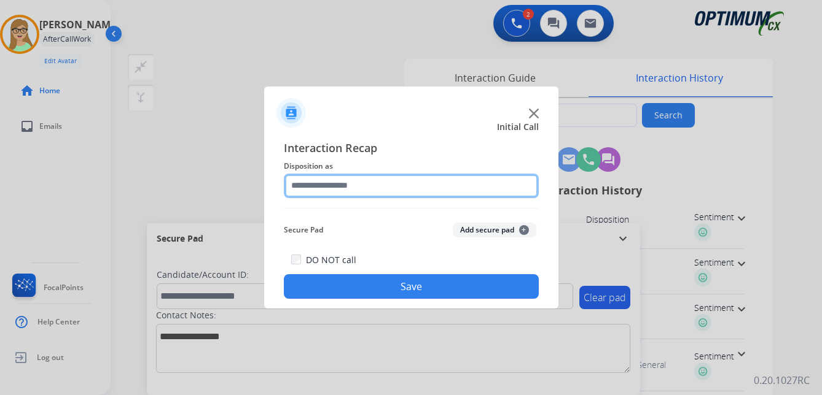
click at [351, 188] on input "text" at bounding box center [411, 186] width 255 height 25
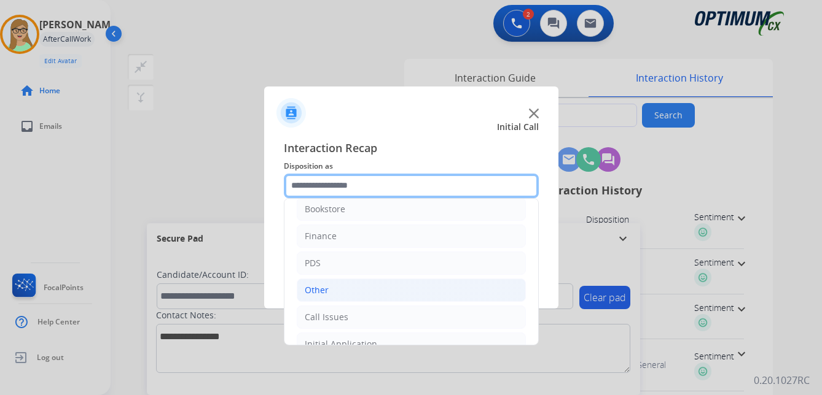
scroll to position [0, 0]
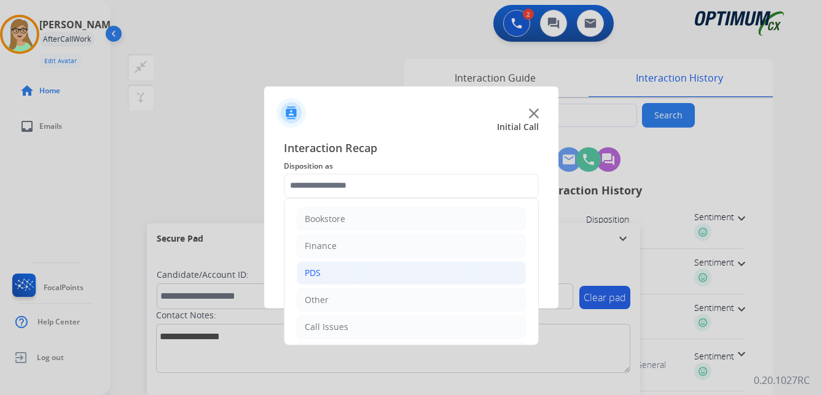
click at [321, 270] on li "PDS" at bounding box center [411, 273] width 229 height 23
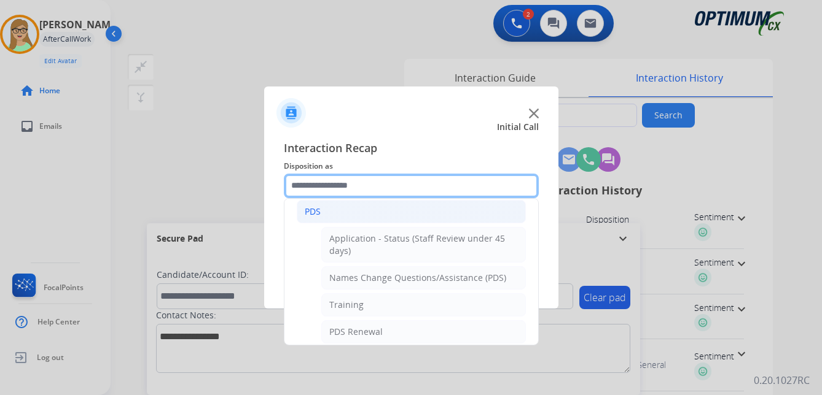
scroll to position [123, 0]
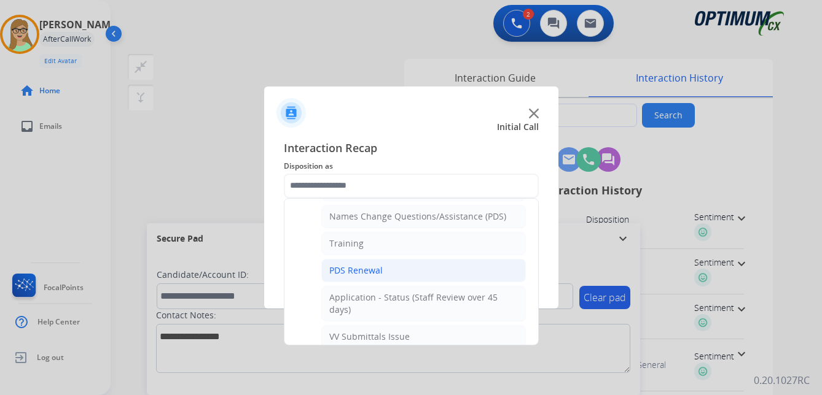
click at [359, 271] on div "PDS Renewal" at bounding box center [355, 271] width 53 height 12
type input "**********"
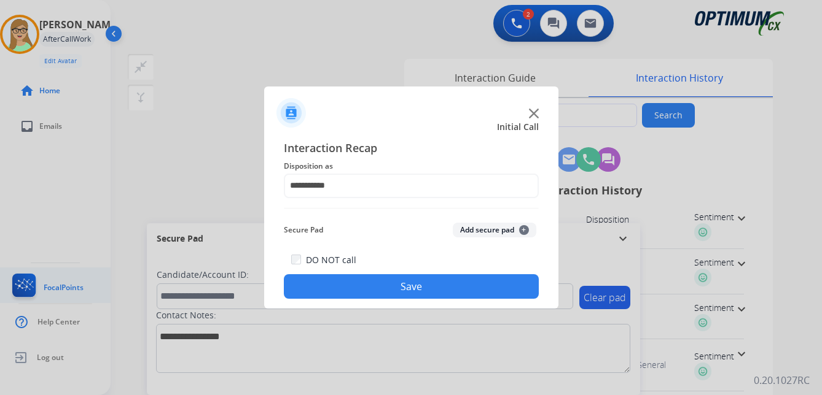
drag, startPoint x: 332, startPoint y: 289, endPoint x: 1, endPoint y: 287, distance: 330.3
click at [331, 289] on button "Save" at bounding box center [411, 286] width 255 height 25
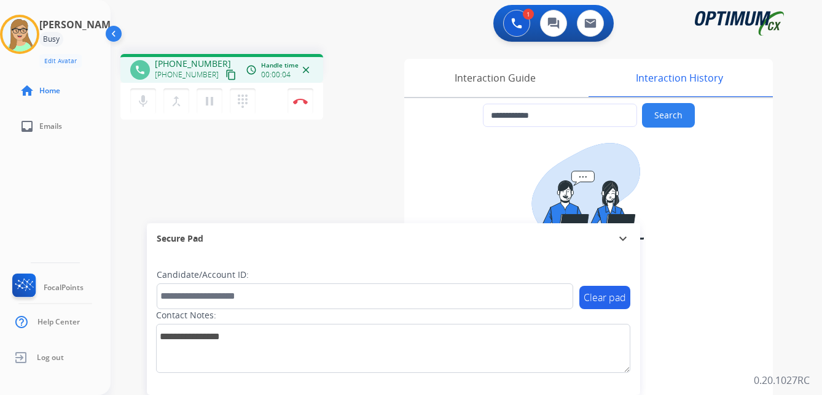
click at [225, 76] on mat-icon "content_copy" at bounding box center [230, 74] width 11 height 11
click at [304, 99] on img at bounding box center [300, 101] width 15 height 6
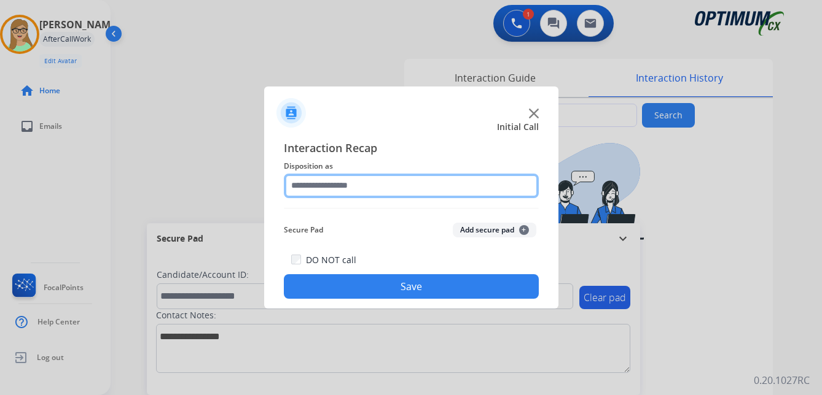
click at [334, 188] on input "text" at bounding box center [411, 186] width 255 height 25
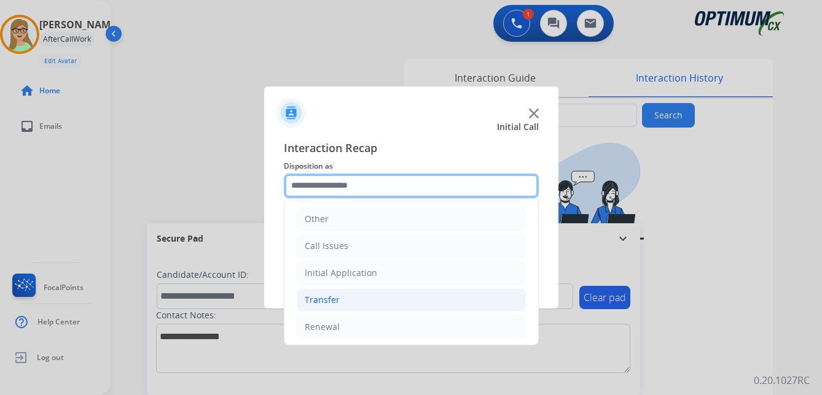
scroll to position [84, 0]
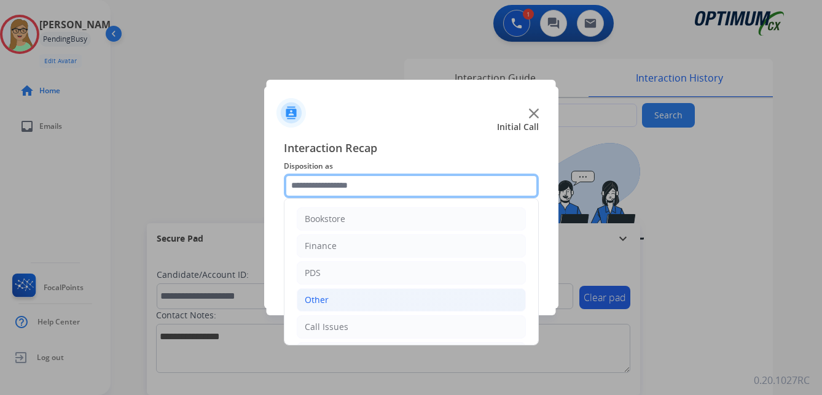
type input "**********"
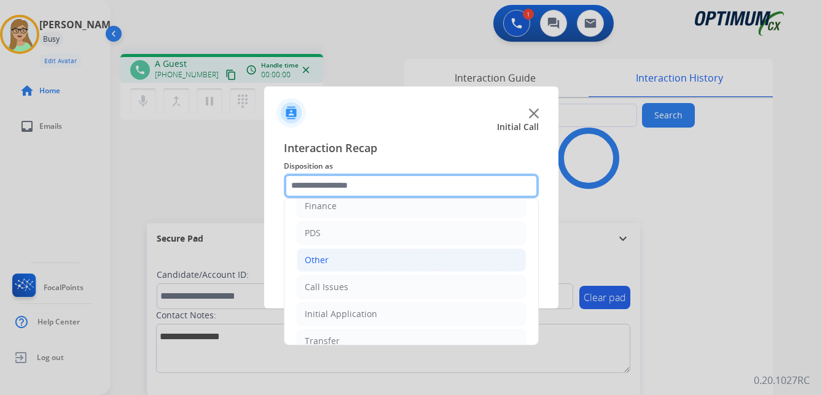
scroll to position [61, 0]
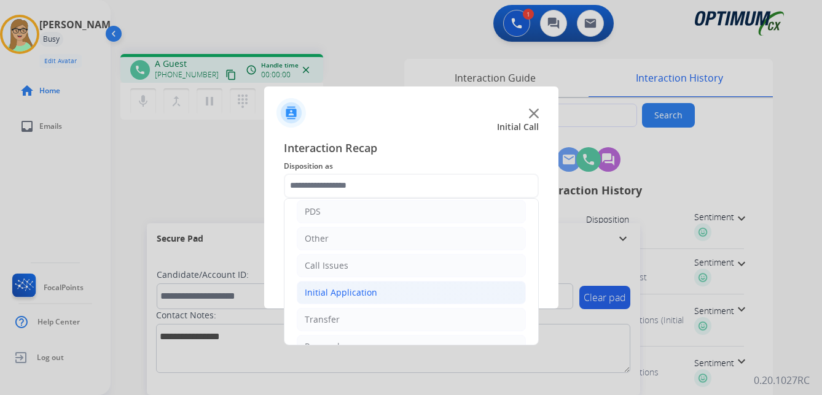
click at [343, 290] on div "Initial Application" at bounding box center [341, 293] width 72 height 12
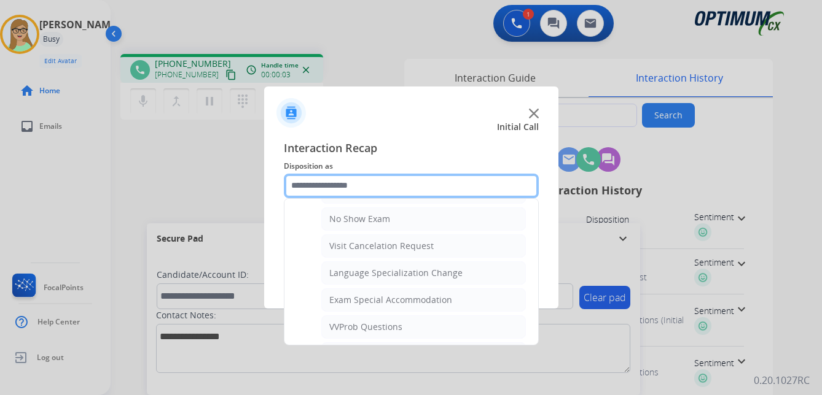
scroll to position [614, 0]
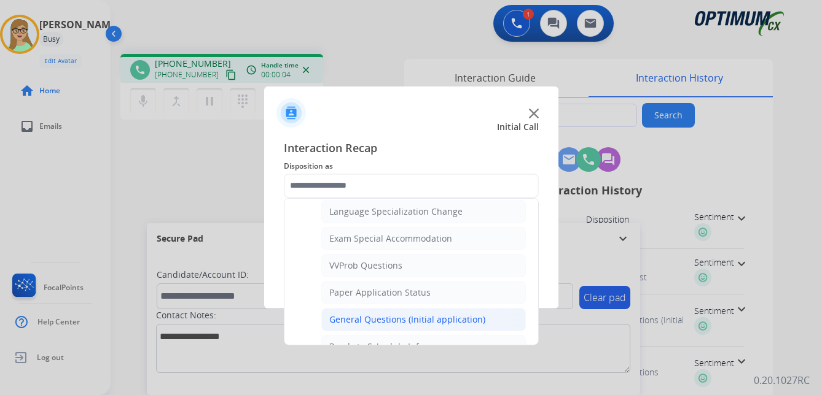
click at [365, 319] on div "General Questions (Initial application)" at bounding box center [407, 320] width 156 height 12
type input "**********"
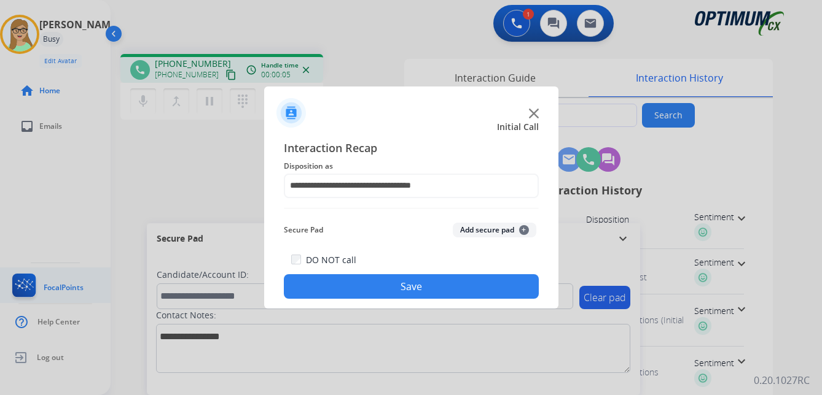
drag, startPoint x: 380, startPoint y: 291, endPoint x: 7, endPoint y: 297, distance: 372.8
click at [373, 292] on button "Save" at bounding box center [411, 286] width 255 height 25
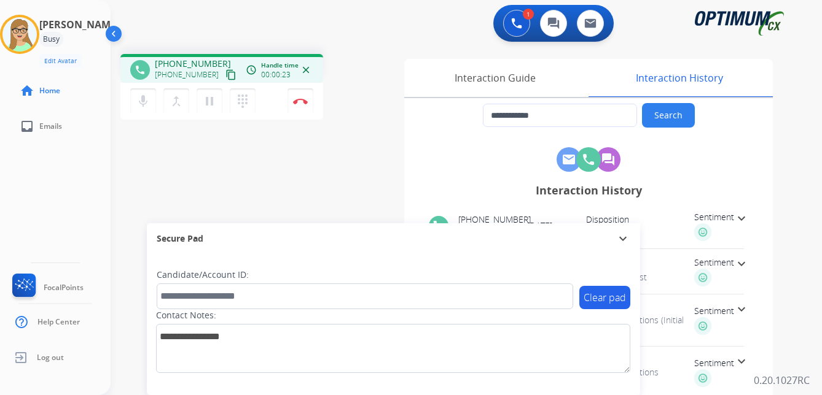
drag, startPoint x: 220, startPoint y: 74, endPoint x: 203, endPoint y: 80, distance: 18.1
click at [225, 74] on mat-icon "content_copy" at bounding box center [230, 74] width 11 height 11
click at [300, 101] on img at bounding box center [300, 101] width 15 height 6
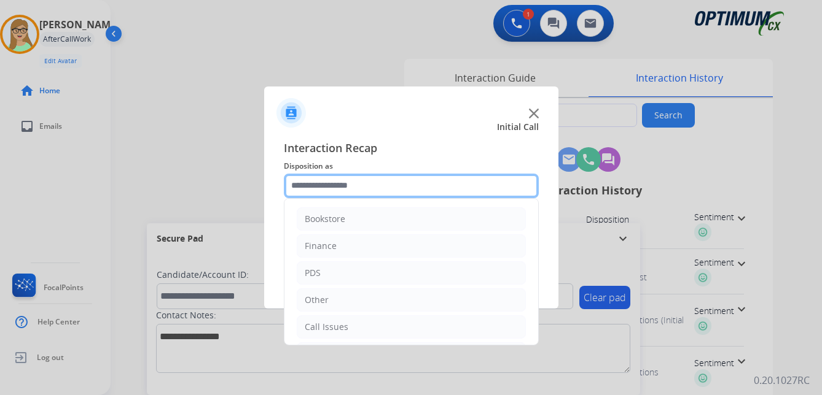
click at [336, 181] on input "text" at bounding box center [411, 186] width 255 height 25
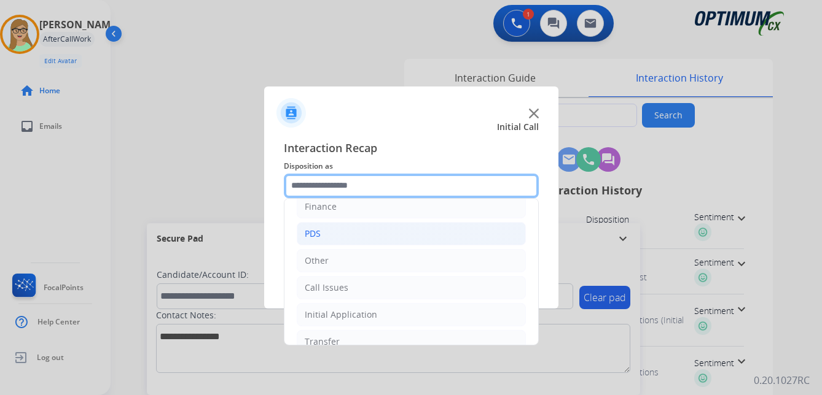
scroll to position [61, 0]
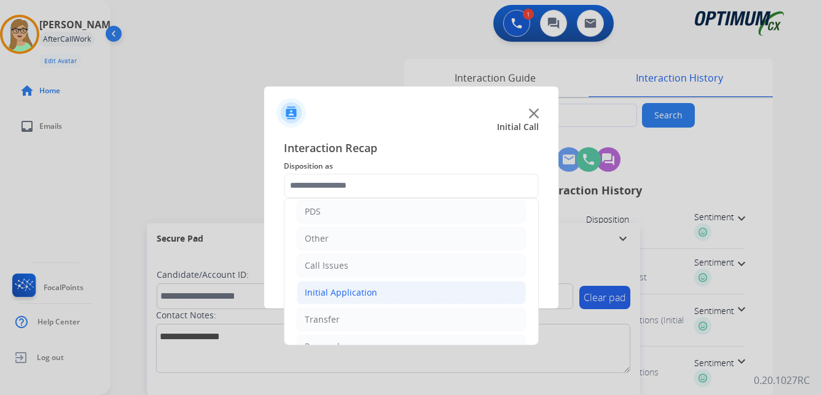
click at [341, 291] on div "Initial Application" at bounding box center [341, 293] width 72 height 12
click at [338, 290] on div "Initial Application" at bounding box center [341, 293] width 72 height 12
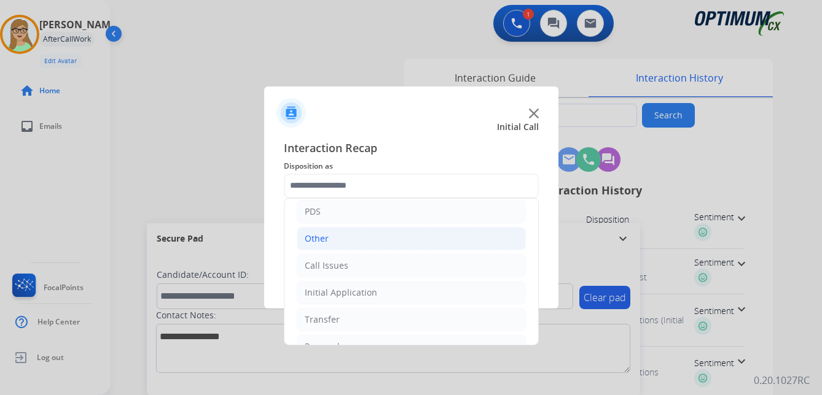
click at [324, 241] on div "Other" at bounding box center [317, 239] width 24 height 12
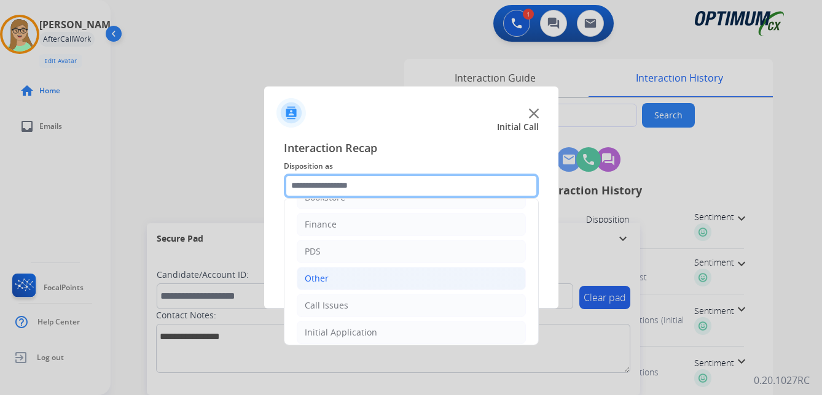
scroll to position [0, 0]
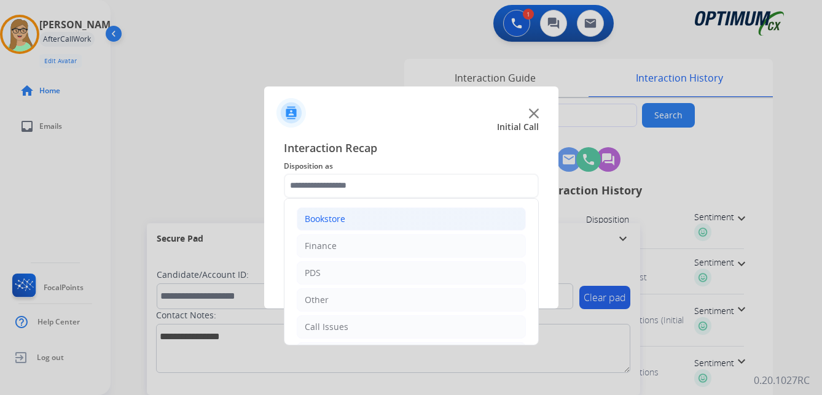
click at [332, 217] on div "Bookstore" at bounding box center [325, 219] width 41 height 12
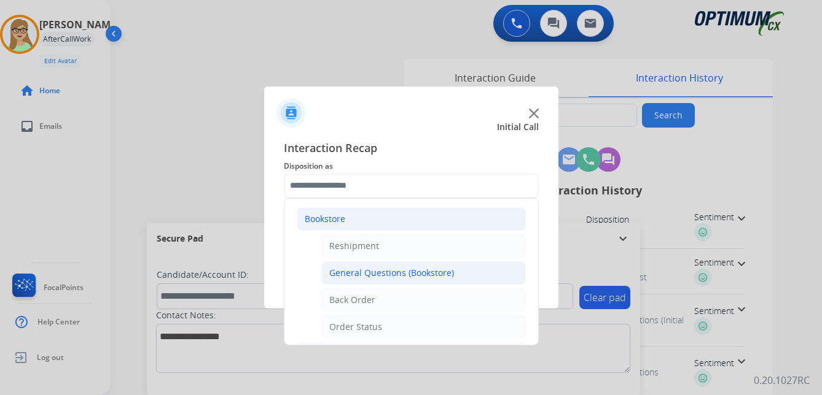
click at [384, 278] on div "General Questions (Bookstore)" at bounding box center [391, 273] width 125 height 12
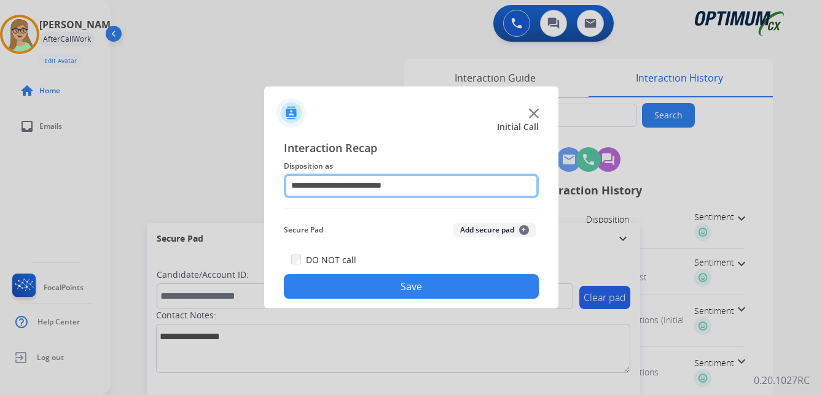
click at [342, 190] on input "**********" at bounding box center [411, 186] width 255 height 25
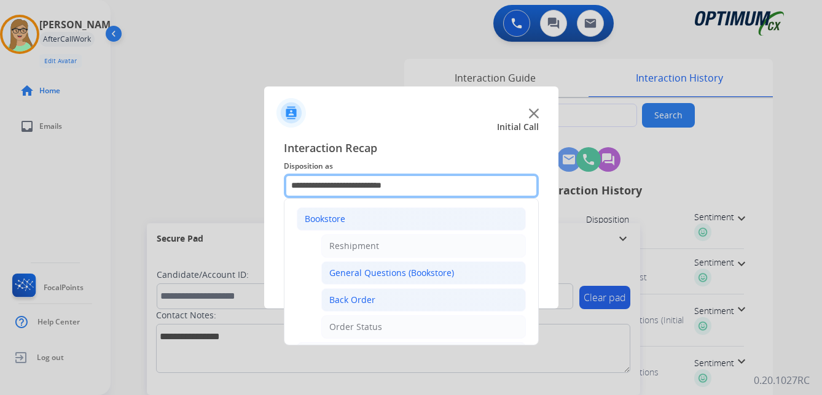
scroll to position [61, 0]
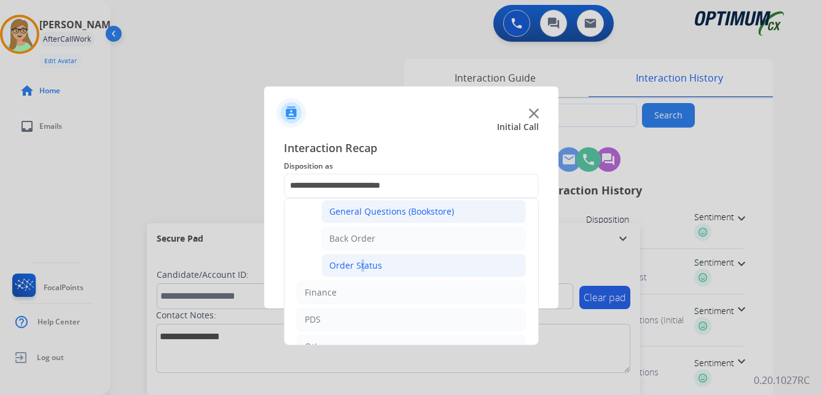
click at [357, 265] on div "Order Status" at bounding box center [355, 266] width 53 height 12
type input "**********"
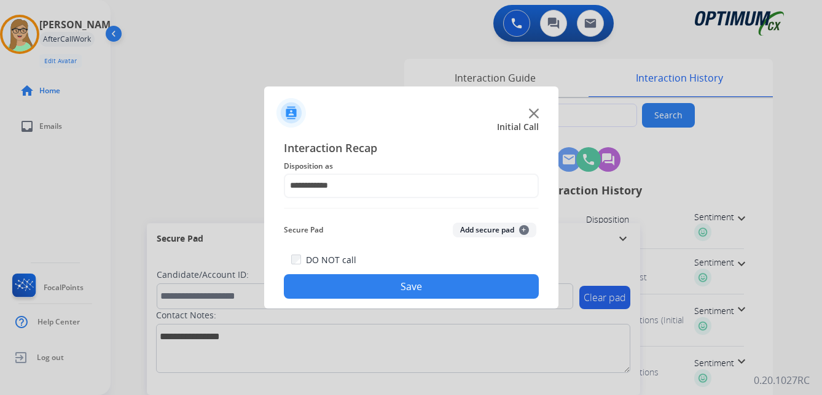
drag, startPoint x: 355, startPoint y: 289, endPoint x: 336, endPoint y: 293, distance: 18.8
click at [352, 289] on button "Save" at bounding box center [411, 286] width 255 height 25
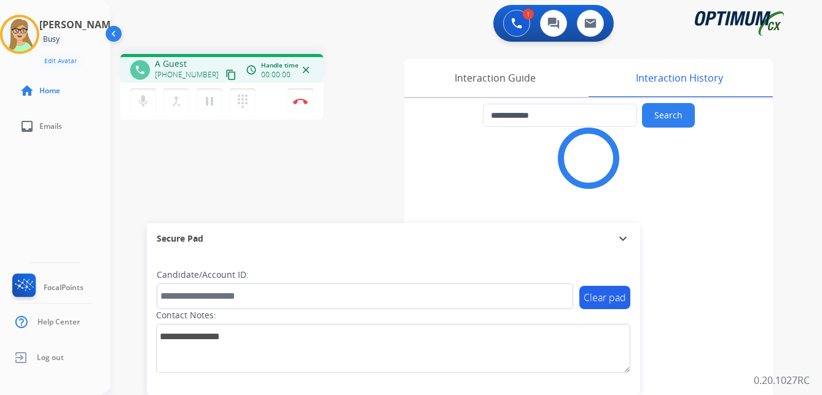
type input "**********"
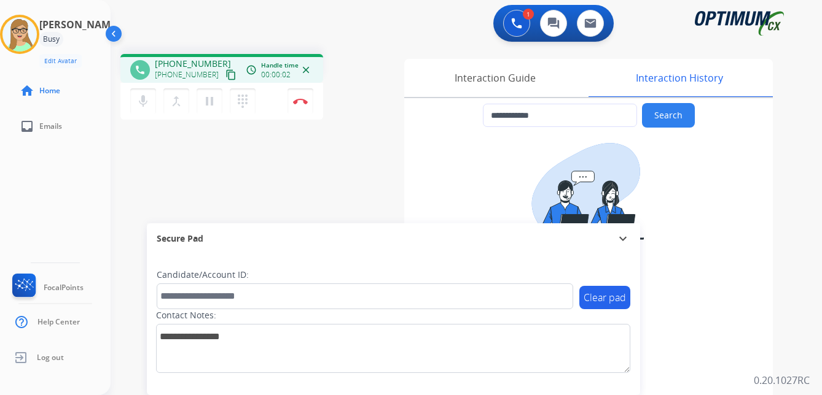
click at [225, 74] on mat-icon "content_copy" at bounding box center [230, 74] width 11 height 11
click at [55, 360] on span "Log out" at bounding box center [50, 358] width 27 height 10
